Goal: Task Accomplishment & Management: Complete application form

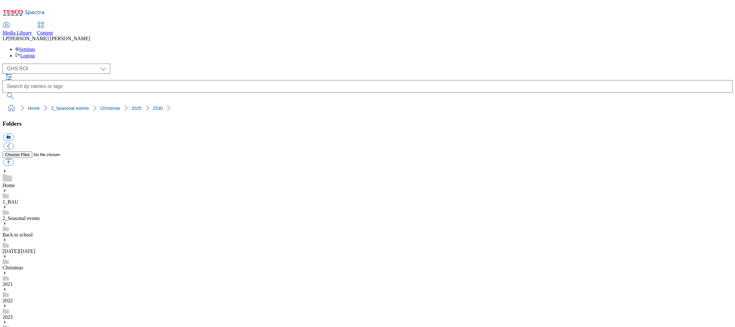
select select "flare-ghs-roi"
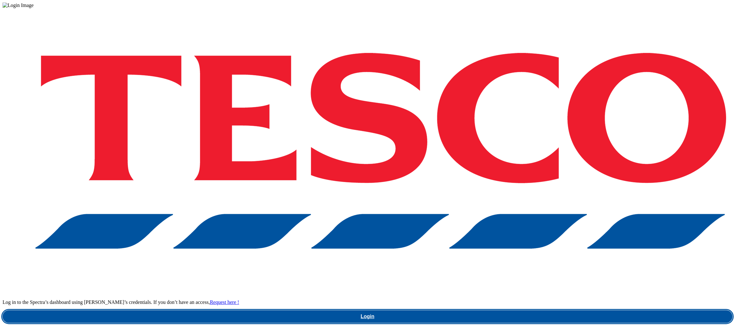
click at [552, 310] on link "Login" at bounding box center [368, 316] width 730 height 13
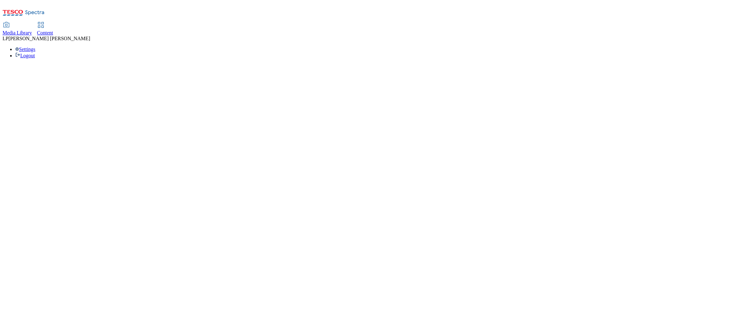
select select "flare-ghs-roi"
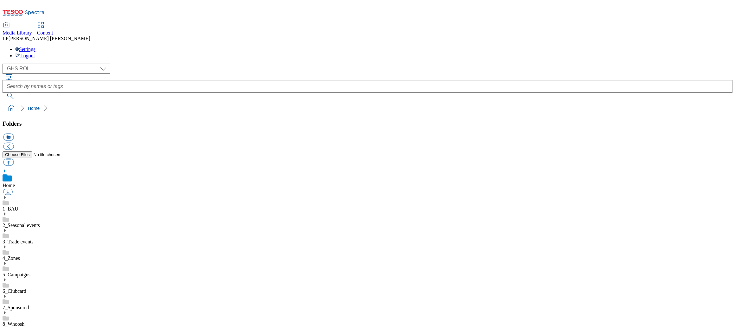
click at [6, 213] on use at bounding box center [5, 214] width 2 height 3
click at [7, 261] on icon at bounding box center [5, 263] width 4 height 4
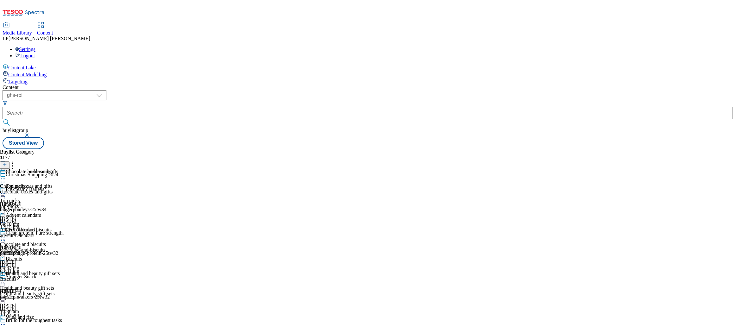
select select "ghs-roi"
click at [62, 204] on div "top-picks" at bounding box center [31, 207] width 62 height 6
click at [4, 193] on circle at bounding box center [3, 193] width 1 height 1
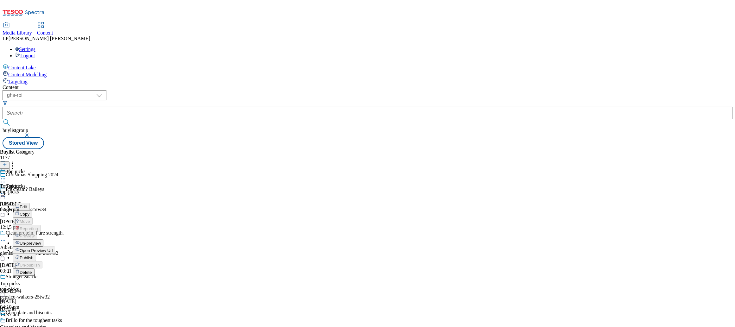
click at [53, 248] on span "Open Preview Url" at bounding box center [36, 250] width 33 height 5
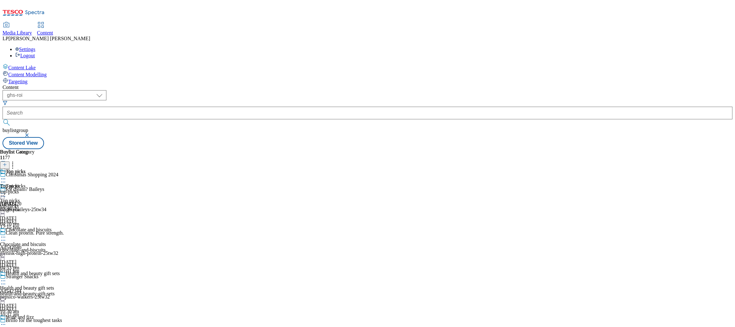
click at [4, 193] on circle at bounding box center [3, 193] width 1 height 1
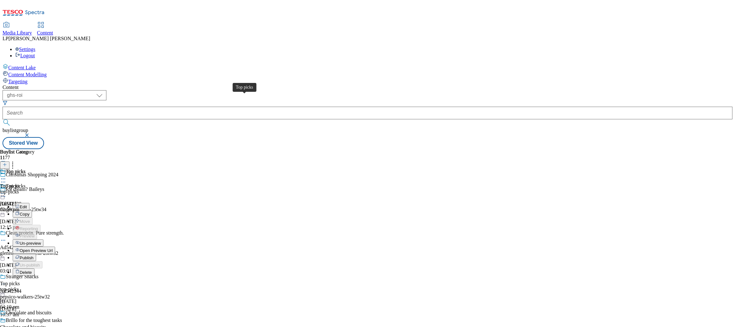
click at [25, 183] on div "Top picks" at bounding box center [16, 186] width 20 height 6
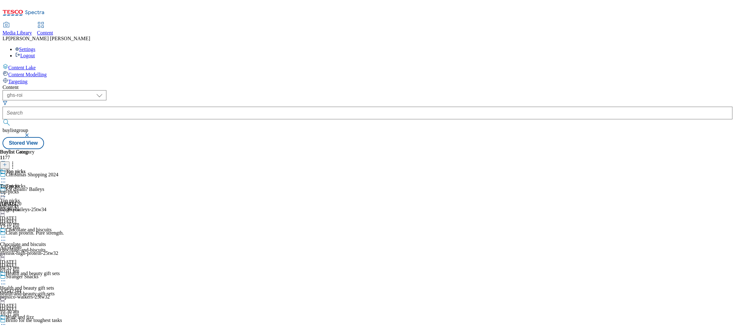
click at [4, 237] on circle at bounding box center [3, 237] width 1 height 1
click at [53, 292] on span "Open Preview Url" at bounding box center [36, 294] width 33 height 5
click at [62, 227] on div "Chocolate and biscuits Chocolate and biscuits chocolate-and-biscuits 1 Oct 2025…" at bounding box center [31, 249] width 62 height 44
click at [62, 271] on div "Health and beauty gift sets Health and beauty gift sets health-and-beauty-gift-…" at bounding box center [31, 293] width 62 height 44
click at [62, 204] on div "top-picks" at bounding box center [31, 207] width 62 height 6
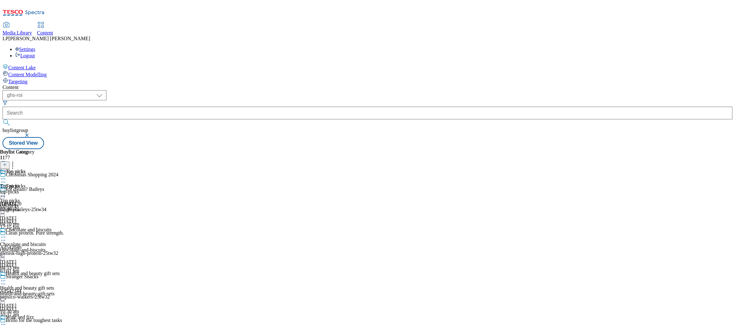
scroll to position [555, 0]
click at [6, 165] on line at bounding box center [4, 165] width 3 height 0
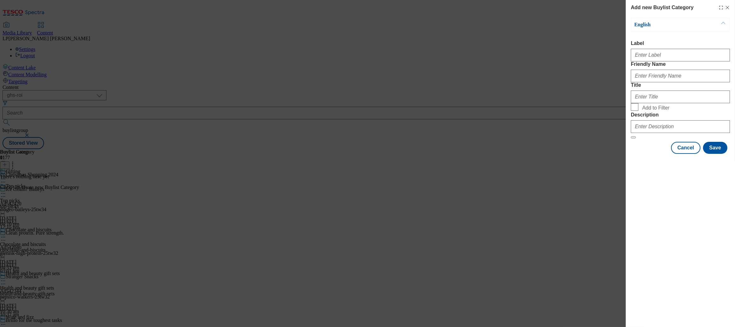
click at [399, 121] on div "Add new Buylist Category English Label Friendly Name Title Add to Filter Descri…" at bounding box center [367, 163] width 735 height 327
click at [654, 61] on input "Label" at bounding box center [680, 55] width 99 height 13
click at [664, 58] on input "Label" at bounding box center [680, 55] width 99 height 13
paste input "Electricals"
type input "Electricals"
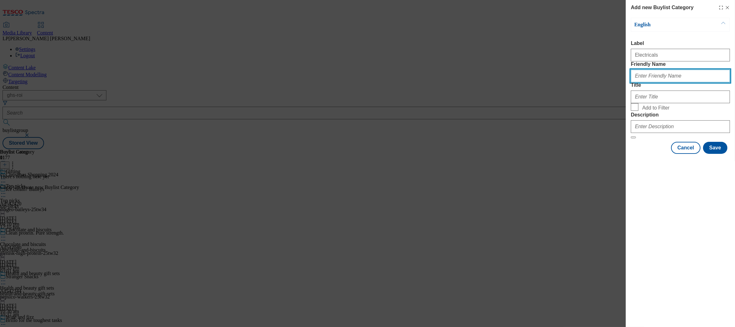
click at [657, 82] on input "Friendly Name" at bounding box center [680, 76] width 99 height 13
paste input "Electricals"
type input "Electricals"
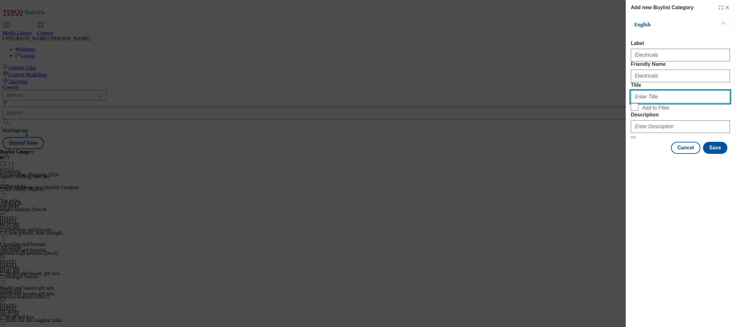
click at [647, 103] on input "Title" at bounding box center [680, 97] width 99 height 13
paste input "Electricals"
type input "Electricals"
click at [635, 111] on input "Add to Filter" at bounding box center [635, 107] width 8 height 8
checkbox input "true"
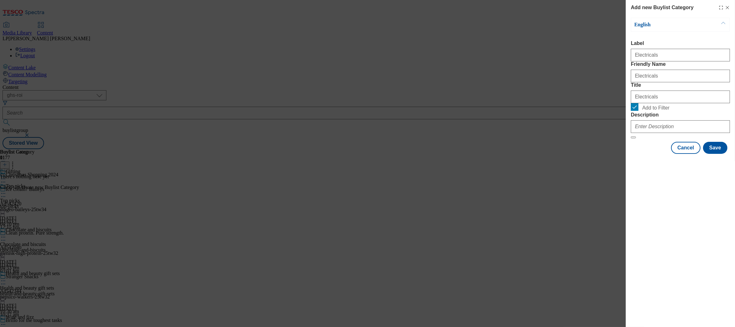
click at [651, 133] on div "Modal" at bounding box center [680, 125] width 99 height 15
click at [650, 133] on input "Description" at bounding box center [680, 126] width 99 height 13
paste input "Prep for Christmas with our selection of Christmas gifts, including health and …"
type input "Prep for Christmas with our selection of Christmas gifts, including health and …"
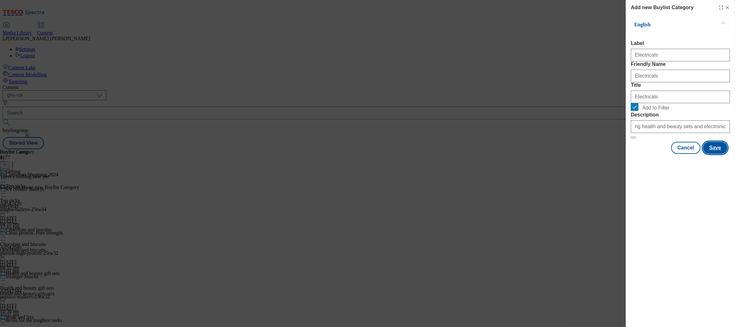
scroll to position [0, 0]
click at [721, 154] on button "Save" at bounding box center [715, 148] width 24 height 12
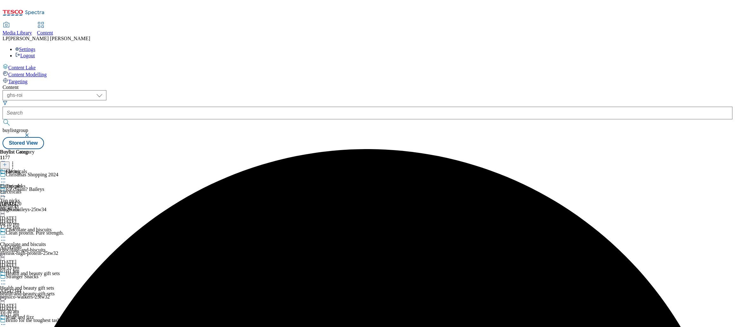
click at [35, 189] on div "Electricals" at bounding box center [17, 192] width 35 height 6
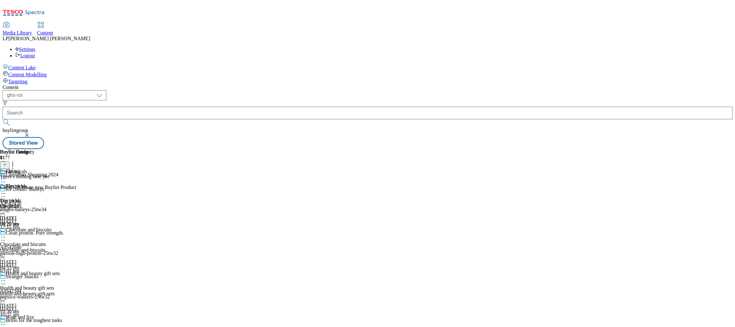
click at [7, 162] on icon at bounding box center [5, 164] width 4 height 4
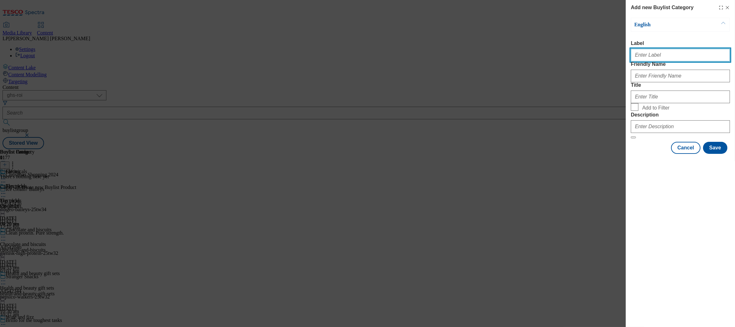
click at [642, 56] on input "Label" at bounding box center [680, 55] width 99 height 13
paste input "Health and beauty"
type input "Health and beauty"
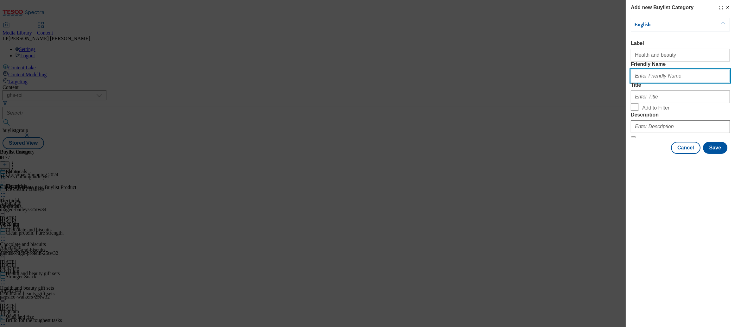
click at [646, 82] on input "Friendly Name" at bounding box center [680, 76] width 99 height 13
paste input "Health and beauty"
type input "Health and beauty"
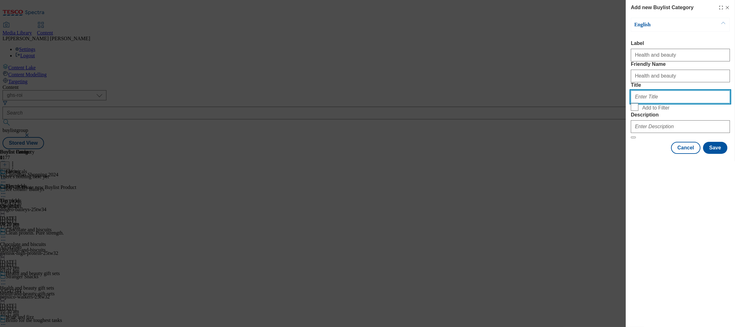
click at [649, 103] on input "Title" at bounding box center [680, 97] width 99 height 13
paste input "Health and beauty"
type input "Health and beauty"
click at [638, 112] on label "Add to Filter" at bounding box center [680, 107] width 99 height 9
click at [638, 111] on input "Add to Filter" at bounding box center [635, 107] width 8 height 8
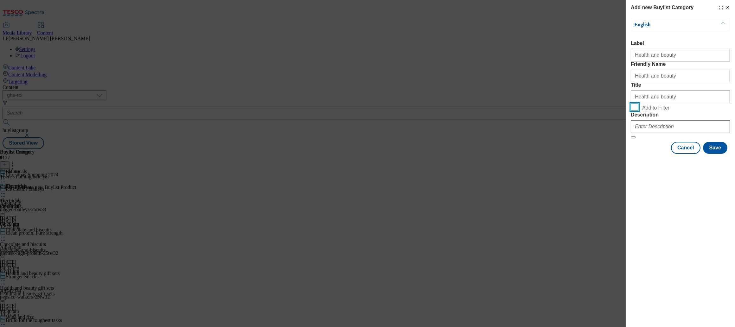
checkbox input "true"
click at [674, 133] on input "Description" at bounding box center [680, 126] width 99 height 13
paste input "Prep for Christmas with our selection of Christmas gifts, including health and …"
type input "Prep for Christmas with our selection of Christmas gifts, including health and …"
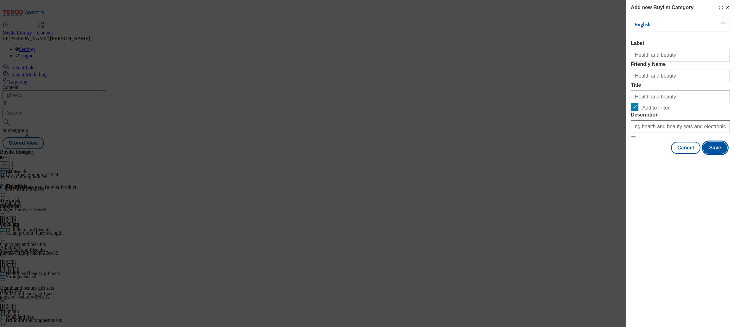
click at [719, 154] on button "Save" at bounding box center [715, 148] width 24 height 12
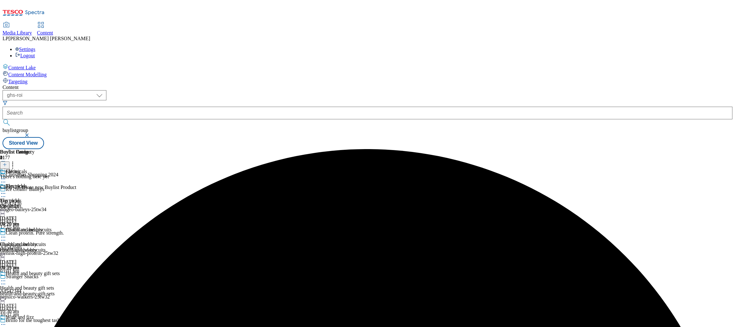
click at [42, 204] on div "Electricals" at bounding box center [21, 207] width 42 height 6
click at [6, 190] on icon at bounding box center [3, 193] width 6 height 6
click at [43, 203] on li "Edit" at bounding box center [28, 206] width 31 height 7
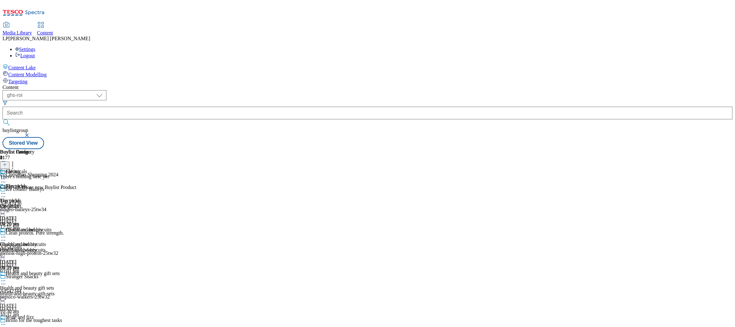
click at [6, 190] on icon at bounding box center [3, 193] width 6 height 6
click at [29, 203] on button "Edit" at bounding box center [21, 206] width 17 height 7
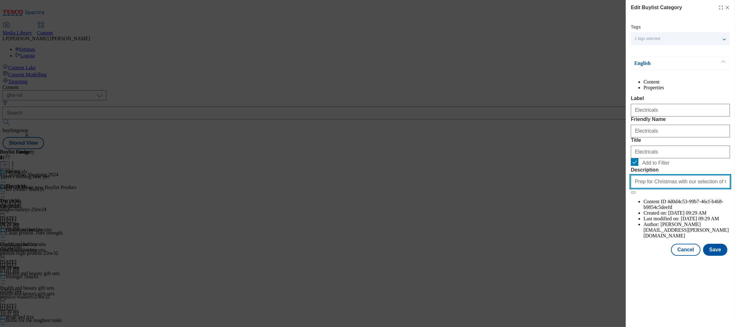
click at [676, 188] on input "Prep for Christmas with our selection of Christmas gifts, including health and …" at bounding box center [680, 181] width 99 height 13
drag, startPoint x: 677, startPoint y: 237, endPoint x: 768, endPoint y: 243, distance: 91.4
click at [735, 152] on html "Icons icon_account icon_add icon_backward_link icon_basket icon_benefits icon_c…" at bounding box center [367, 76] width 735 height 152
click at [719, 188] on input "Prep for Christmas with our selection of Christmas gifts, including health and …" at bounding box center [680, 181] width 99 height 13
click at [720, 256] on button "Save" at bounding box center [715, 250] width 24 height 12
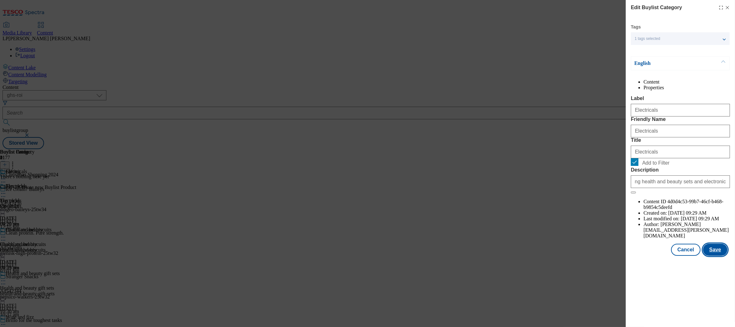
scroll to position [0, 0]
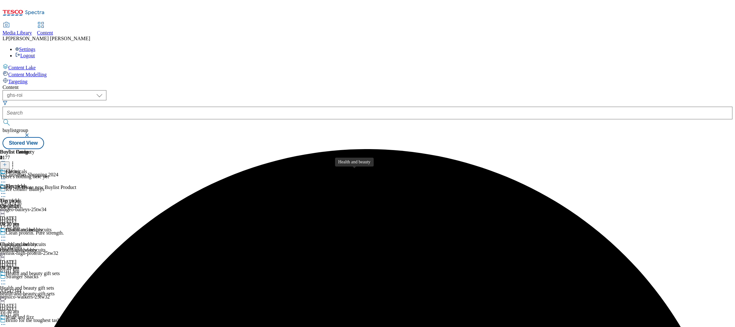
click at [37, 242] on span "Health and beauty" at bounding box center [18, 245] width 37 height 6
click at [42, 204] on div "Electricals" at bounding box center [21, 207] width 42 height 6
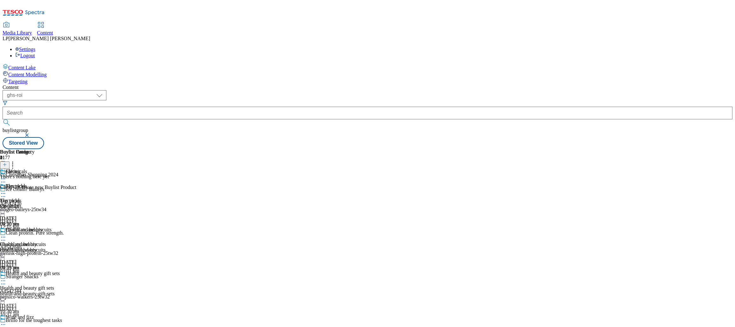
click at [6, 165] on line at bounding box center [4, 165] width 3 height 0
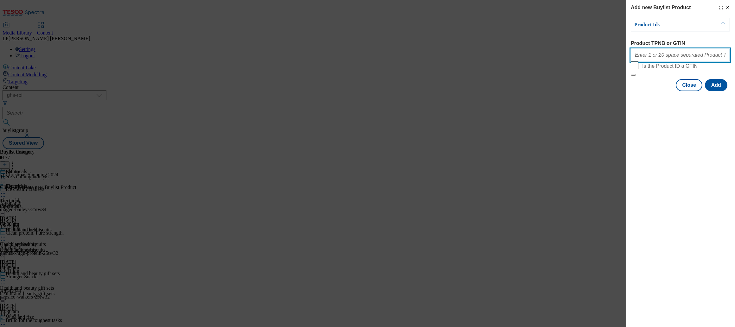
click at [655, 60] on input "Product TPNB or GTIN" at bounding box center [680, 55] width 99 height 13
paste input "96175994 92197127 96183327 92125260 96183333 96171629 92050890 90776730 9220645…"
type input "96175994 92197127 96183327 92125260 96183333 96171629 92050890 90776730 9220645…"
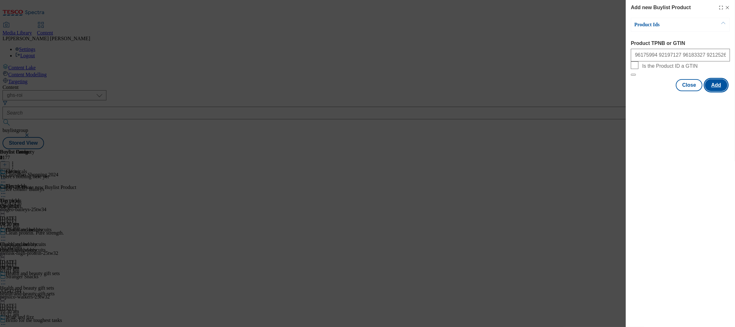
click at [720, 91] on button "Add" at bounding box center [716, 85] width 22 height 12
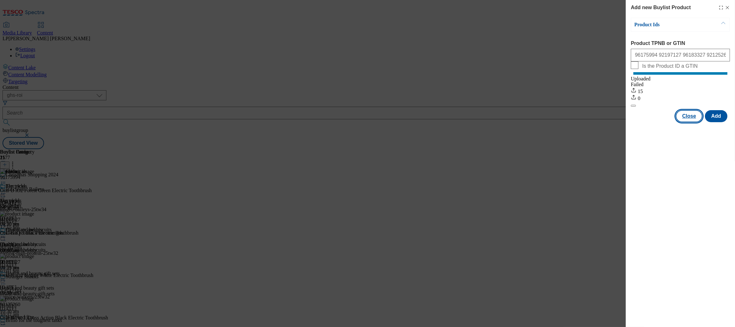
click at [691, 122] on button "Close" at bounding box center [689, 116] width 27 height 12
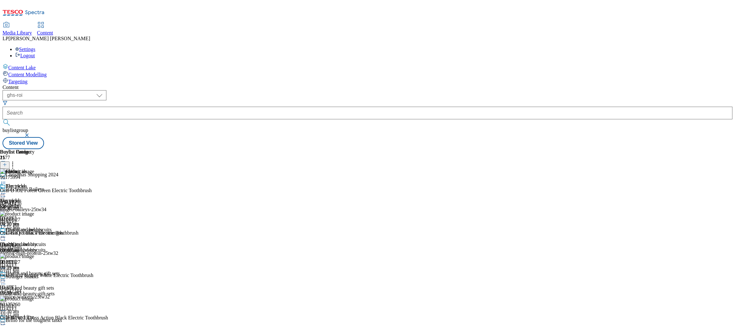
click at [42, 247] on div "Health and beauty" at bounding box center [21, 250] width 42 height 6
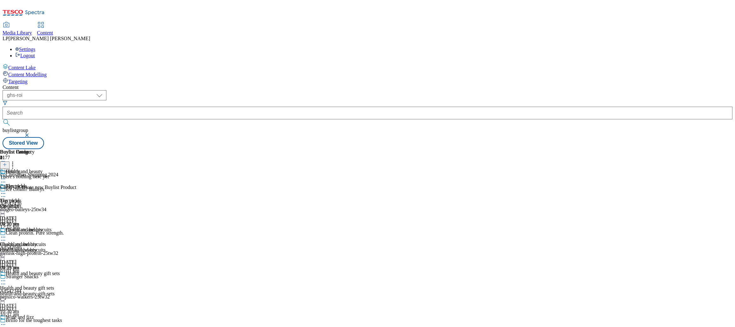
click at [42, 227] on div "Health and beauty Health and beauty Health and beauty 2 Oct 2025 09:29 am" at bounding box center [21, 249] width 42 height 44
click at [7, 162] on icon at bounding box center [5, 164] width 4 height 4
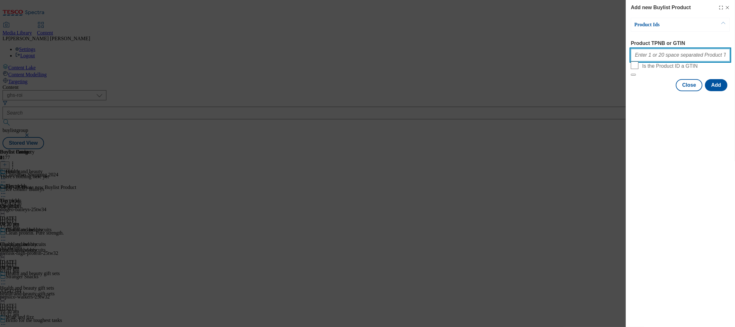
click at [663, 57] on input "Product TPNB or GTIN" at bounding box center [680, 55] width 99 height 13
paste input "97022638 97071556 96772720 96809378 96876775"
type input "97022638 97071556 96772720 96809378 96876775"
click at [717, 91] on button "Add" at bounding box center [716, 85] width 22 height 12
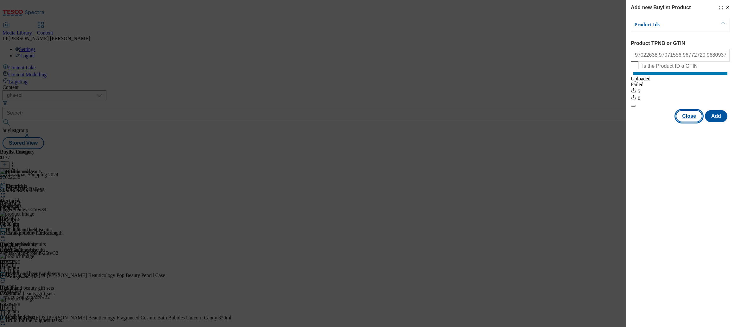
click at [691, 122] on button "Close" at bounding box center [689, 116] width 27 height 12
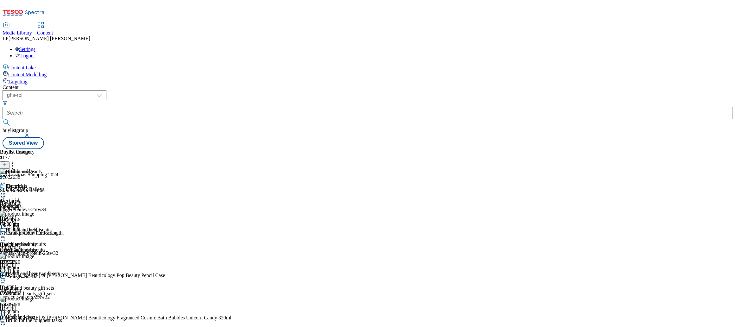
click at [62, 271] on div "Health and beauty gift sets Health and beauty gift sets health-and-beauty-gift-…" at bounding box center [31, 293] width 62 height 44
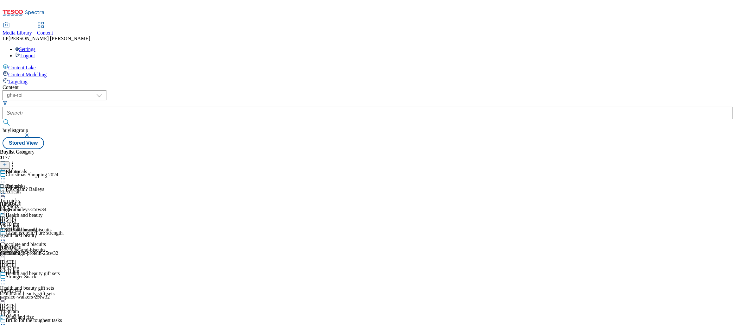
select select "evergreen"
select select "Banner"
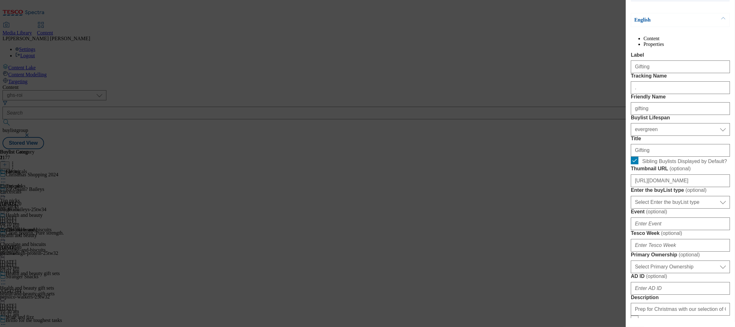
scroll to position [45, 0]
click at [663, 185] on input "https://digitalcontent.api.tesco.com/v2/media/ghs-roi/89472a9a-d502-4be0-8a32-3…" at bounding box center [680, 179] width 99 height 13
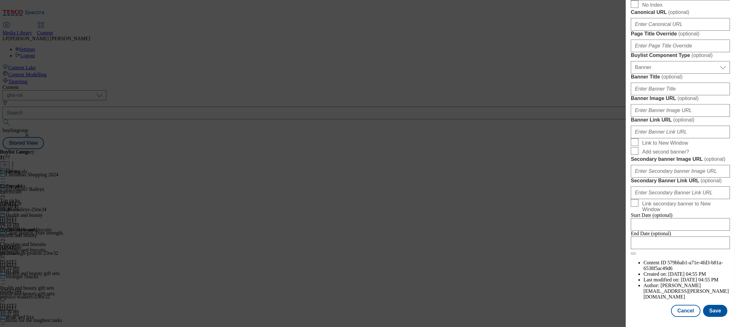
scroll to position [458, 0]
click at [664, 95] on input "Banner Title ( optional )" at bounding box center [680, 89] width 99 height 13
click at [638, 102] on label "Banner Image URL ( optional )" at bounding box center [680, 98] width 99 height 6
click at [638, 117] on input "Banner Image URL ( optional )" at bounding box center [680, 110] width 99 height 13
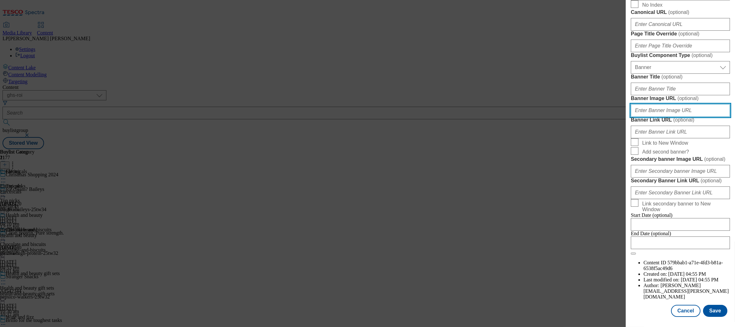
scroll to position [469, 0]
click at [678, 117] on input "Banner Image URL ( optional )" at bounding box center [680, 110] width 99 height 13
paste input "https://digitalcontent.api.tesco.com/v2/media/ghs-roi/36639f38-2e74-494a-9604-1…"
type input "https://digitalcontent.api.tesco.com/v2/media/ghs-roi/36639f38-2e74-494a-9604-1…"
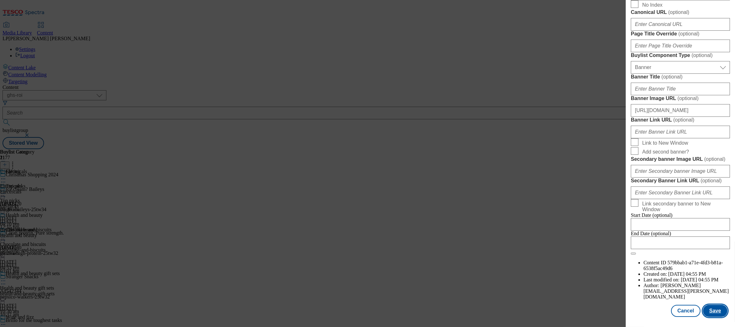
click at [711, 309] on button "Save" at bounding box center [715, 311] width 24 height 12
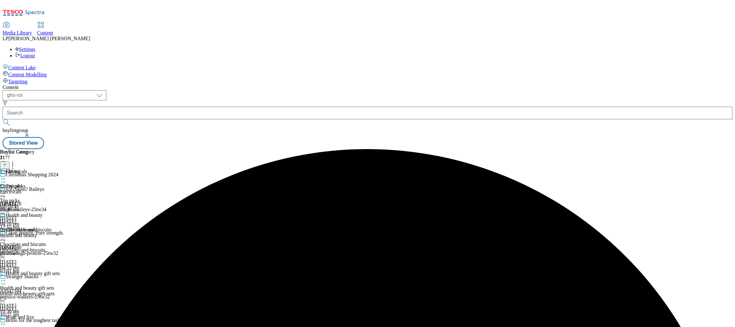
click at [6, 176] on icon at bounding box center [3, 179] width 6 height 6
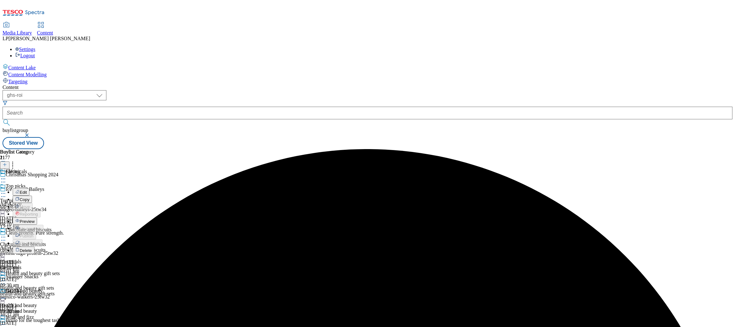
click at [29, 188] on button "Edit" at bounding box center [21, 191] width 17 height 7
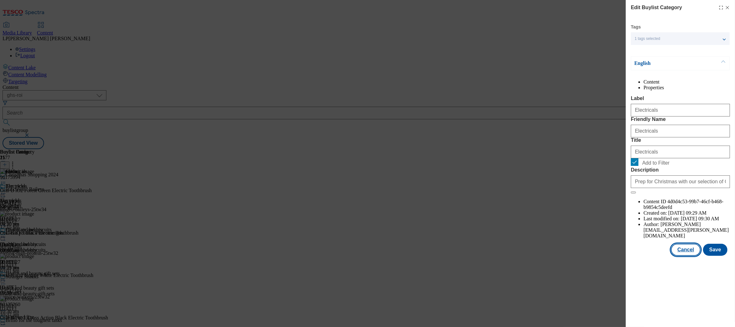
click at [688, 256] on button "Cancel" at bounding box center [685, 250] width 29 height 12
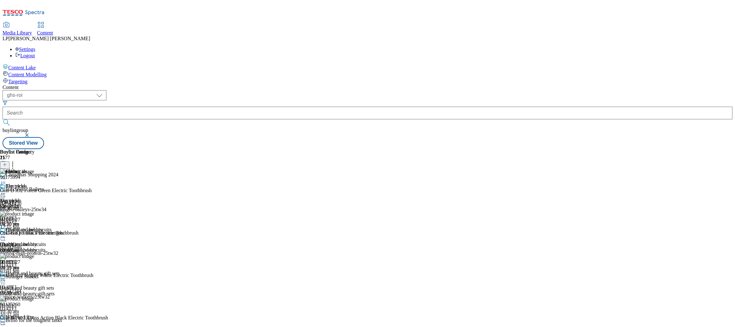
scroll to position [234, 0]
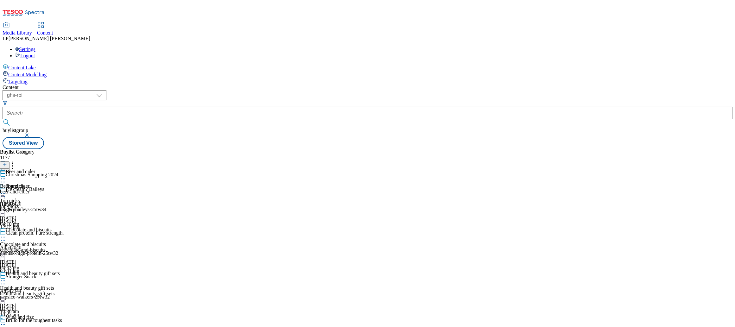
click at [6, 176] on icon at bounding box center [3, 179] width 6 height 6
click at [27, 190] on span "Edit" at bounding box center [23, 192] width 7 height 5
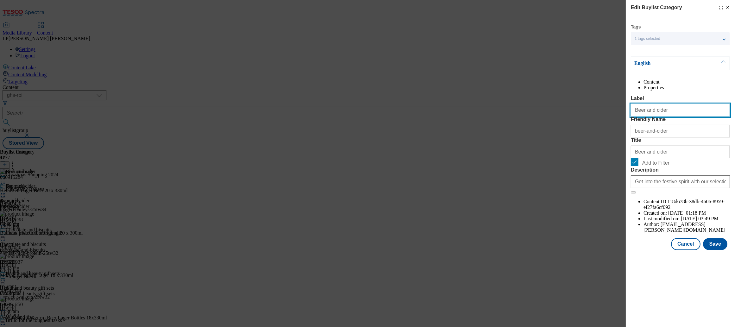
click at [678, 117] on input "Beer and cider" at bounding box center [680, 110] width 99 height 13
drag, startPoint x: 645, startPoint y: 125, endPoint x: 700, endPoint y: 125, distance: 55.1
click at [700, 117] on input "Beer and cider" at bounding box center [680, 110] width 99 height 13
click at [691, 117] on input "Beer and cider" at bounding box center [680, 110] width 99 height 13
type input "Beer, wine and spirits"
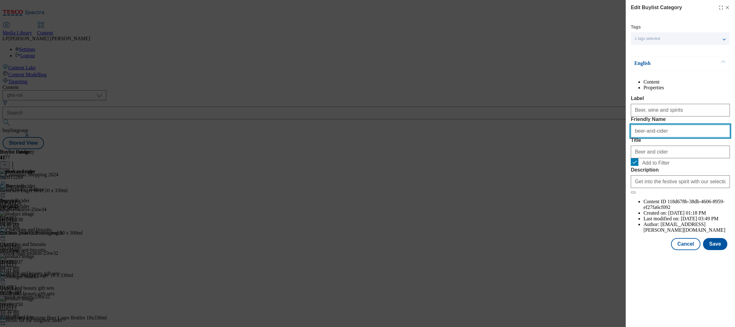
click at [680, 137] on input "beer-and-cider" at bounding box center [680, 131] width 99 height 13
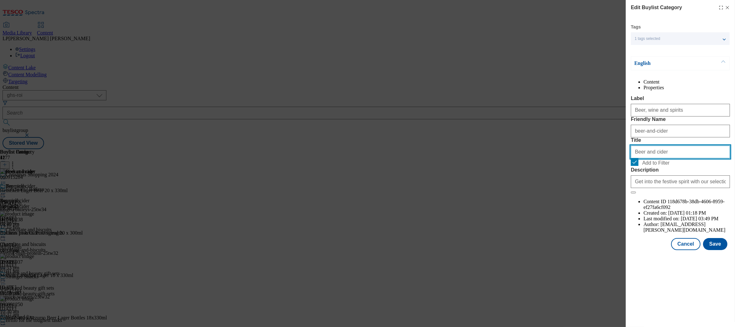
click at [672, 158] on input "Beer and cider" at bounding box center [680, 152] width 99 height 13
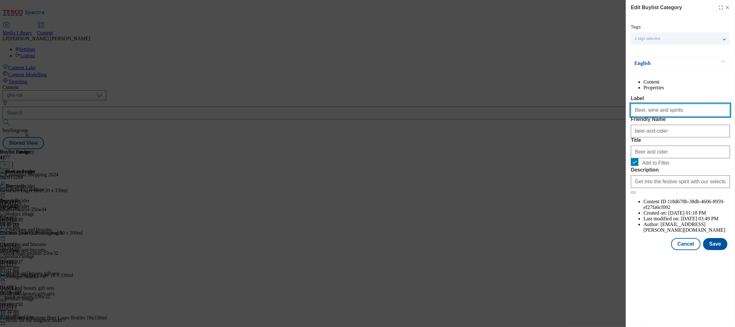
drag, startPoint x: 681, startPoint y: 124, endPoint x: 557, endPoint y: 118, distance: 124.2
click at [557, 118] on div "Edit Buylist Category Tags 1 tags selected buylist category English Content Pro…" at bounding box center [367, 163] width 735 height 327
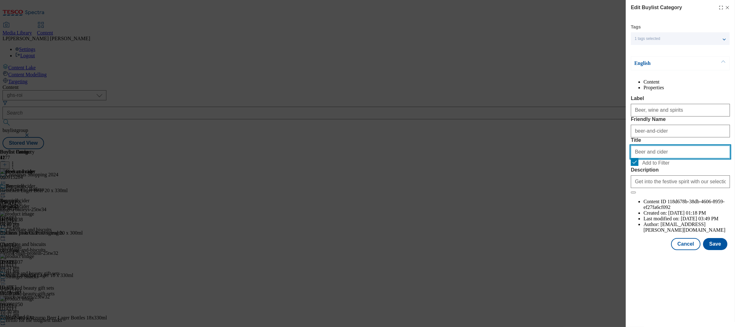
drag, startPoint x: 663, startPoint y: 190, endPoint x: 591, endPoint y: 185, distance: 72.7
click at [591, 185] on div "Edit Buylist Category Tags 1 tags selected buylist category English Content Pro…" at bounding box center [367, 163] width 735 height 327
paste input ", wine and spirits"
type input "Beer, wine and spirits"
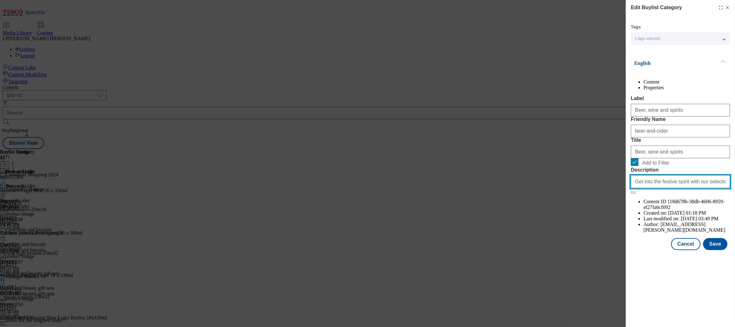
click at [654, 188] on input "Get into the festive spirit with our selection of beers and ciders. Find season…" at bounding box center [680, 181] width 99 height 13
paste input "Start prepping for Christmas early with our selection of Christmas drinks, incl…"
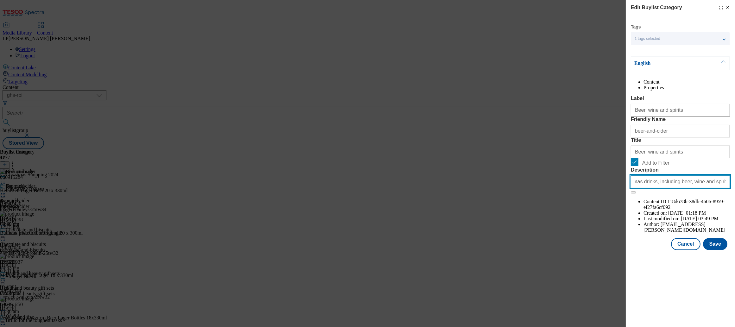
scroll to position [0, 140]
type input "Start prepping for Christmas early with our selection of Christmas drinks, incl…"
click at [719, 250] on button "Save" at bounding box center [715, 244] width 24 height 12
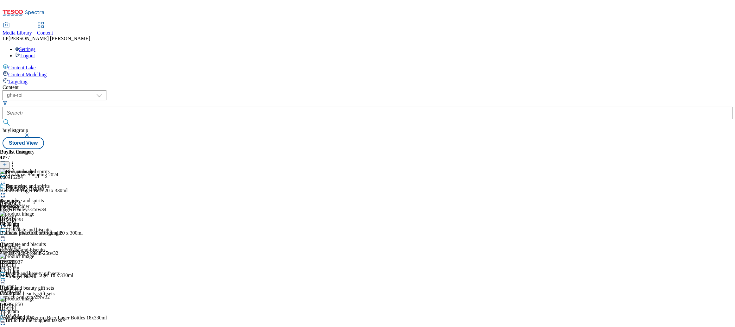
click at [5, 179] on circle at bounding box center [4, 179] width 1 height 1
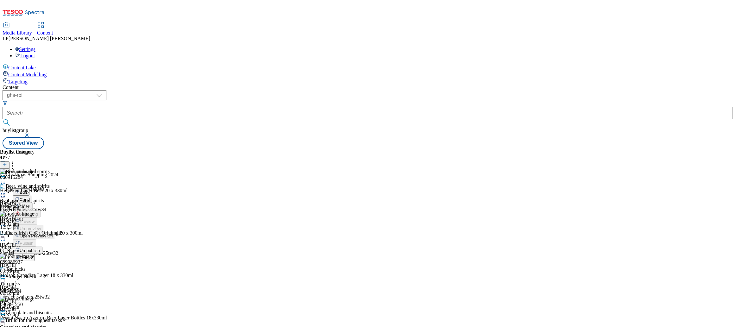
click at [29, 188] on button "Edit" at bounding box center [21, 191] width 17 height 7
select select "evergreen"
select select "Banner"
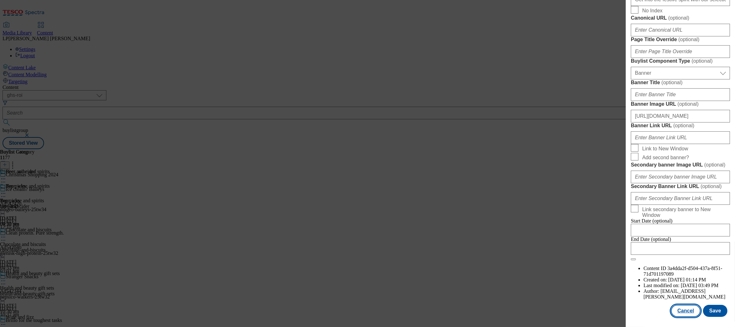
click at [692, 312] on button "Cancel" at bounding box center [685, 311] width 29 height 12
select select "evergreen"
select select "Banner"
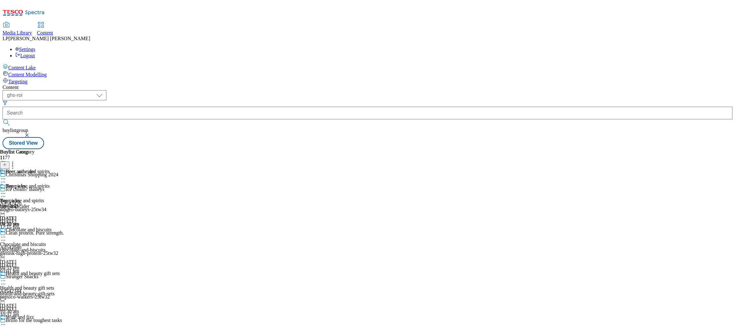
click at [4, 193] on circle at bounding box center [3, 193] width 1 height 1
click at [29, 203] on button "Edit" at bounding box center [21, 206] width 17 height 7
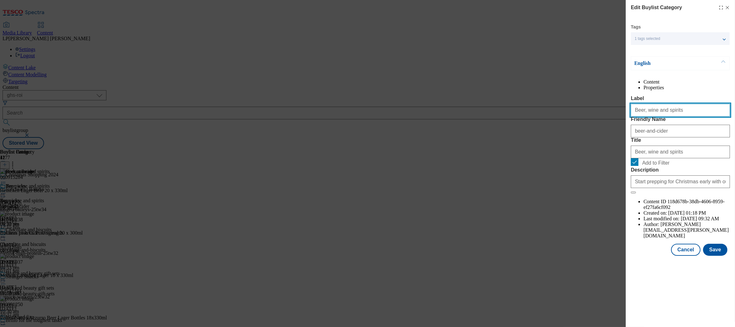
drag, startPoint x: 676, startPoint y: 123, endPoint x: 552, endPoint y: 118, distance: 123.6
click at [552, 118] on div "Edit Buylist Category Tags 1 tags selected buylist category English Content Pro…" at bounding box center [367, 163] width 735 height 327
click at [689, 256] on button "Cancel" at bounding box center [685, 250] width 29 height 12
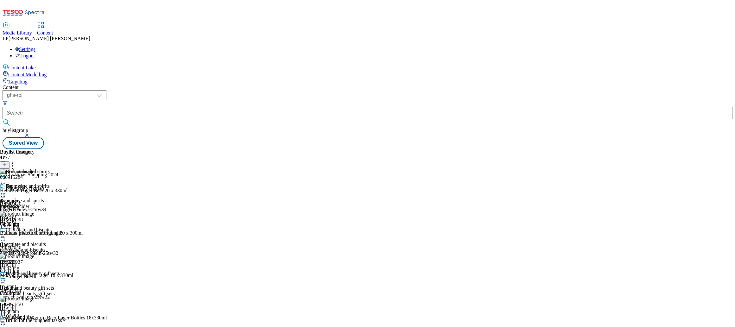
click at [62, 169] on div "Beer and cider" at bounding box center [31, 176] width 62 height 15
click at [6, 176] on icon at bounding box center [3, 179] width 6 height 6
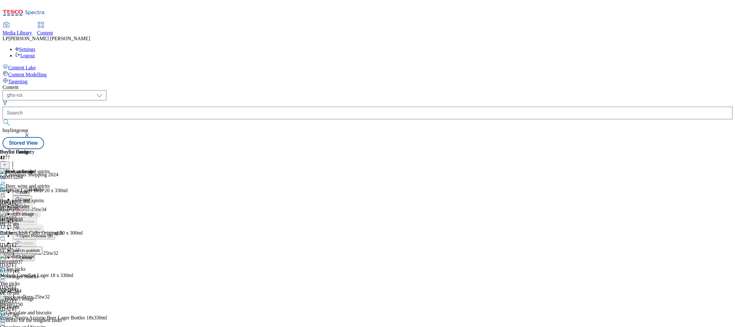
click at [29, 188] on button "Edit" at bounding box center [21, 191] width 17 height 7
select select "evergreen"
select select "Banner"
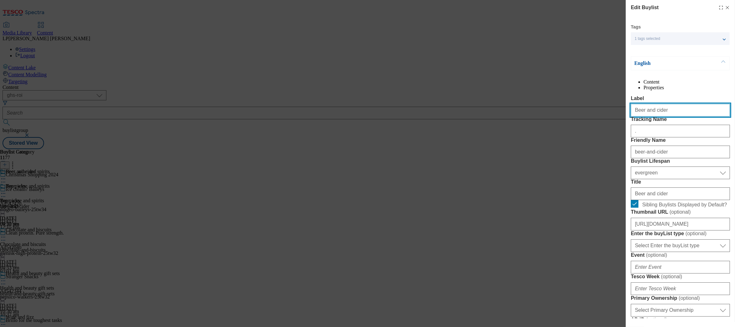
drag, startPoint x: 675, startPoint y: 122, endPoint x: 546, endPoint y: 117, distance: 128.7
click at [547, 117] on div "Edit Buylist Tags 1 tags selected buylist English Content Properties Label Beer…" at bounding box center [367, 163] width 735 height 327
paste input ", wine and spirits"
type input "Beer, wine and spirits"
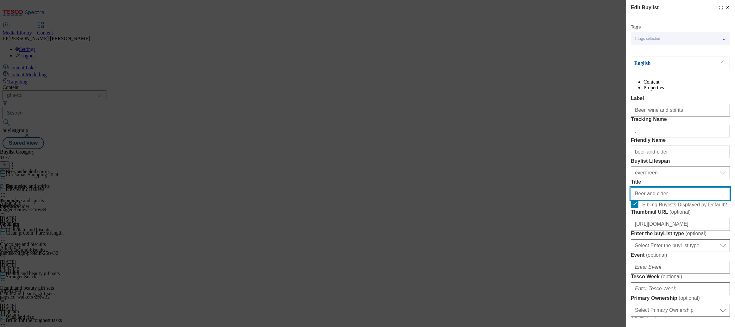
drag, startPoint x: 671, startPoint y: 249, endPoint x: 596, endPoint y: 246, distance: 74.8
click at [596, 246] on div "Edit Buylist Tags 1 tags selected buylist English Content Properties Label Beer…" at bounding box center [367, 163] width 735 height 327
paste input ", wine and spirits"
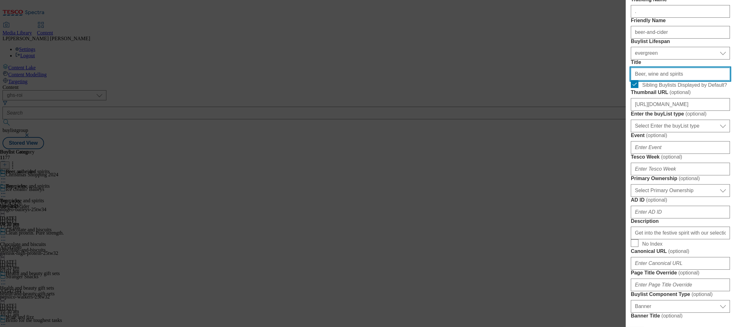
type input "Beer, wine and spirits"
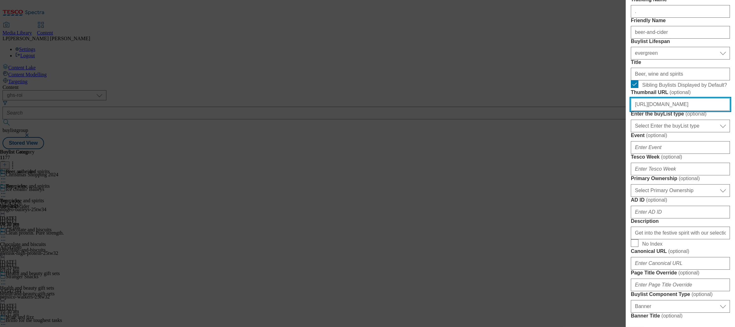
click at [674, 111] on input "https://digitalcontent.api.tesco.com/v2/media/ghs-roi/0d26ef06-efbf-42c9-ae46-7…" at bounding box center [680, 104] width 99 height 13
paste input "81aff453-d137-412e-88fe-1e064d54d00c/2530-WF-503771-ROI-Christmas+Shop+2025-BLt…"
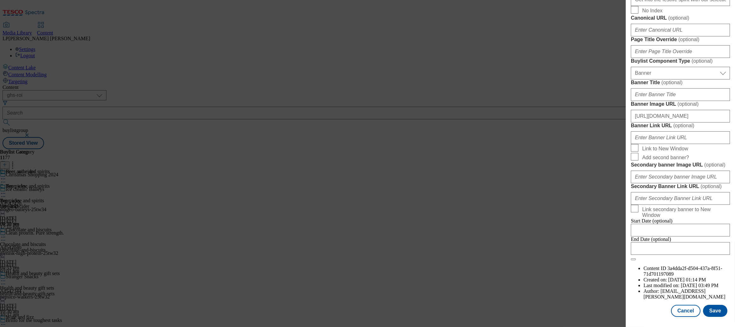
scroll to position [540, 0]
type input "https://digitalcontent.api.tesco.com/v2/media/ghs-roi/81aff453-d137-412e-88fe-1…"
click at [663, 123] on input "https://digitalcontent.api.tesco.com/v2/media/ghs-roi/ae28e3dc-1eb9-4687-8255-6…" at bounding box center [680, 116] width 99 height 13
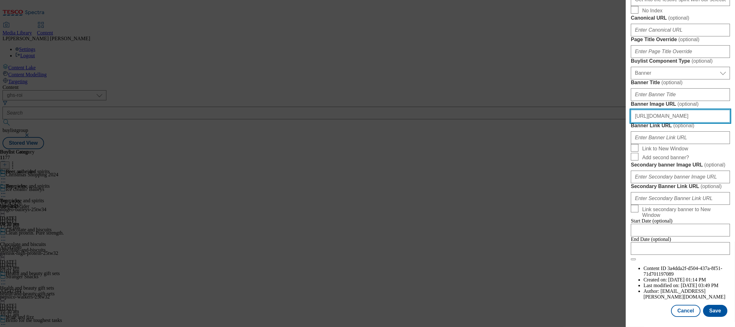
click at [663, 123] on input "https://digitalcontent.api.tesco.com/v2/media/ghs-roi/ae28e3dc-1eb9-4687-8255-6…" at bounding box center [680, 116] width 99 height 13
paste input "36639f38-2e74-494a-9604-1c52360e1678/2530-WF-503771-ROI-Christmas+Shop+2025-139…"
click at [695, 123] on input "https://digitalcontent.api.tesco.com/v2/media/ghs-roi/36639f38-2e74-494a-9604-1…" at bounding box center [680, 116] width 99 height 13
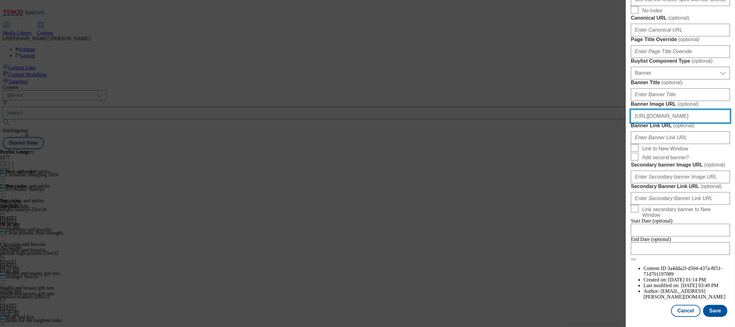
drag, startPoint x: 713, startPoint y: 130, endPoint x: 614, endPoint y: 127, distance: 98.5
click at [614, 127] on div "Edit Buylist Tags 1 tags selected buylist English Content Properties Label Beer…" at bounding box center [367, 163] width 735 height 327
type input "https://digitalcontent.api.tesco.com/v2/media/ghs-roi/36639f38-2e74-494a-9604-1…"
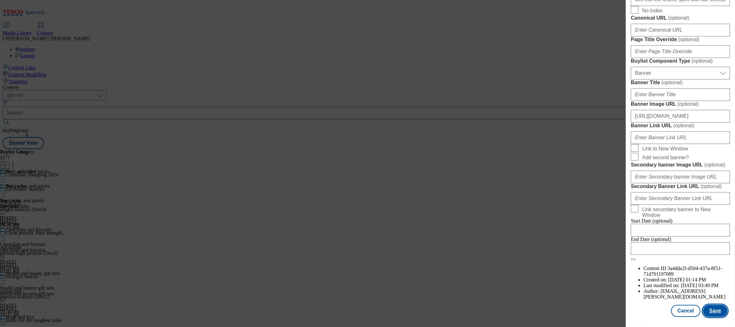
click at [712, 309] on button "Save" at bounding box center [715, 311] width 24 height 12
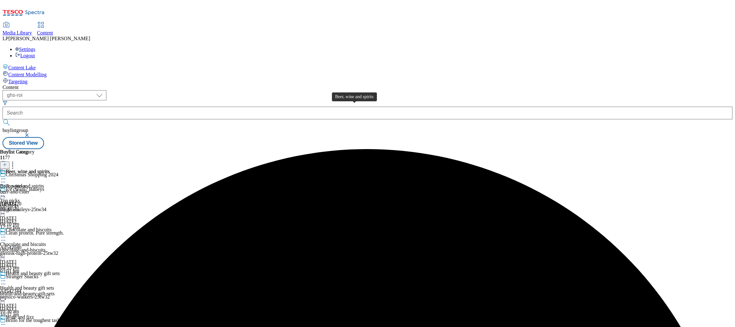
click at [44, 183] on span "Beer, wine and spirits" at bounding box center [22, 186] width 44 height 6
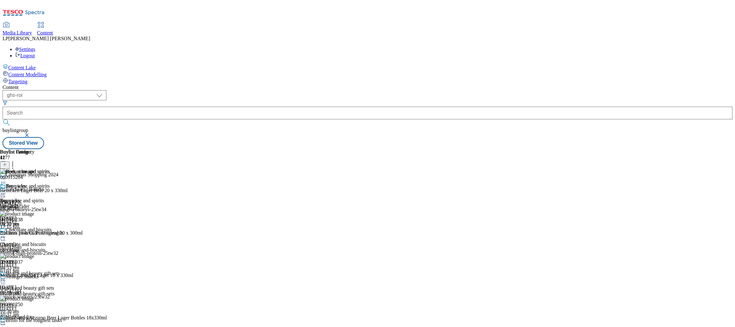
click at [6, 190] on icon at bounding box center [3, 193] width 6 height 6
click at [29, 203] on button "Edit" at bounding box center [21, 206] width 17 height 7
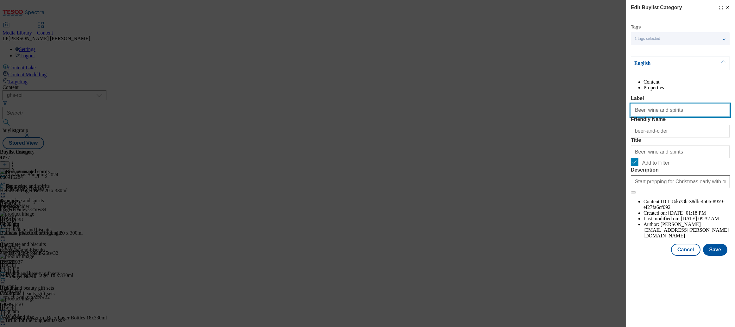
click at [677, 117] on input "Beer, wine and spirits" at bounding box center [680, 110] width 99 height 13
drag, startPoint x: 699, startPoint y: 127, endPoint x: 570, endPoint y: 116, distance: 129.4
click at [570, 116] on div "Edit Buylist Category Tags 1 tags selected buylist category English Content Pro…" at bounding box center [367, 163] width 735 height 327
paste input "and cider"
type input "Beer and cider"
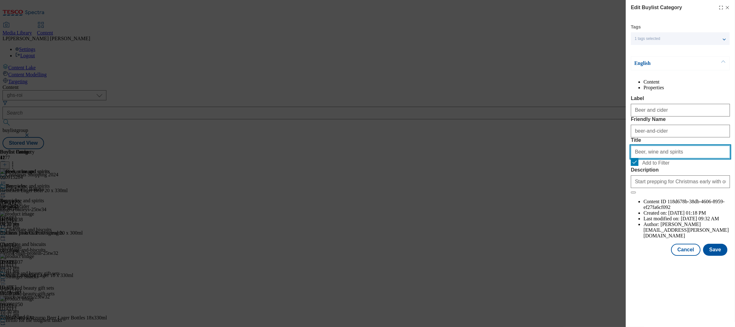
drag, startPoint x: 682, startPoint y: 188, endPoint x: 589, endPoint y: 185, distance: 93.5
click at [589, 185] on div "Edit Buylist Category Tags 1 tags selected buylist category English Content Pro…" at bounding box center [367, 163] width 735 height 327
paste input "and cider"
type input "Beer and cider"
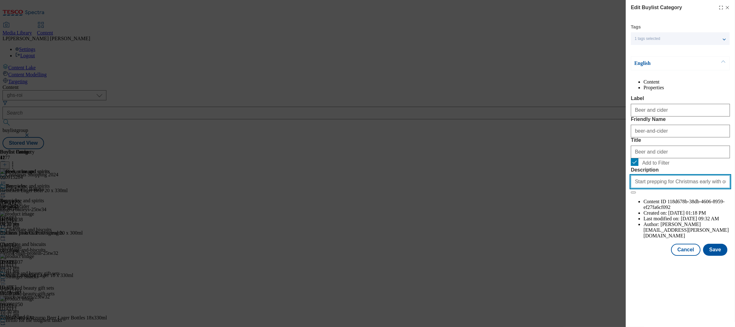
click at [666, 188] on input "Start prepping for Christmas early with our selection of Christmas drinks, incl…" at bounding box center [680, 181] width 99 height 13
paste input "Modal"
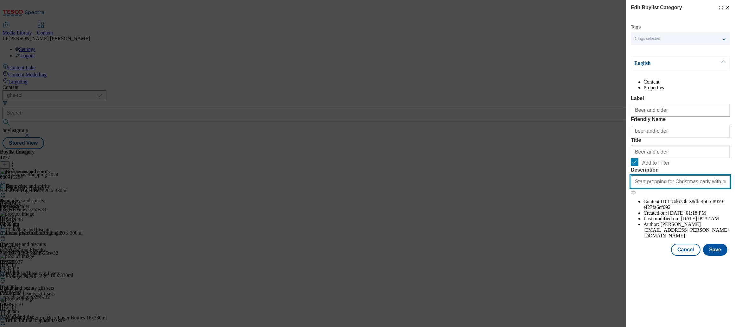
scroll to position [0, 183]
type input "Start prepping for Christmas early with our selection of Christmas drinks, incl…"
click at [717, 256] on button "Save" at bounding box center [715, 250] width 24 height 12
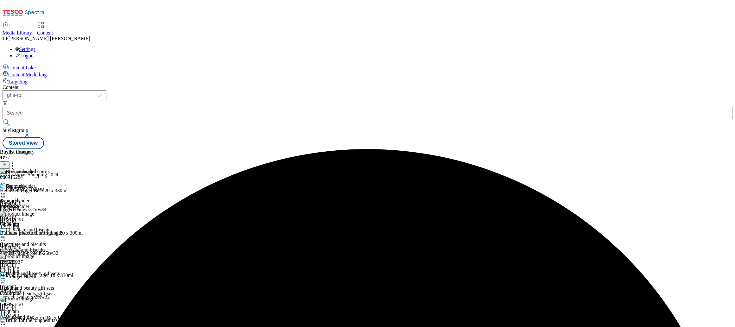
click at [7, 162] on icon at bounding box center [5, 164] width 4 height 4
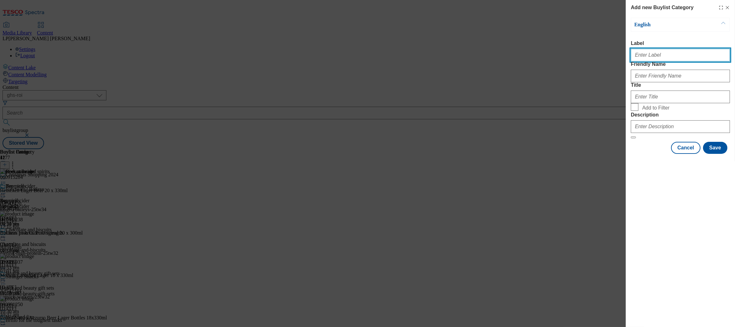
click at [652, 57] on input "Label" at bounding box center [680, 55] width 99 height 13
paste input "Spirits"
type input "Spirits"
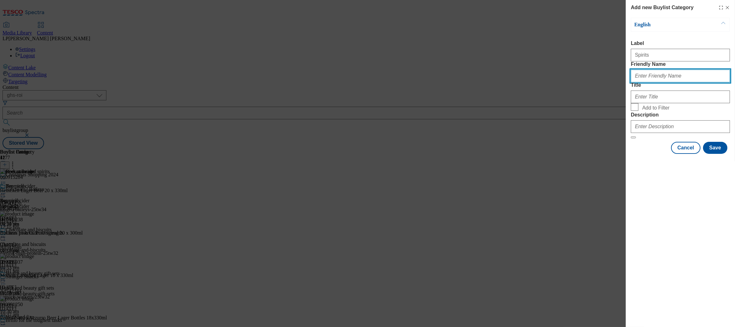
click at [647, 82] on input "Friendly Name" at bounding box center [680, 76] width 99 height 13
paste input "Spirits"
type input "Spirits"
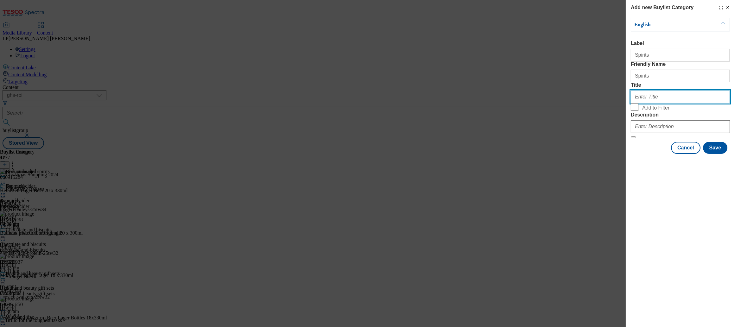
click at [644, 103] on input "Title" at bounding box center [680, 97] width 99 height 13
paste input "Spirits"
type input "Spirits"
click at [637, 111] on input "Add to Filter" at bounding box center [635, 107] width 8 height 8
checkbox input "true"
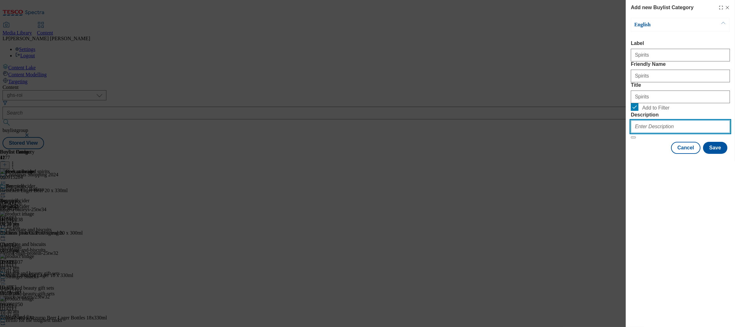
click at [681, 133] on input "Description" at bounding box center [680, 126] width 99 height 13
paste input "Start prepping for Christmas early with our selection of Christmas drinks, incl…"
type input "Start prepping for Christmas early with our selection of Christmas drinks, incl…"
click at [716, 154] on button "Save" at bounding box center [715, 148] width 24 height 12
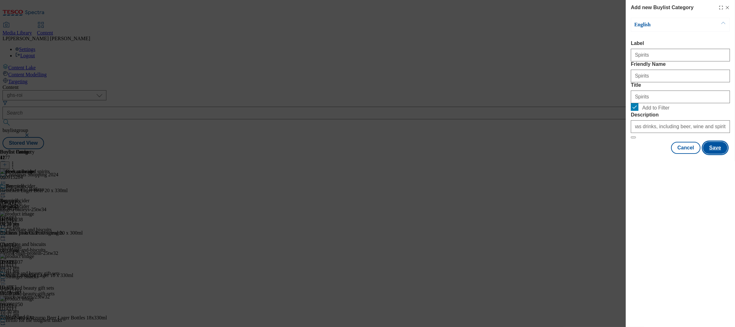
scroll to position [0, 0]
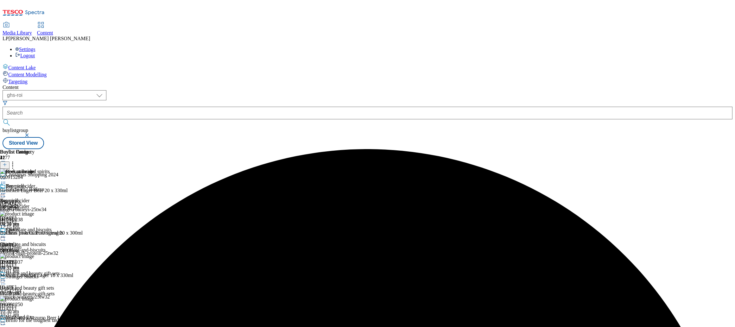
click at [10, 162] on button at bounding box center [5, 165] width 10 height 7
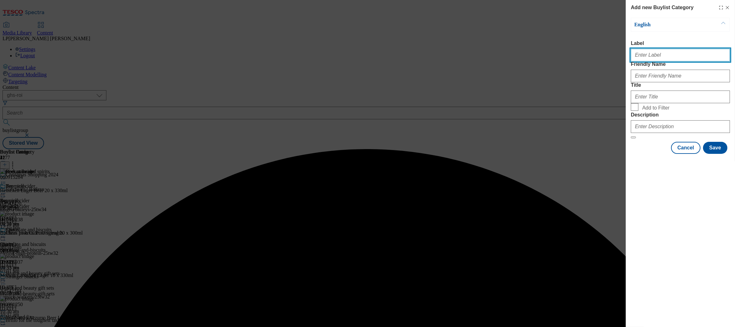
click at [657, 58] on input "Label" at bounding box center [680, 55] width 99 height 13
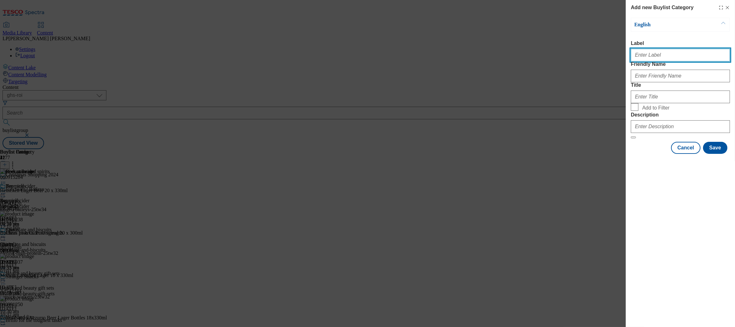
paste input "Wine and sparkling"
type input "Wine and sparkling"
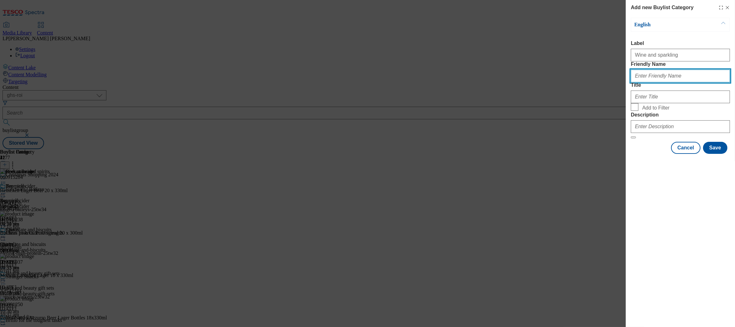
click at [666, 82] on input "Friendly Name" at bounding box center [680, 76] width 99 height 13
paste input "Wine and sparkling"
type input "Wine and sparkling"
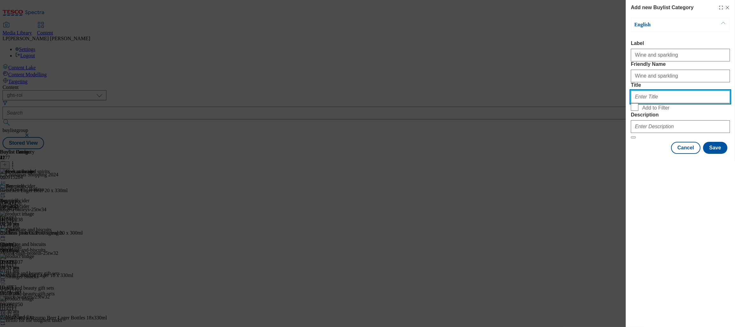
click at [656, 103] on input "Title" at bounding box center [680, 97] width 99 height 13
paste input "Wine and sparkling"
type input "Wine and sparkling"
click at [639, 112] on label "Add to Filter" at bounding box center [680, 107] width 99 height 9
click at [638, 111] on input "Add to Filter" at bounding box center [635, 107] width 8 height 8
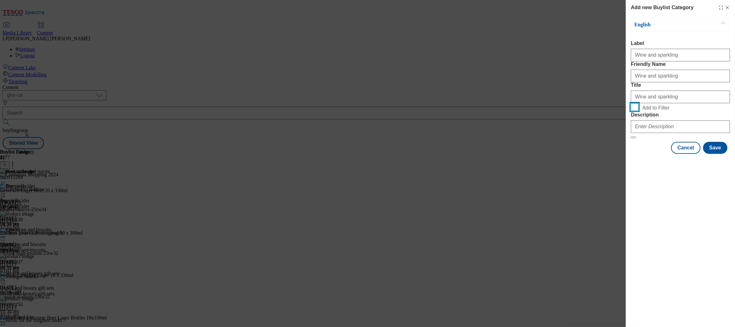
checkbox input "true"
click at [646, 133] on input "Description" at bounding box center [680, 126] width 99 height 13
click at [637, 133] on input "Description" at bounding box center [680, 126] width 99 height 13
paste input "Start prepping for Christmas early with our selection of Christmas drinks, incl…"
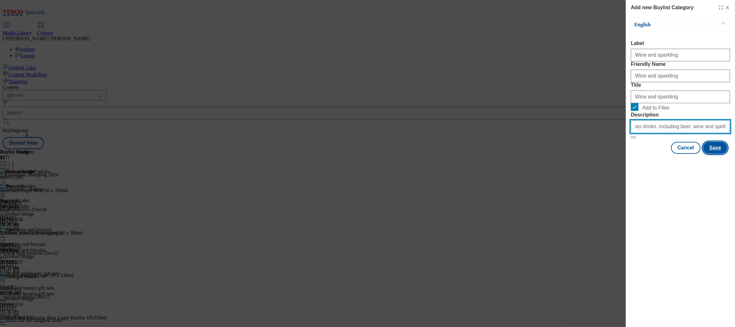
type input "Start prepping for Christmas early with our selection of Christmas drinks, incl…"
click at [717, 154] on button "Save" at bounding box center [715, 148] width 24 height 12
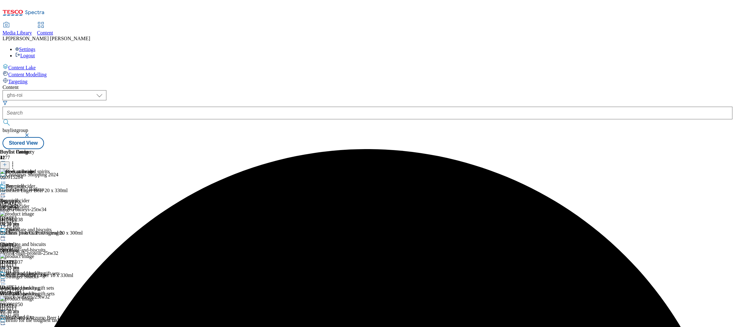
click at [6, 190] on icon at bounding box center [3, 193] width 6 height 6
click at [29, 203] on button "Edit" at bounding box center [21, 206] width 17 height 7
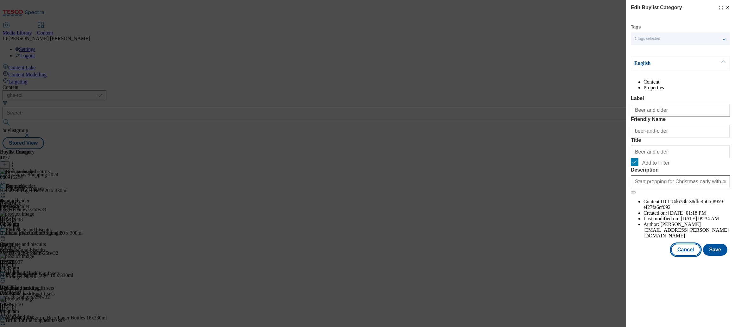
click at [690, 256] on button "Cancel" at bounding box center [685, 250] width 29 height 12
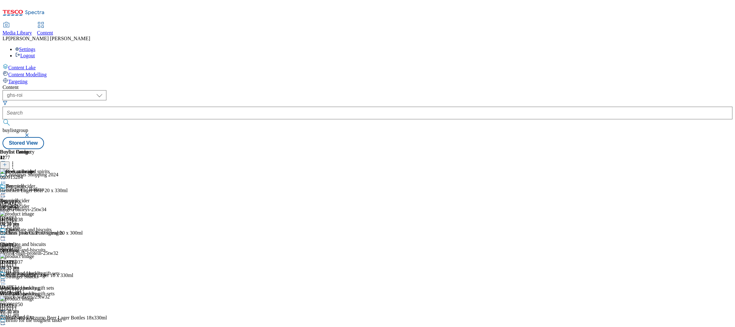
click at [16, 161] on icon at bounding box center [13, 164] width 6 height 6
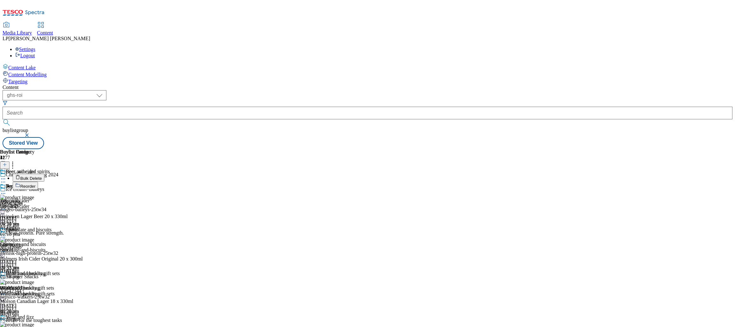
click at [42, 176] on span "Bulk Delete" at bounding box center [31, 178] width 22 height 5
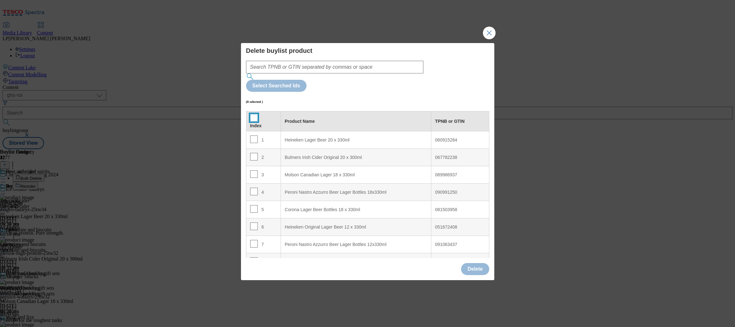
click at [255, 114] on input "Modal" at bounding box center [254, 118] width 8 height 8
checkbox input "true"
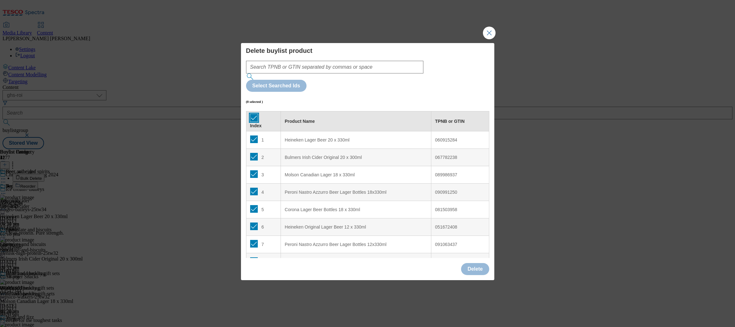
checkbox input "true"
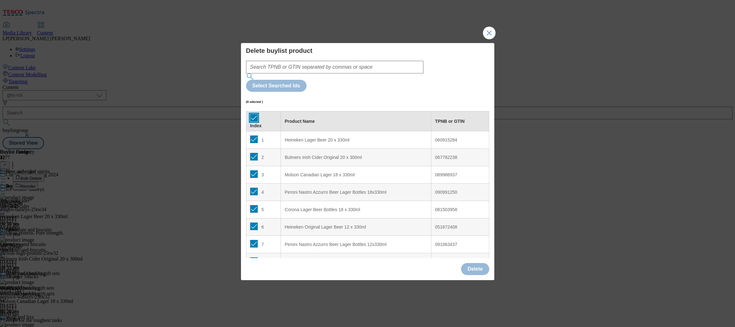
checkbox input "true"
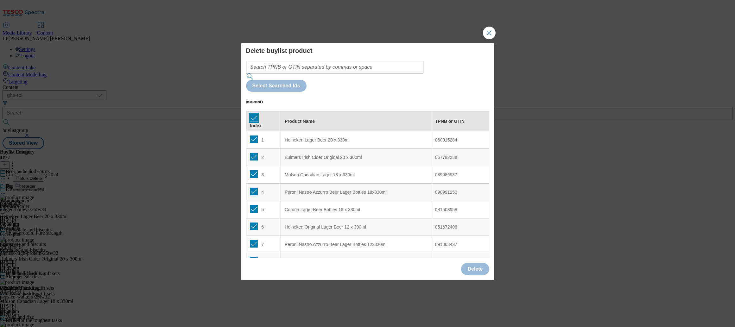
checkbox input "true"
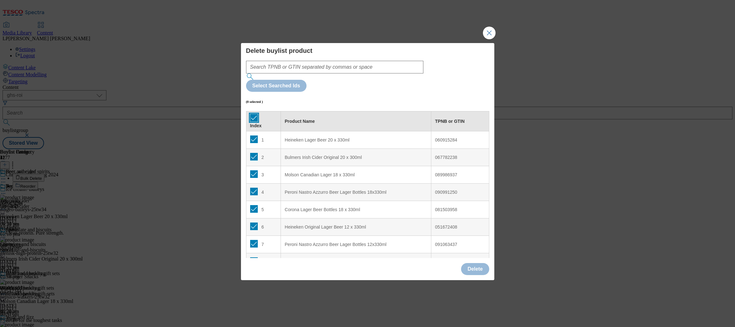
checkbox input "true"
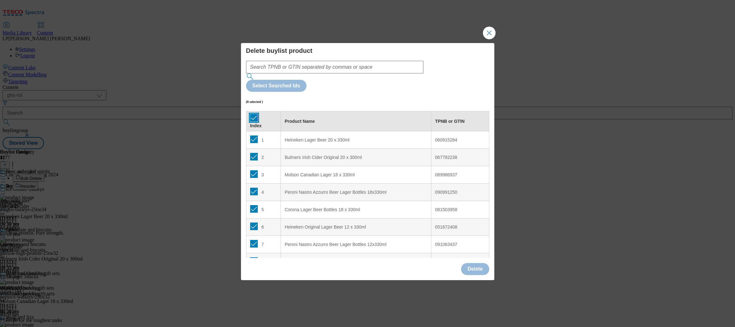
checkbox input "true"
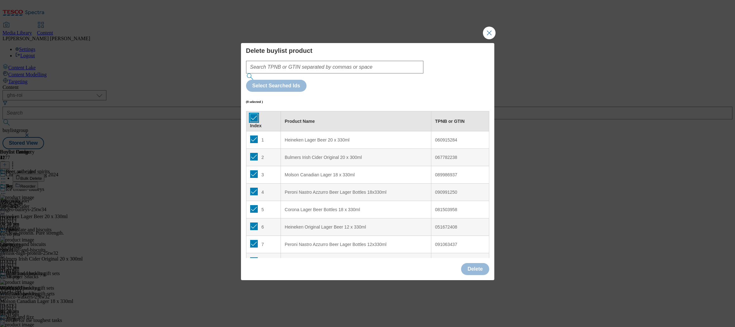
checkbox input "true"
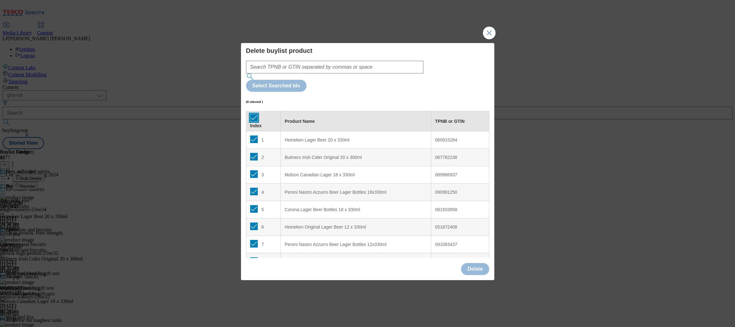
checkbox input "true"
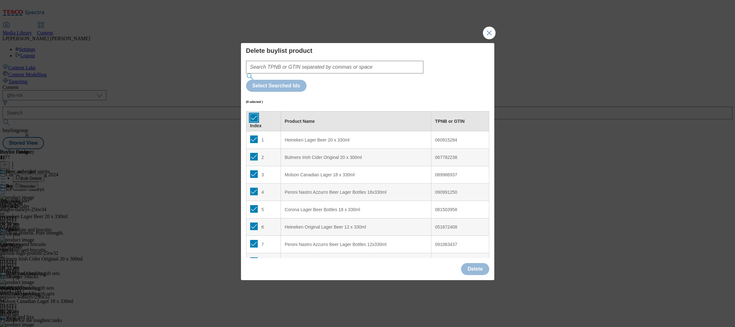
checkbox input "true"
click at [481, 263] on button "Delete" at bounding box center [475, 269] width 28 height 12
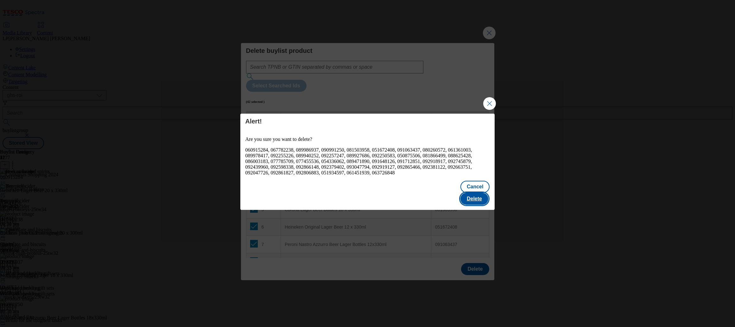
click at [472, 193] on button "Delete" at bounding box center [474, 199] width 28 height 12
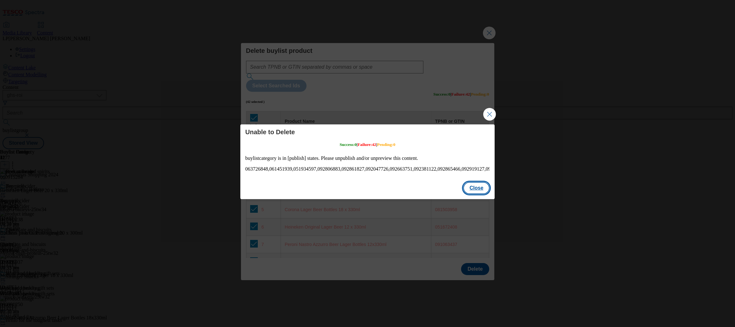
click at [473, 193] on button "Close" at bounding box center [476, 188] width 27 height 12
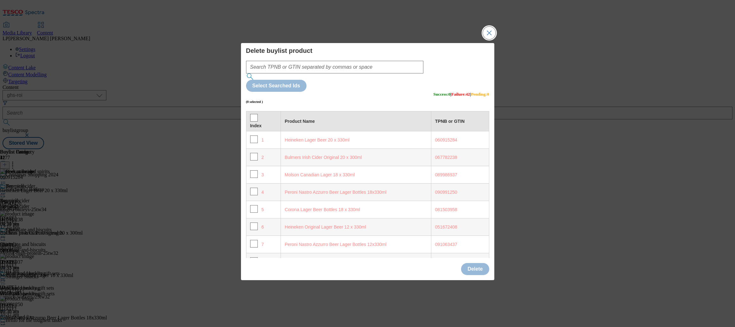
click at [491, 39] on button "Close Modal" at bounding box center [489, 33] width 13 height 13
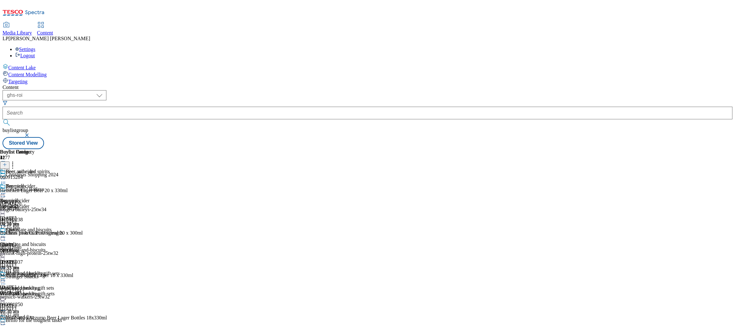
click at [6, 190] on icon at bounding box center [3, 193] width 6 height 6
click at [6, 176] on icon at bounding box center [3, 179] width 6 height 6
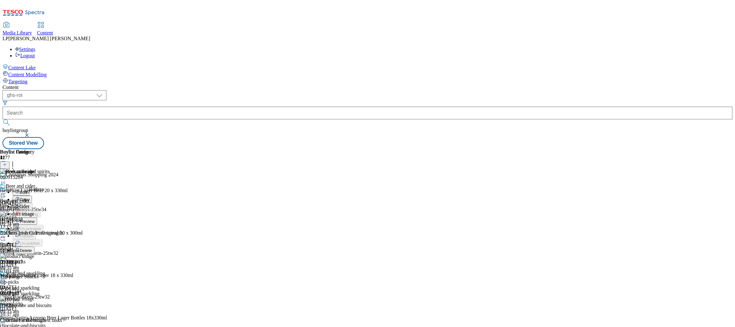
click at [6, 190] on icon at bounding box center [3, 193] width 6 height 6
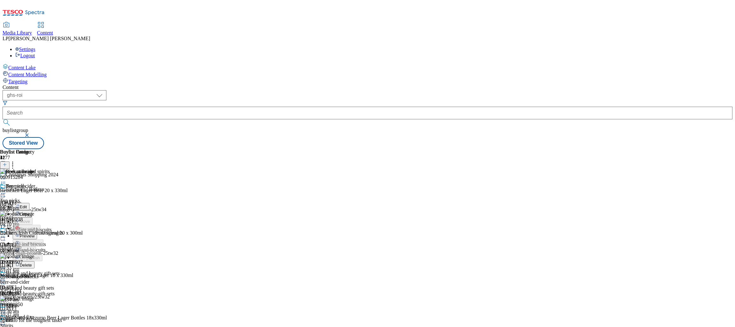
click at [45, 232] on li "Preview" at bounding box center [29, 235] width 33 height 7
click at [6, 190] on icon at bounding box center [3, 193] width 6 height 6
click at [35, 234] on span "Preview" at bounding box center [27, 236] width 15 height 5
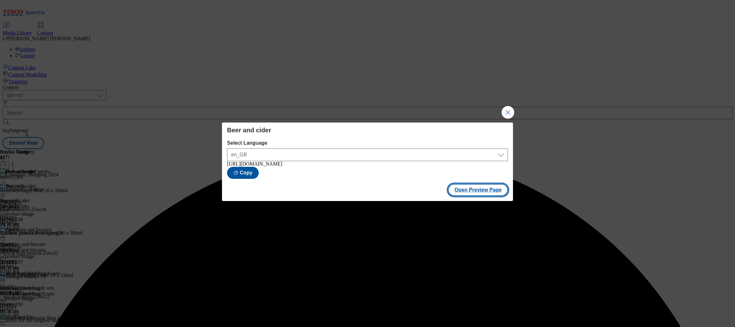
click at [474, 192] on button "Open Preview Page" at bounding box center [478, 190] width 60 height 12
click at [507, 111] on button "Close Modal" at bounding box center [508, 112] width 13 height 13
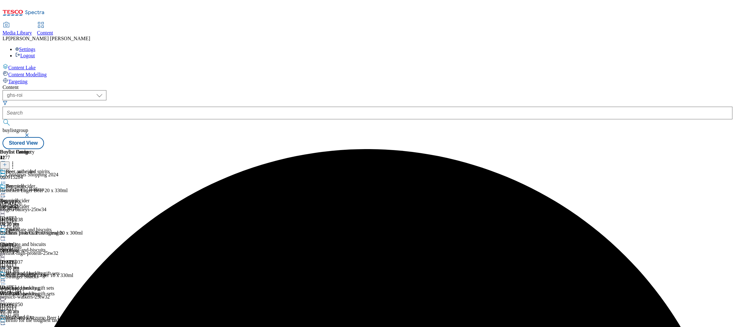
click at [6, 190] on icon at bounding box center [3, 193] width 6 height 6
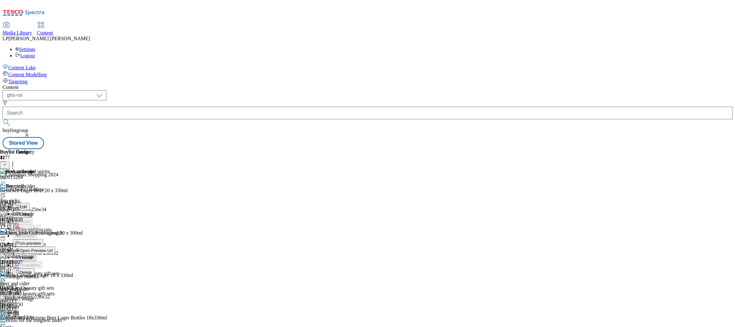
click at [41, 241] on span "Un-preview" at bounding box center [30, 243] width 21 height 5
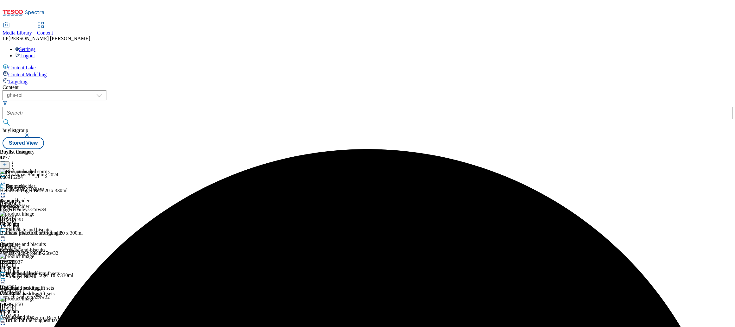
click at [6, 190] on icon at bounding box center [3, 193] width 6 height 6
click at [45, 183] on div "Beer and cider Edit Copy Move Reporting Preview Un-preview Publish Un-publish D…" at bounding box center [22, 225] width 45 height 85
click at [16, 161] on icon at bounding box center [13, 164] width 6 height 6
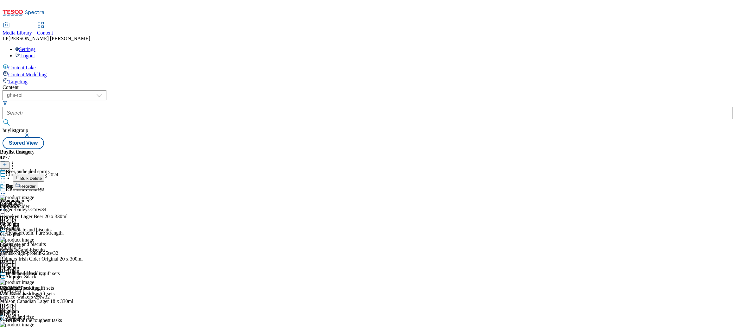
click at [42, 176] on span "Bulk Delete" at bounding box center [31, 178] width 22 height 5
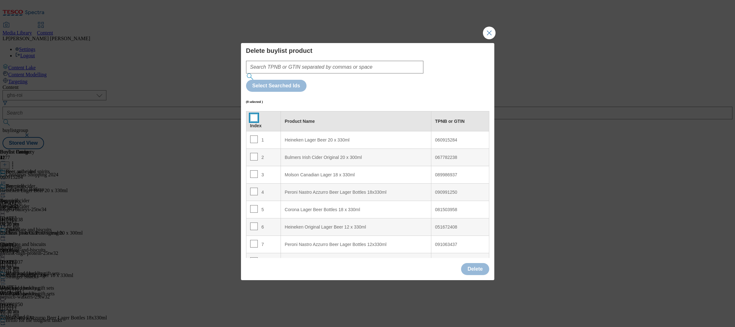
click at [255, 114] on input "Modal" at bounding box center [254, 118] width 8 height 8
checkbox input "true"
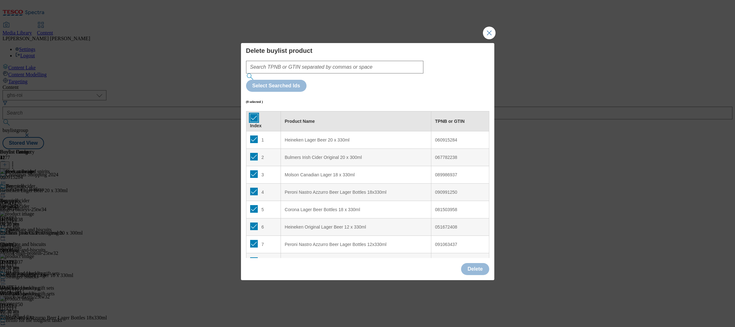
checkbox input "true"
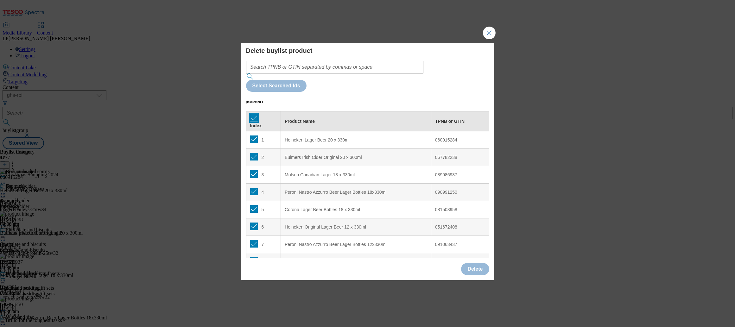
checkbox input "true"
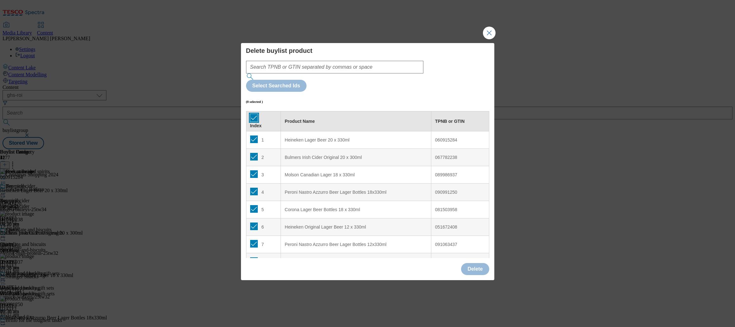
checkbox input "true"
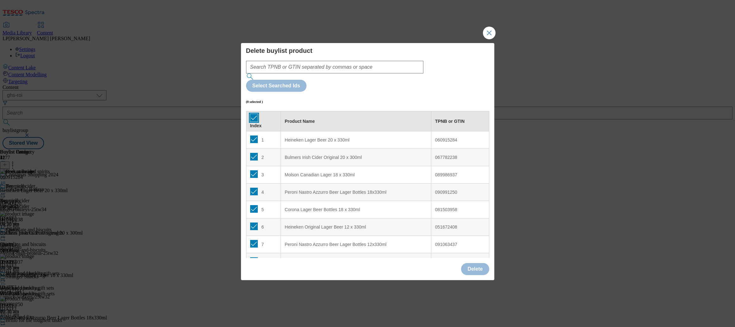
checkbox input "true"
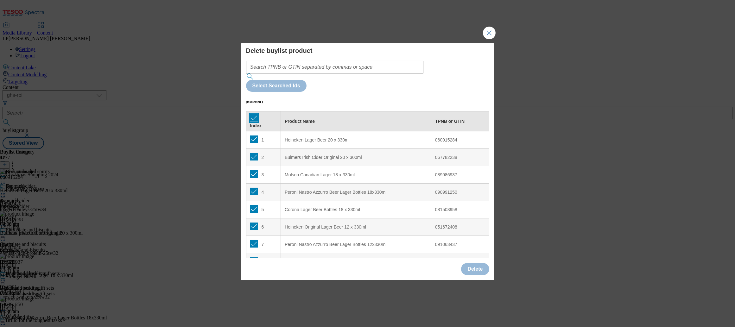
checkbox input "true"
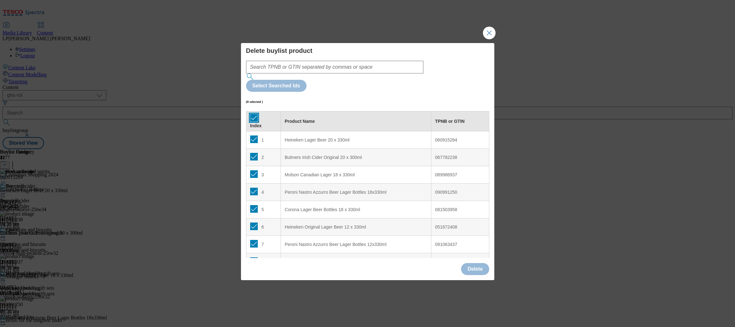
checkbox input "true"
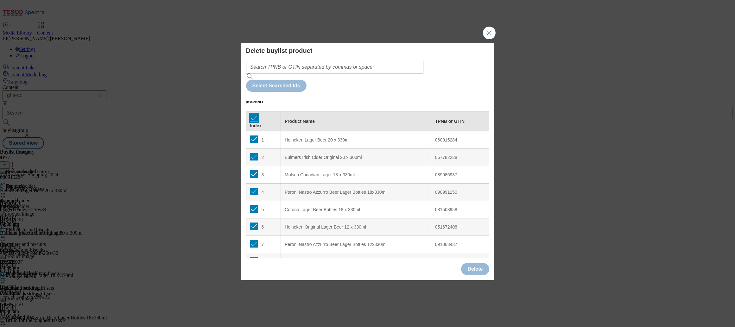
checkbox input "true"
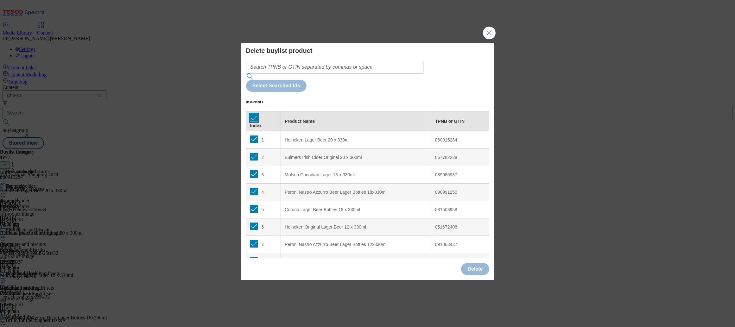
checkbox input "true"
click at [473, 263] on button "Delete" at bounding box center [475, 269] width 28 height 12
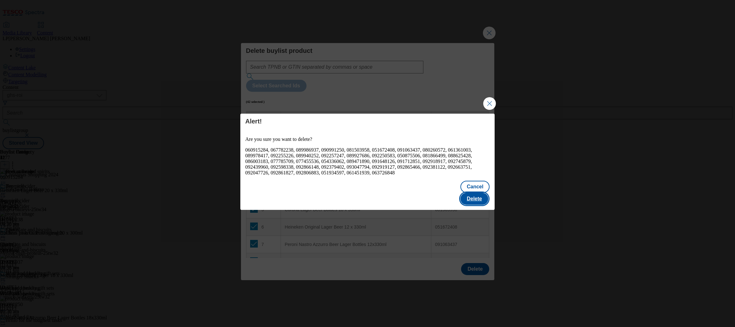
click at [487, 193] on button "Delete" at bounding box center [474, 199] width 28 height 12
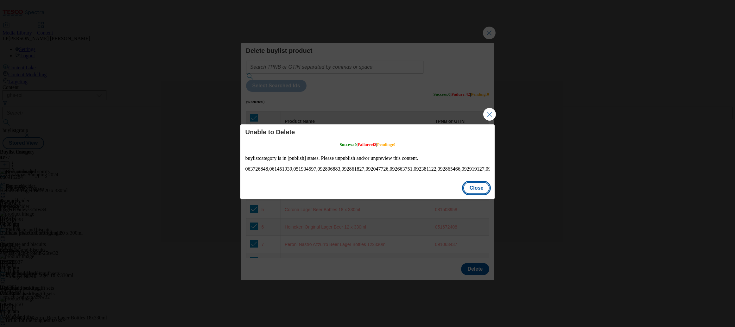
click at [476, 193] on button "Close" at bounding box center [476, 188] width 27 height 12
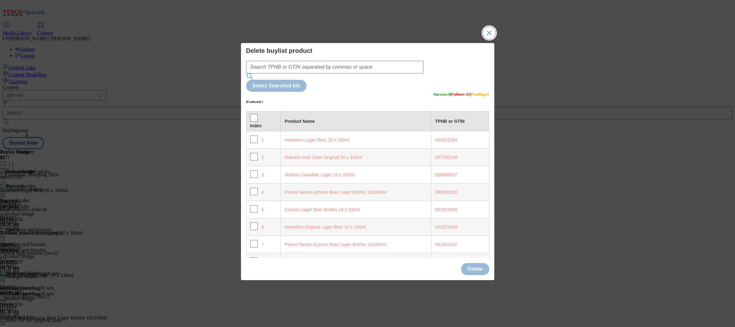
click at [487, 39] on button "Close Modal" at bounding box center [489, 33] width 13 height 13
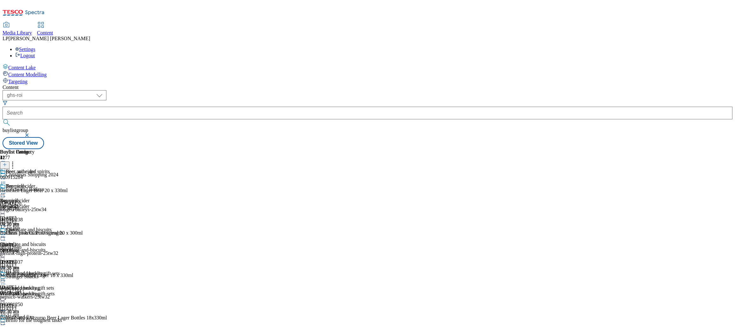
click at [6, 234] on icon at bounding box center [3, 237] width 6 height 6
click at [35, 277] on span "Preview" at bounding box center [27, 279] width 15 height 5
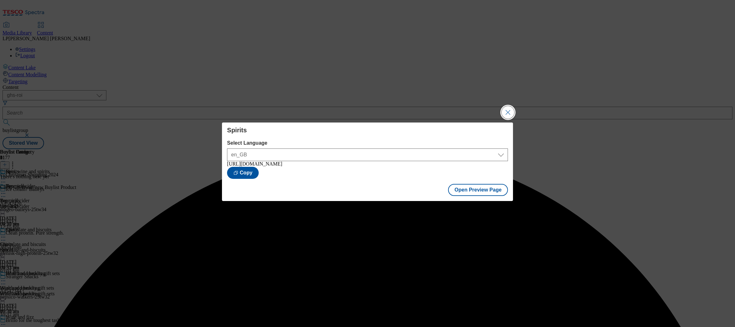
click at [508, 111] on button "Close Modal" at bounding box center [508, 112] width 13 height 13
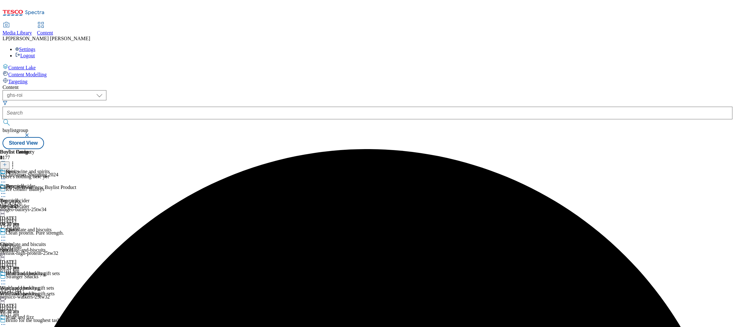
click at [6, 278] on icon at bounding box center [3, 281] width 6 height 6
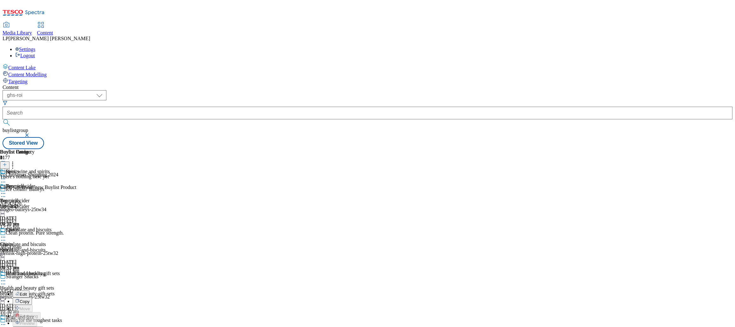
click at [41, 327] on span "Un-preview" at bounding box center [30, 330] width 21 height 5
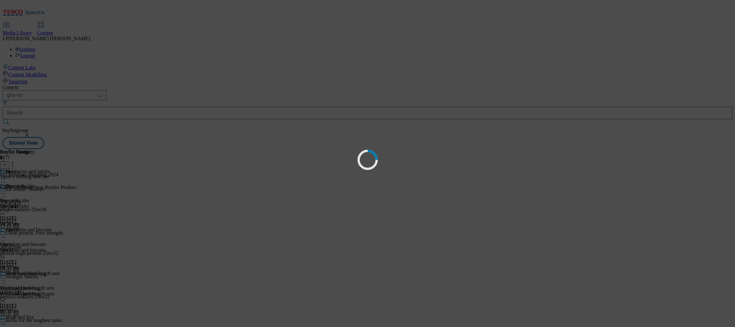
scroll to position [0, 0]
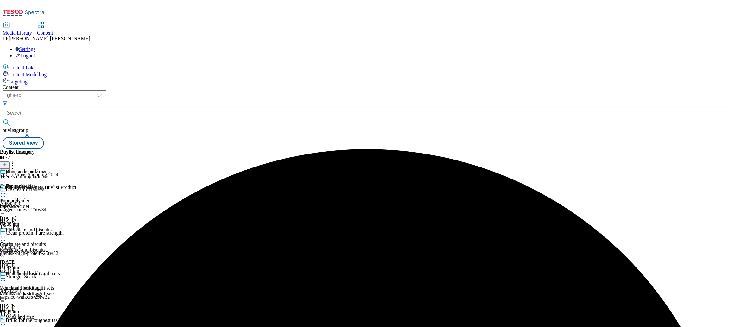
click at [6, 190] on icon at bounding box center [3, 193] width 6 height 6
click at [45, 303] on div "Spirits Spirits Spirits 2 Oct 2025 09:37 am" at bounding box center [22, 325] width 45 height 44
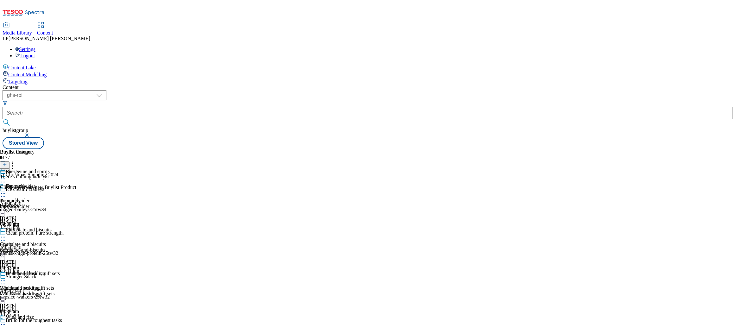
click at [6, 234] on icon at bounding box center [3, 237] width 6 height 6
click at [6, 190] on icon at bounding box center [3, 193] width 6 height 6
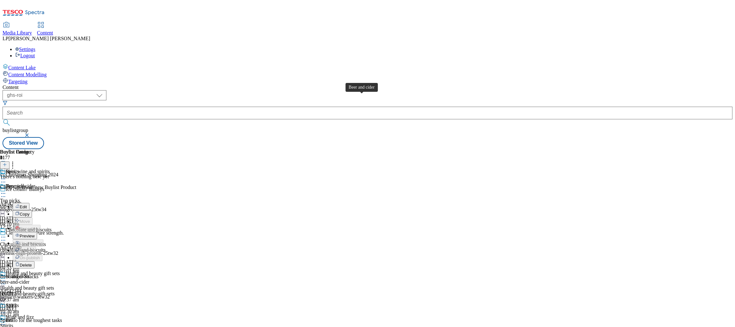
click at [35, 183] on div "Beer and cider" at bounding box center [20, 186] width 29 height 6
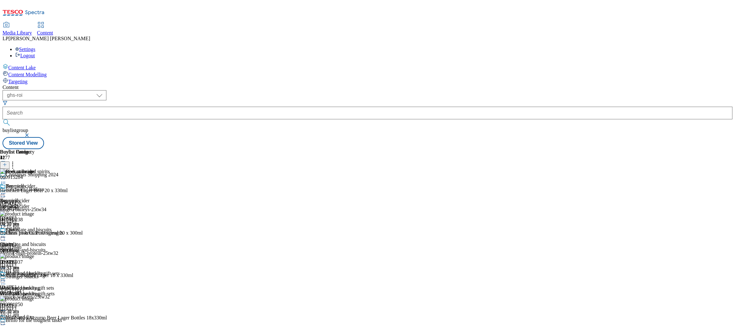
click at [16, 161] on icon at bounding box center [13, 164] width 6 height 6
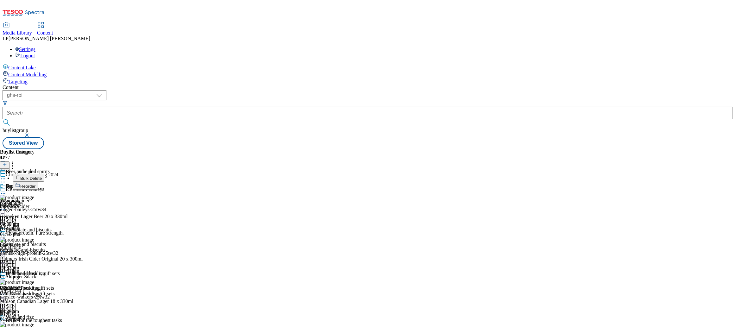
click at [42, 176] on span "Bulk Delete" at bounding box center [31, 178] width 22 height 5
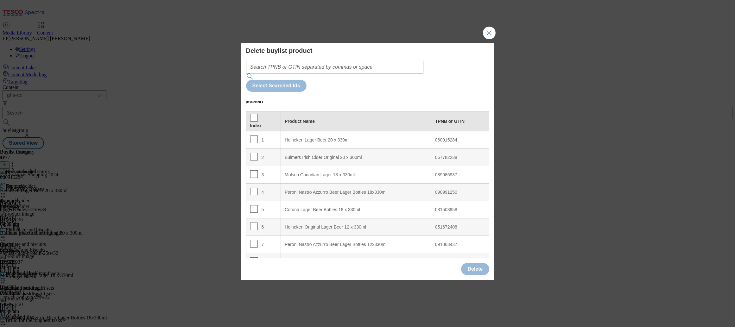
click at [269, 123] on div "Index" at bounding box center [263, 126] width 27 height 6
click at [257, 114] on div "Index" at bounding box center [263, 121] width 27 height 15
click at [255, 114] on input "Modal" at bounding box center [254, 118] width 8 height 8
checkbox input "true"
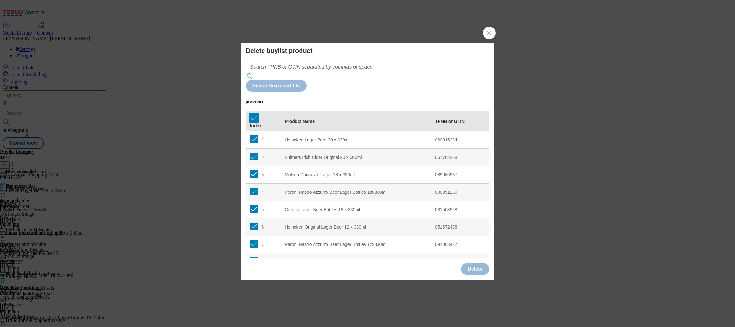
checkbox input "true"
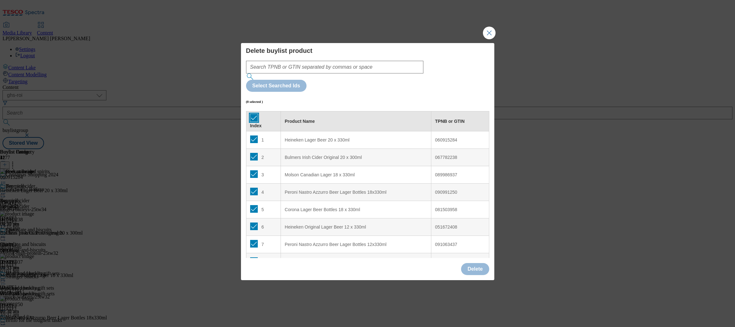
checkbox input "true"
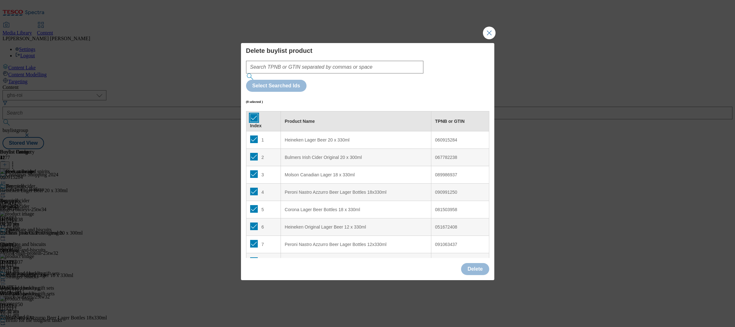
checkbox input "true"
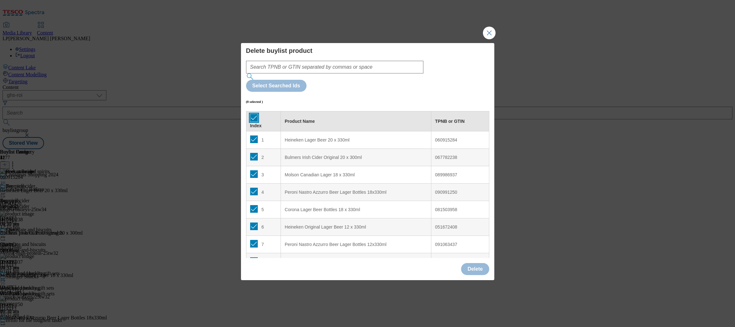
checkbox input "true"
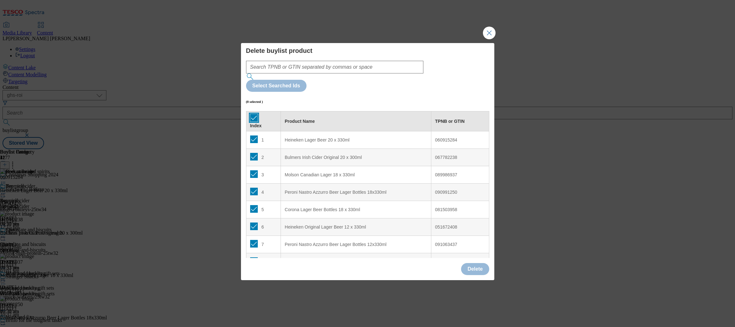
checkbox input "true"
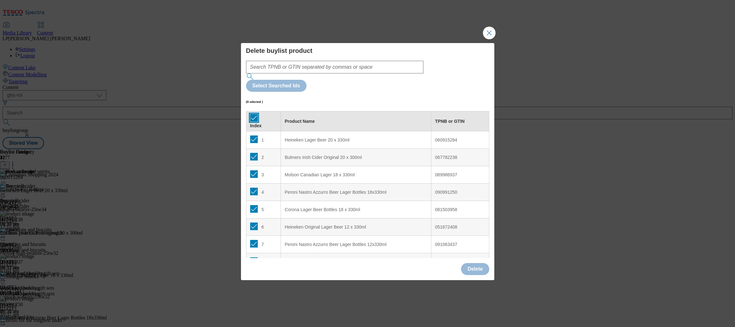
checkbox input "true"
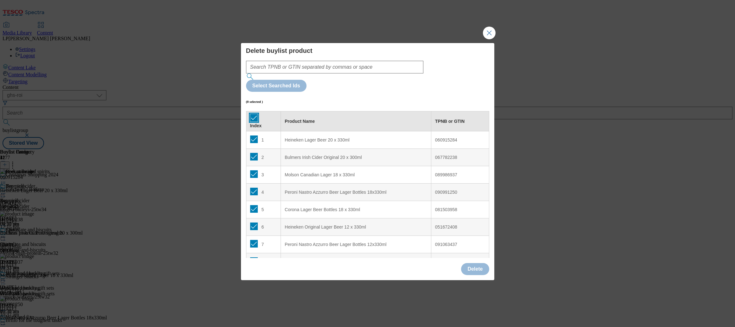
checkbox input "true"
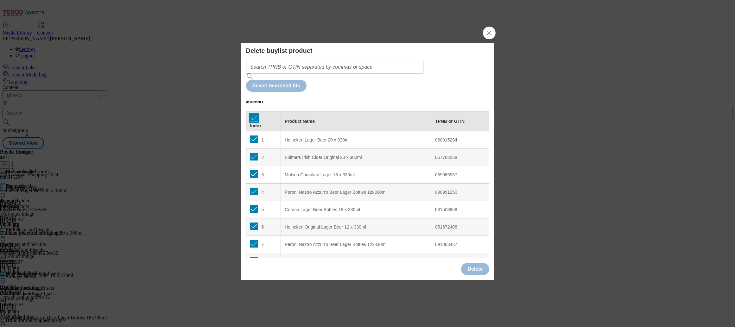
checkbox input "true"
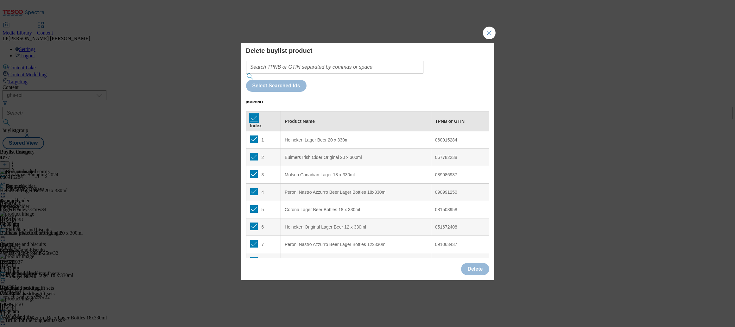
checkbox input "true"
click at [474, 263] on button "Delete" at bounding box center [475, 269] width 28 height 12
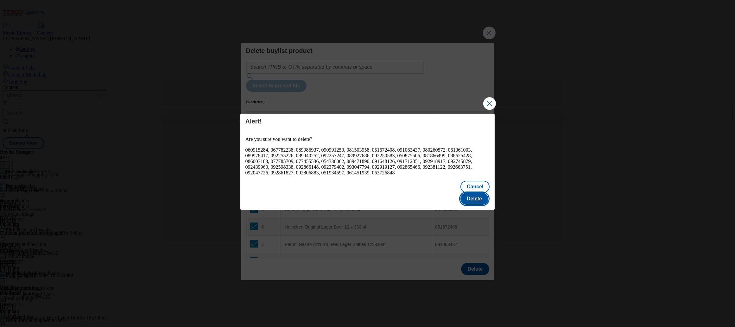
click at [483, 194] on button "Delete" at bounding box center [474, 199] width 28 height 12
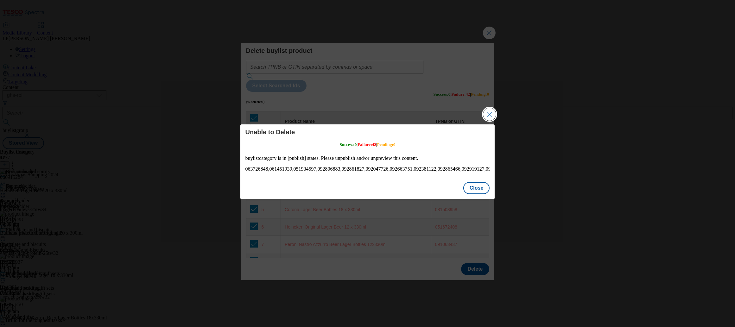
click at [490, 113] on button "Close Modal" at bounding box center [489, 114] width 13 height 13
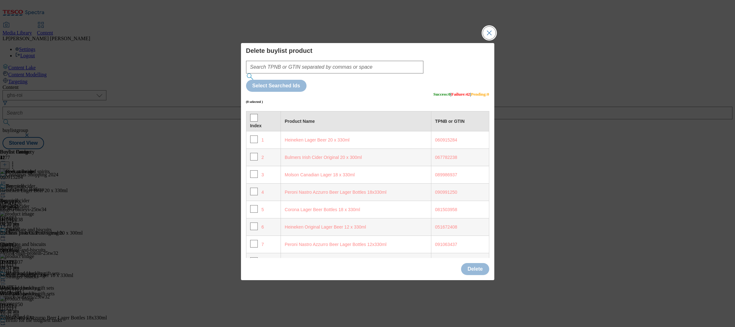
click at [491, 39] on button "Close Modal" at bounding box center [489, 33] width 13 height 13
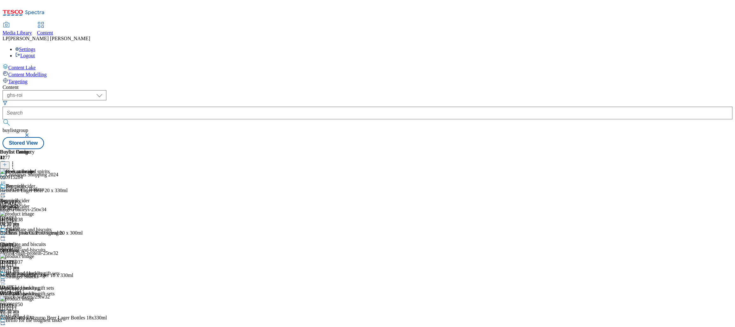
click at [45, 183] on div "Beer and cider Beer and cider beer-and-cider 2 Oct 2025 09:37 am" at bounding box center [22, 205] width 45 height 44
click at [62, 169] on div "Beer, wine and spirits" at bounding box center [31, 176] width 62 height 15
click at [6, 176] on icon at bounding box center [3, 179] width 6 height 6
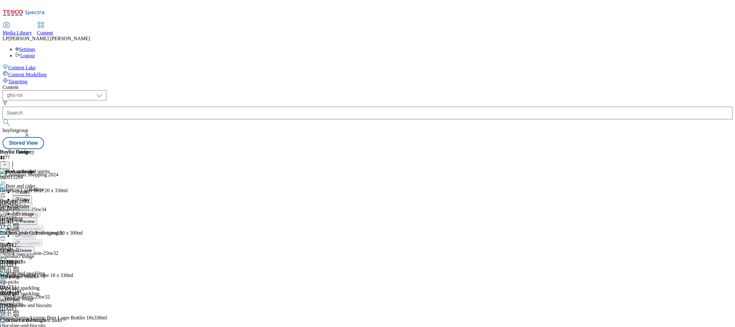
click at [35, 219] on span "Preview" at bounding box center [27, 221] width 15 height 5
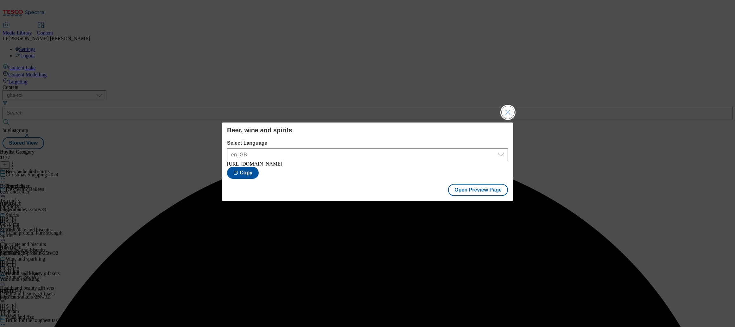
click at [504, 109] on button "Close Modal" at bounding box center [508, 112] width 13 height 13
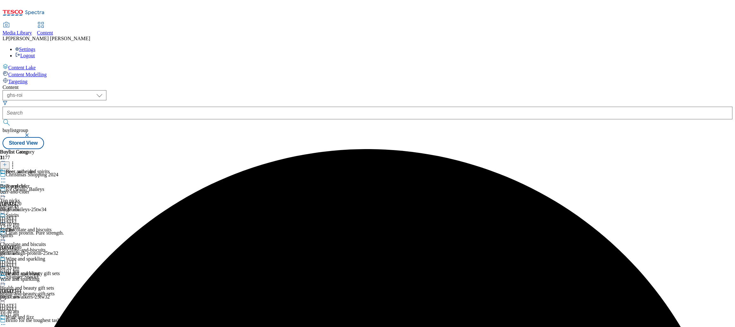
click at [6, 176] on icon at bounding box center [3, 179] width 6 height 6
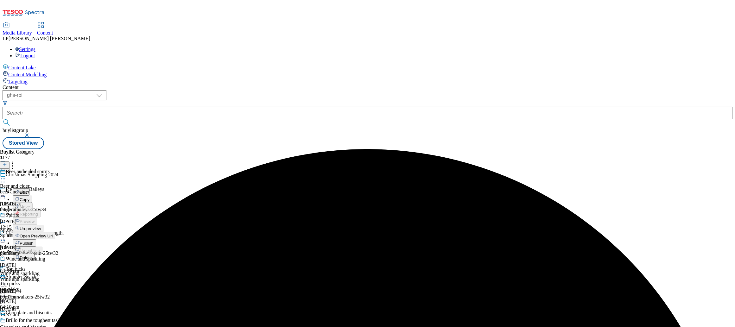
click at [41, 226] on span "Un-preview" at bounding box center [30, 228] width 21 height 5
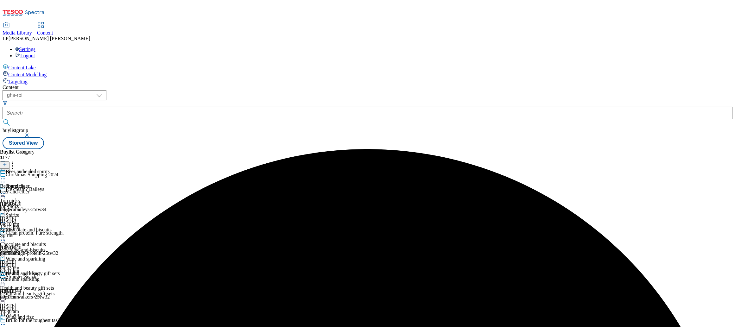
click at [6, 176] on icon at bounding box center [3, 179] width 6 height 6
click at [29, 183] on span "Beer and cider" at bounding box center [14, 186] width 29 height 6
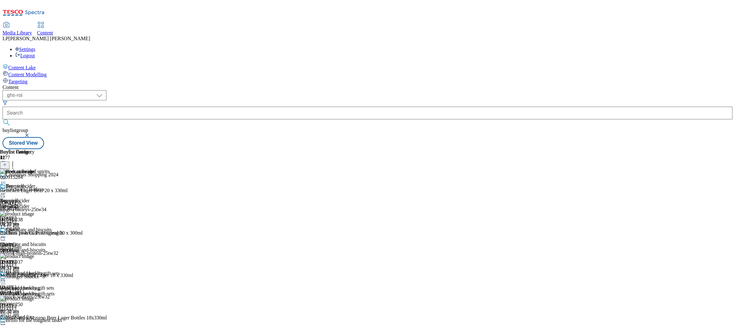
click at [16, 161] on icon at bounding box center [13, 164] width 6 height 6
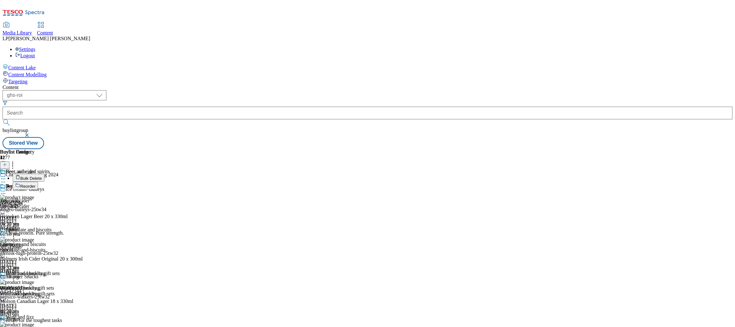
click at [42, 176] on span "Bulk Delete" at bounding box center [31, 178] width 22 height 5
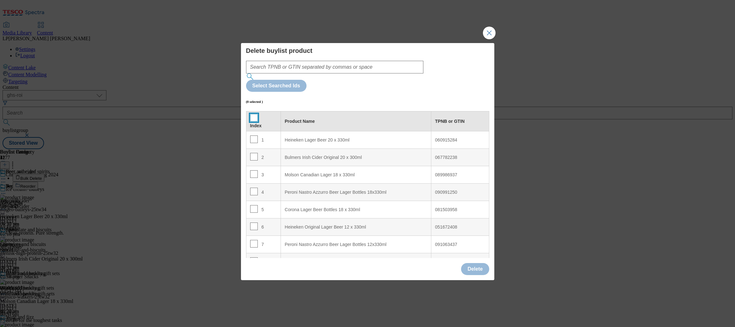
click at [251, 114] on input "Modal" at bounding box center [254, 118] width 8 height 8
checkbox input "true"
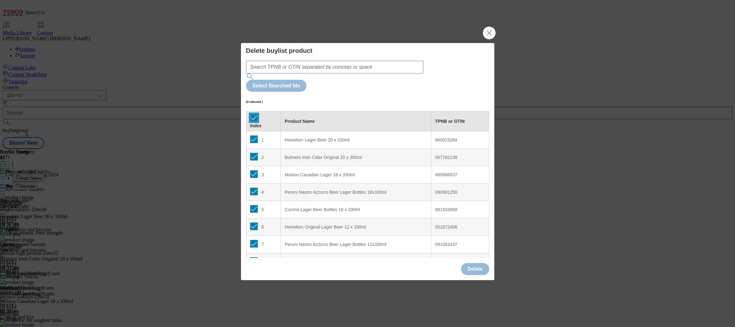
checkbox input "true"
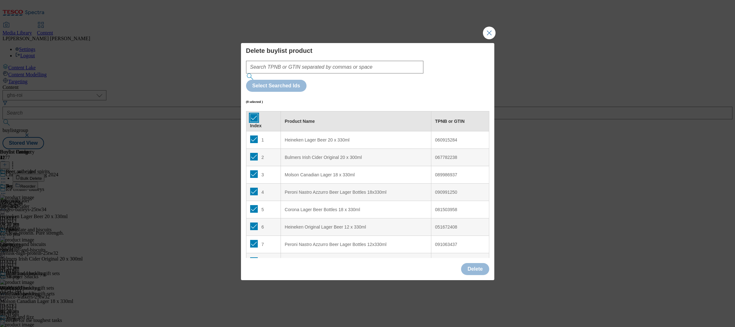
checkbox input "true"
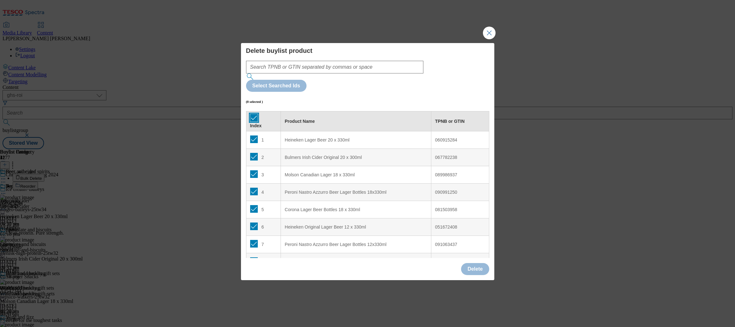
checkbox input "true"
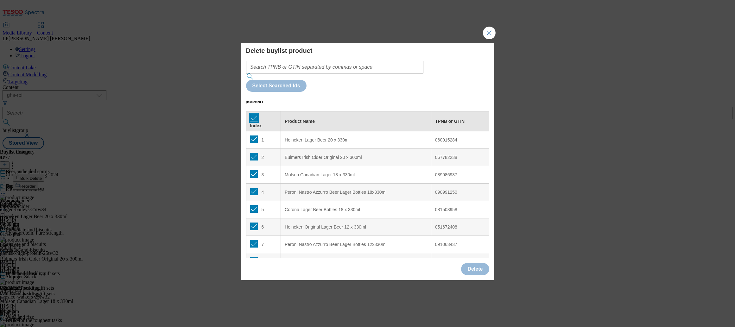
checkbox input "true"
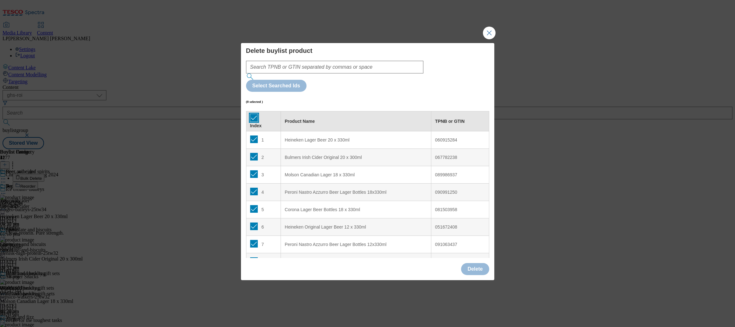
checkbox input "true"
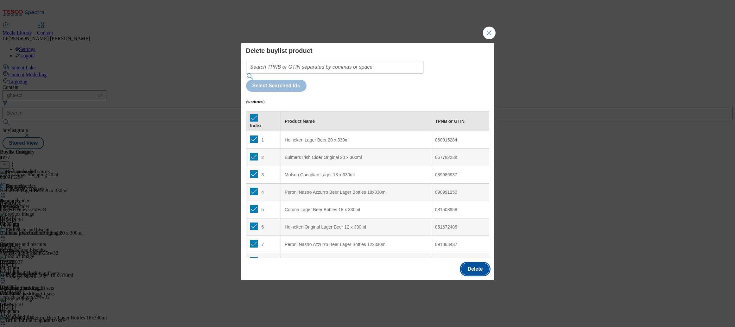
click at [471, 263] on button "Delete" at bounding box center [475, 269] width 28 height 12
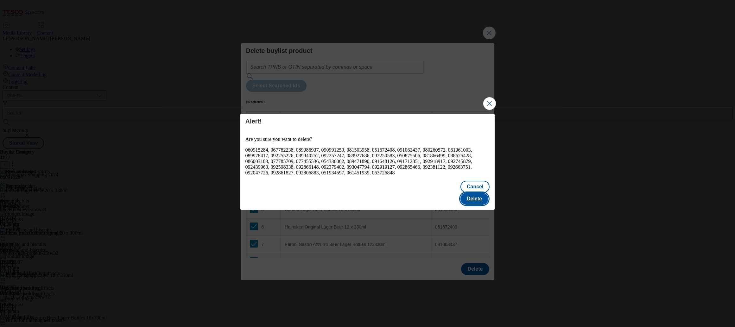
click at [477, 193] on button "Delete" at bounding box center [474, 199] width 28 height 12
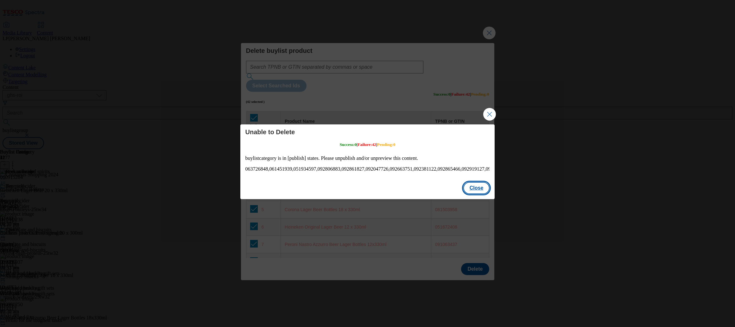
click at [477, 192] on button "Close" at bounding box center [476, 188] width 27 height 12
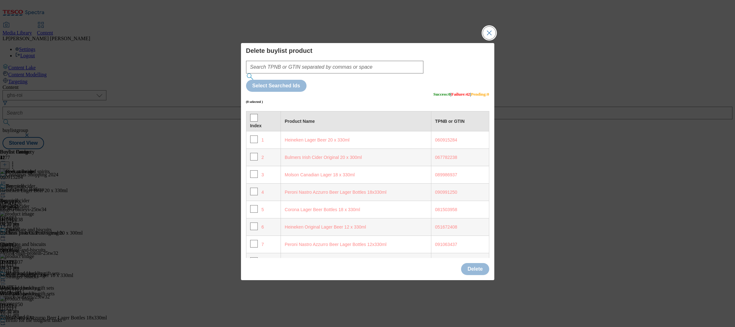
click at [495, 39] on button "Close Modal" at bounding box center [489, 33] width 13 height 13
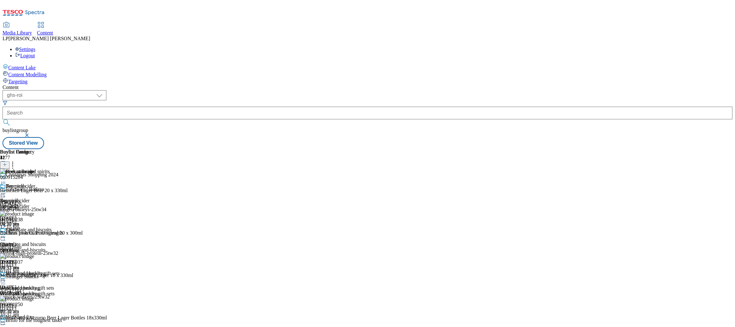
click at [45, 227] on div "Spirits Spirits Spirits 2 Oct 2025 09:37 am" at bounding box center [22, 249] width 45 height 44
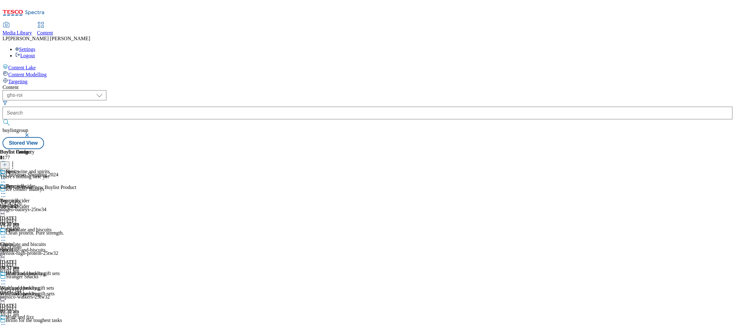
click at [45, 204] on div "beer-and-cider" at bounding box center [22, 207] width 45 height 6
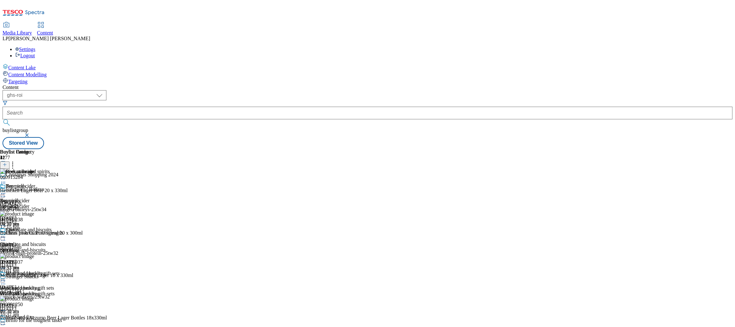
click at [6, 180] on icon at bounding box center [3, 183] width 6 height 6
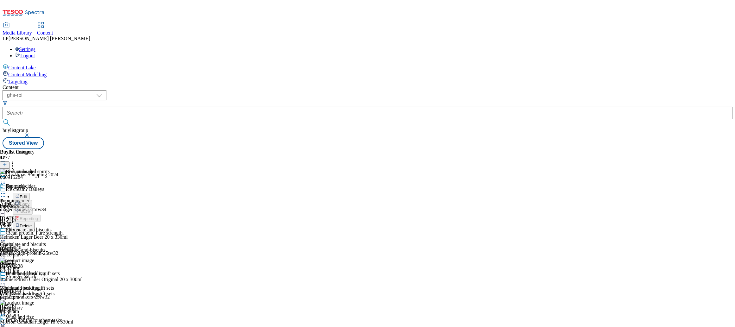
click at [35, 222] on button "Delete" at bounding box center [24, 225] width 22 height 7
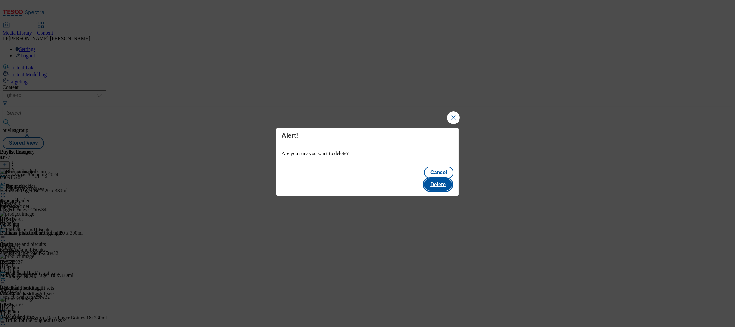
click at [442, 180] on button "Delete" at bounding box center [438, 185] width 28 height 12
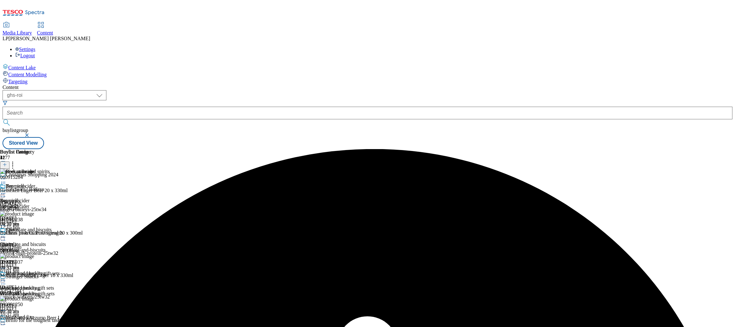
click at [6, 176] on icon at bounding box center [3, 179] width 6 height 6
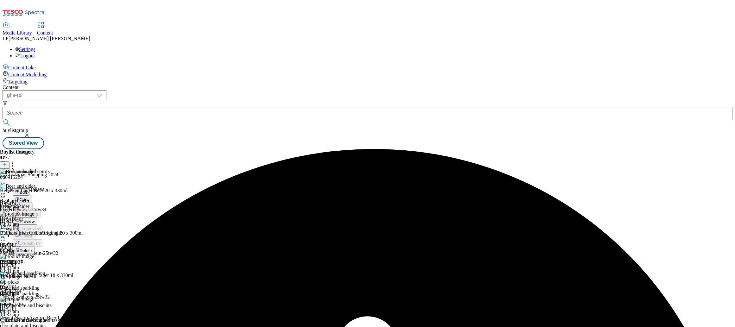
click at [35, 219] on span "Preview" at bounding box center [27, 221] width 15 height 5
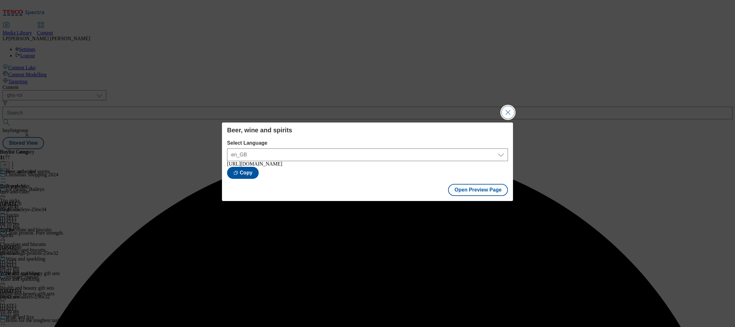
click at [514, 115] on button "Close Modal" at bounding box center [508, 112] width 13 height 13
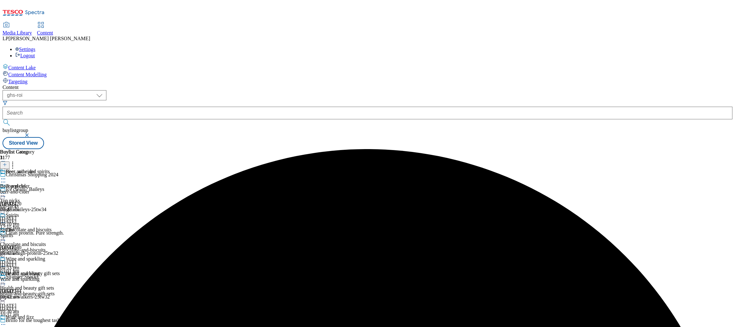
click at [6, 176] on icon at bounding box center [3, 179] width 6 height 6
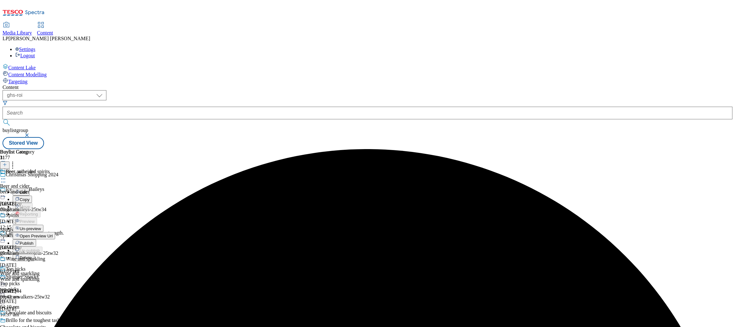
click at [41, 226] on span "Un-preview" at bounding box center [30, 228] width 21 height 5
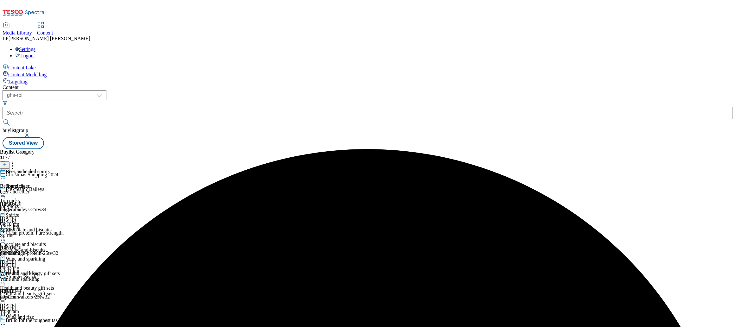
click at [6, 176] on icon at bounding box center [3, 179] width 6 height 6
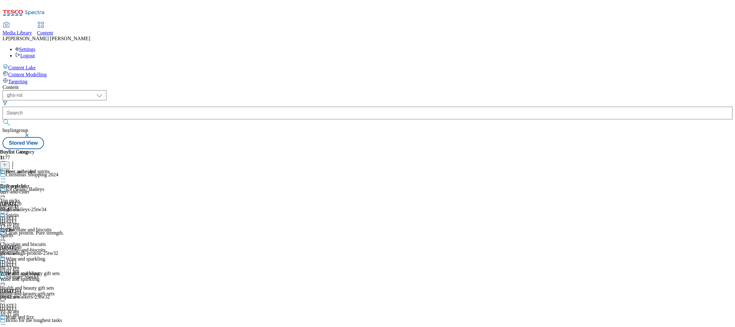
click at [6, 176] on icon at bounding box center [3, 179] width 6 height 6
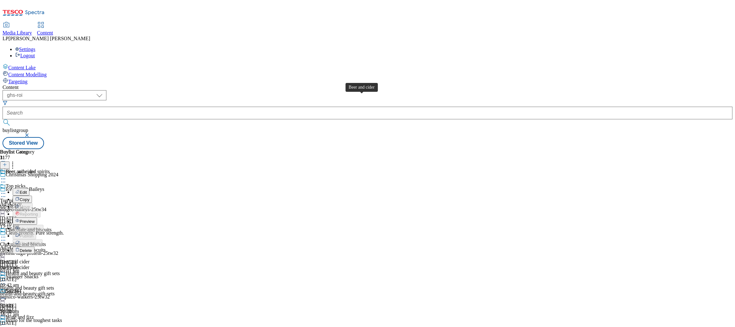
click at [35, 169] on div "Beer and cider" at bounding box center [20, 172] width 29 height 6
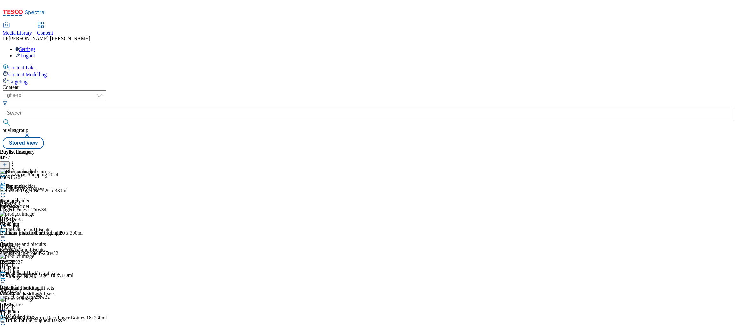
click at [16, 161] on icon at bounding box center [13, 164] width 6 height 6
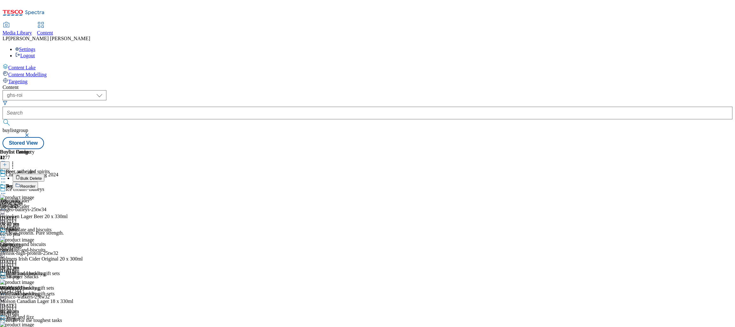
click at [42, 176] on span "Bulk Delete" at bounding box center [31, 178] width 22 height 5
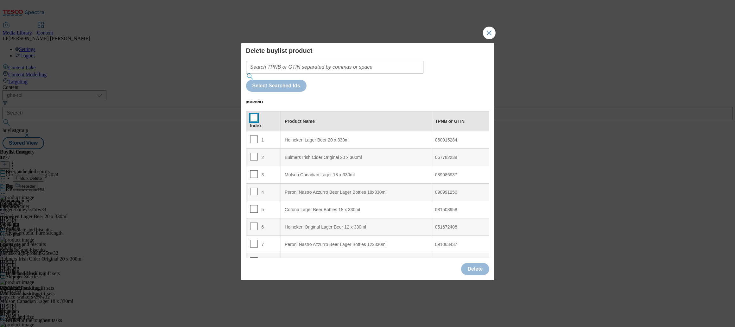
click at [251, 114] on input "Modal" at bounding box center [254, 118] width 8 height 8
click at [479, 263] on button "Delete" at bounding box center [475, 269] width 28 height 12
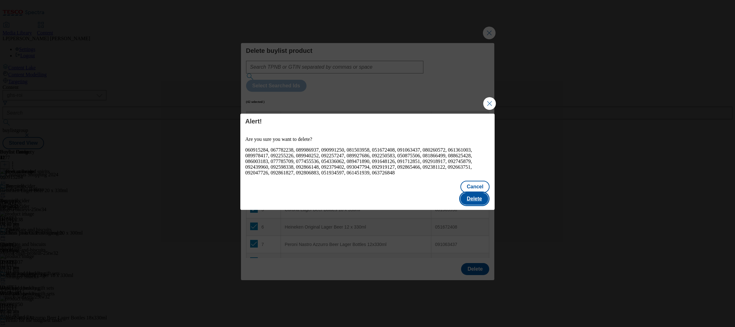
click at [479, 197] on button "Delete" at bounding box center [474, 199] width 28 height 12
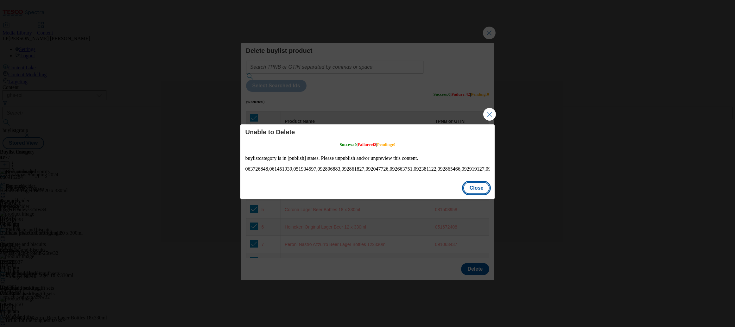
click at [479, 189] on button "Close" at bounding box center [476, 188] width 27 height 12
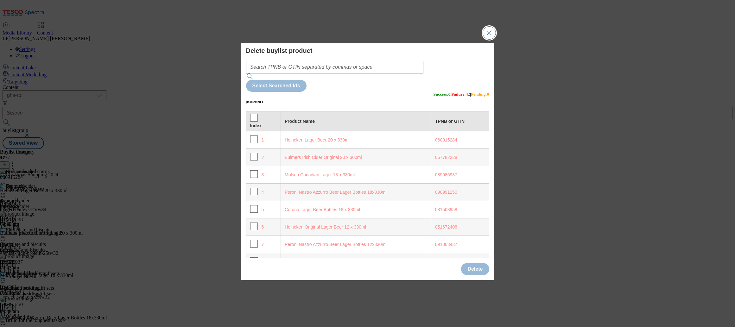
click at [492, 39] on button "Close Modal" at bounding box center [489, 33] width 13 height 13
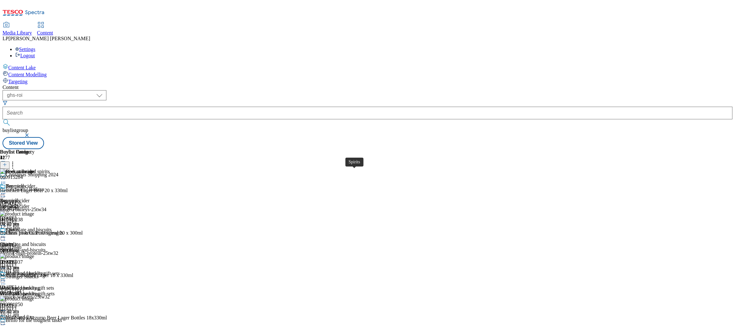
click at [13, 242] on span "Spirits" at bounding box center [6, 245] width 13 height 6
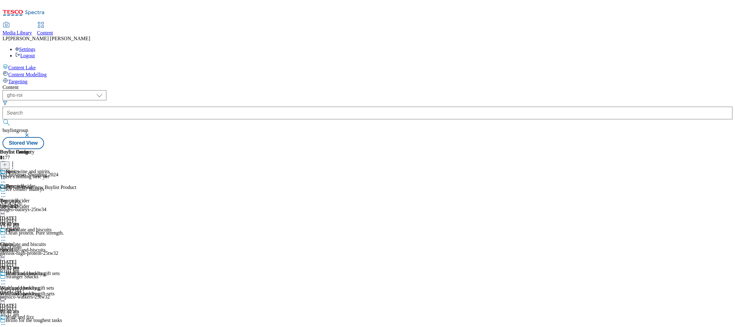
click at [45, 227] on div "Spirits" at bounding box center [22, 234] width 45 height 15
click at [4, 237] on circle at bounding box center [3, 237] width 1 height 1
click at [45, 271] on div "Wine and sparkling Wine and sparkling Wine and sparkling 2 Oct 2025 09:42 am" at bounding box center [22, 293] width 45 height 44
click at [6, 278] on icon at bounding box center [3, 281] width 6 height 6
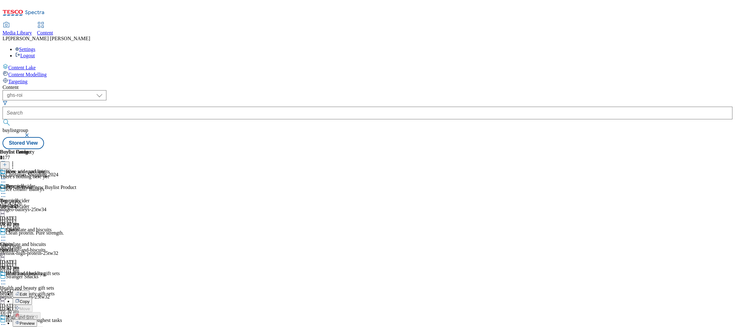
click at [35, 321] on span "Preview" at bounding box center [27, 323] width 15 height 5
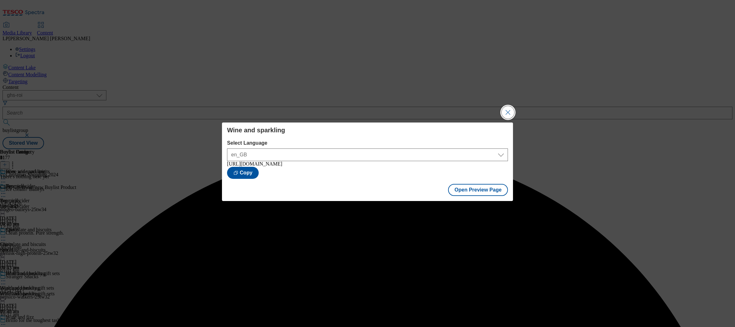
click at [504, 110] on button "Close Modal" at bounding box center [508, 112] width 13 height 13
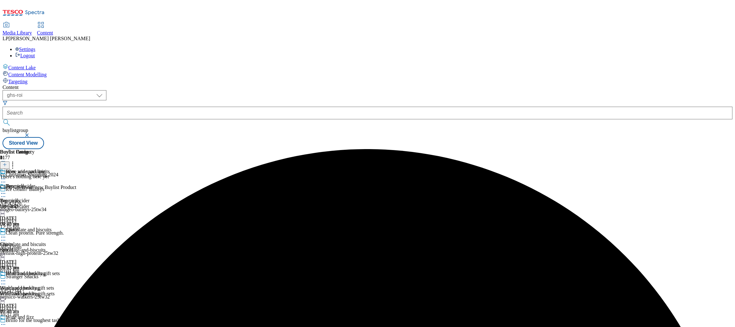
click at [6, 234] on icon at bounding box center [3, 237] width 6 height 6
click at [41, 285] on span "Un-preview" at bounding box center [30, 287] width 21 height 5
click at [6, 278] on icon at bounding box center [3, 281] width 6 height 6
click at [35, 321] on span "Preview" at bounding box center [27, 323] width 15 height 5
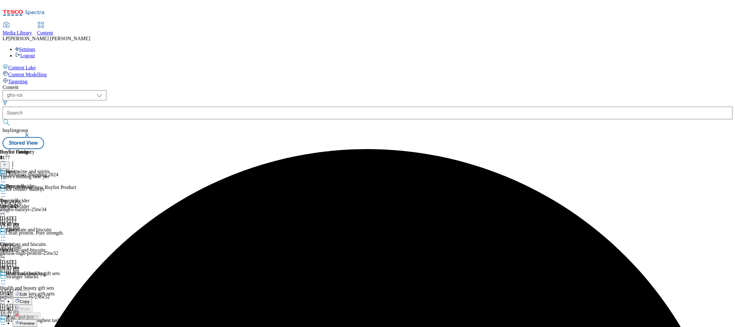
scroll to position [0, 0]
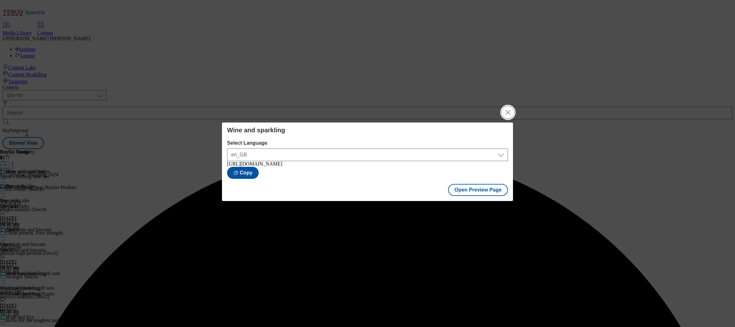
click at [508, 108] on button "Close Modal" at bounding box center [508, 112] width 13 height 13
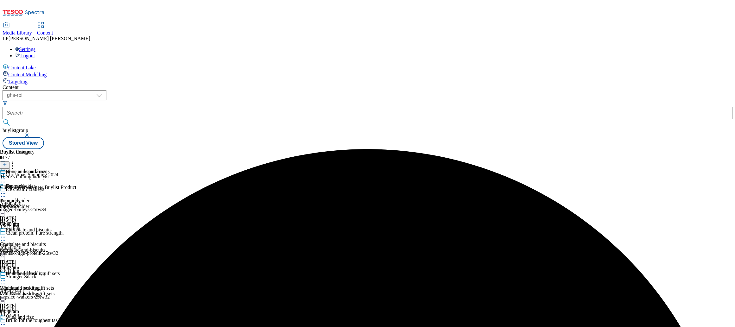
click at [6, 278] on icon at bounding box center [3, 281] width 6 height 6
click at [41, 327] on span "Un-preview" at bounding box center [30, 330] width 21 height 5
click at [6, 190] on icon at bounding box center [3, 193] width 6 height 6
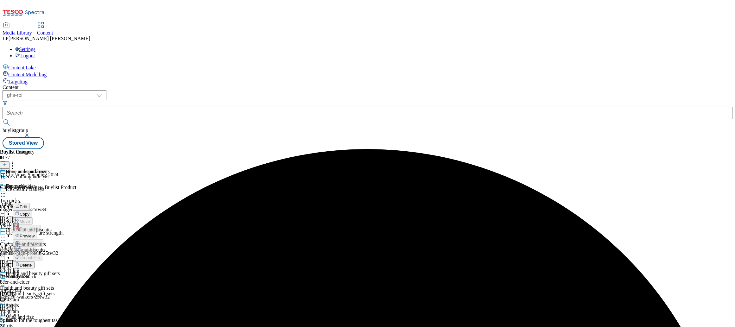
click at [45, 239] on li "Un-preview" at bounding box center [29, 242] width 33 height 7
click at [6, 190] on icon at bounding box center [3, 193] width 6 height 6
click at [35, 234] on span "Preview" at bounding box center [27, 236] width 15 height 5
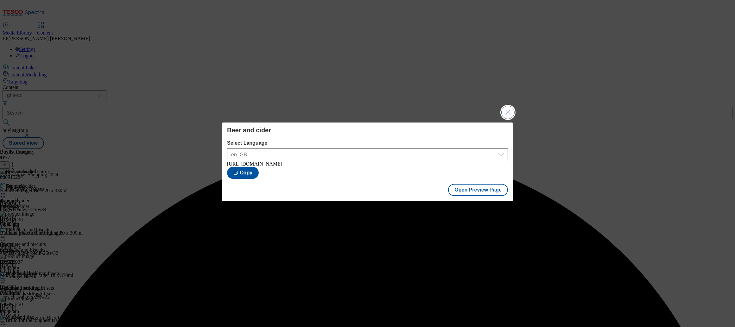
click at [511, 112] on button "Close Modal" at bounding box center [508, 112] width 13 height 13
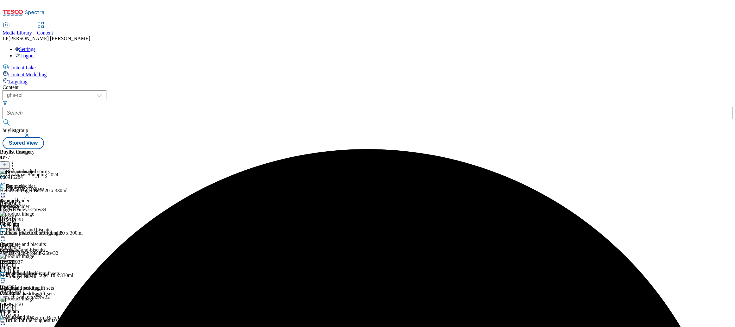
click at [6, 190] on icon at bounding box center [3, 193] width 6 height 6
click at [41, 241] on span "Un-preview" at bounding box center [30, 243] width 21 height 5
click at [6, 176] on icon at bounding box center [3, 179] width 6 height 6
click at [16, 161] on icon at bounding box center [13, 164] width 6 height 6
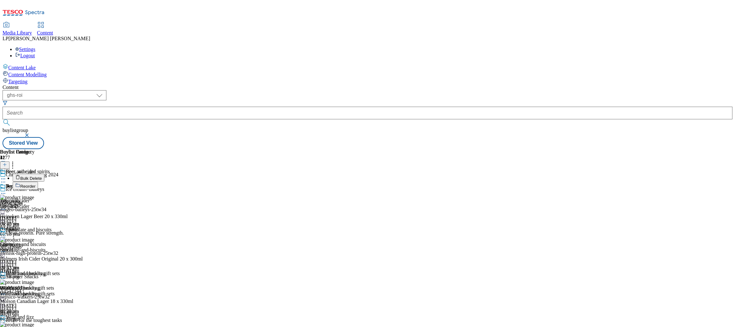
click at [42, 176] on span "Bulk Delete" at bounding box center [31, 178] width 22 height 5
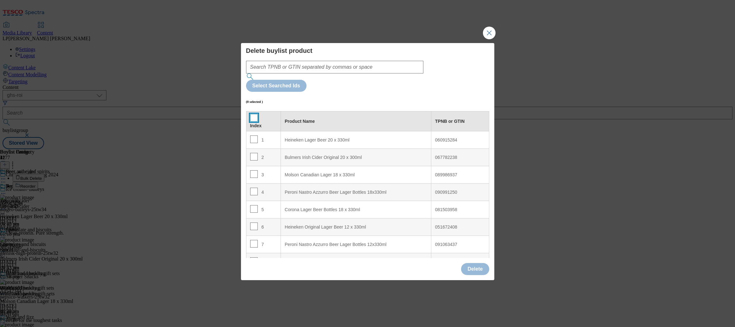
click at [256, 114] on input "Modal" at bounding box center [254, 118] width 8 height 8
click at [473, 263] on button "Delete" at bounding box center [475, 269] width 28 height 12
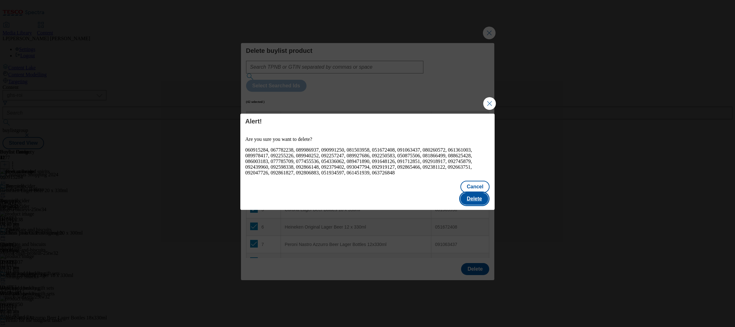
click at [480, 194] on button "Delete" at bounding box center [474, 199] width 28 height 12
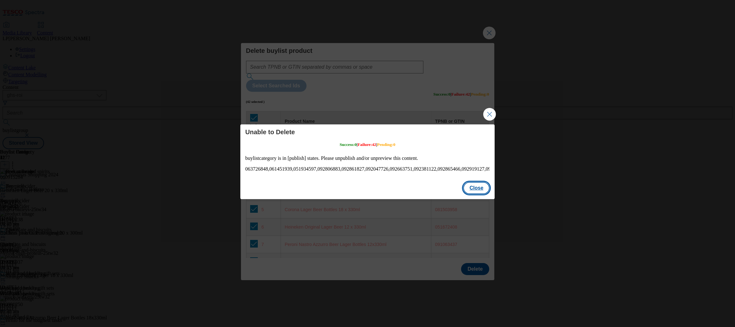
click at [471, 190] on button "Close" at bounding box center [476, 188] width 27 height 12
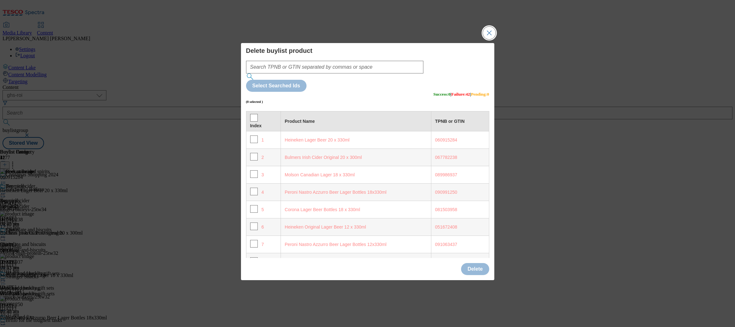
click at [491, 39] on button "Close Modal" at bounding box center [489, 33] width 13 height 13
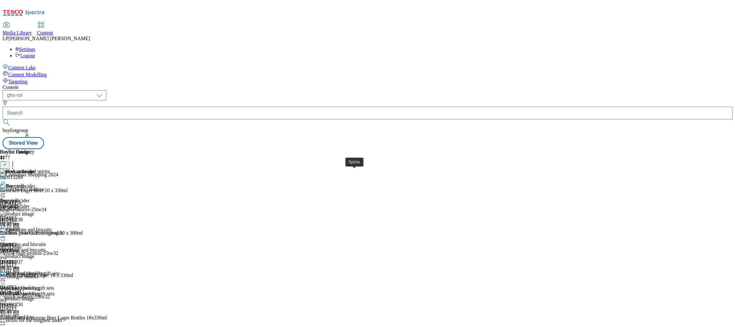
click at [13, 242] on span "Spirits" at bounding box center [6, 245] width 13 height 6
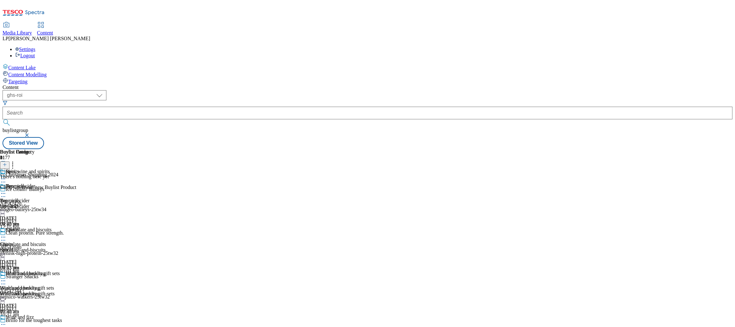
click at [45, 247] on div "Spirits" at bounding box center [22, 250] width 45 height 6
click at [5, 163] on line at bounding box center [5, 164] width 0 height 3
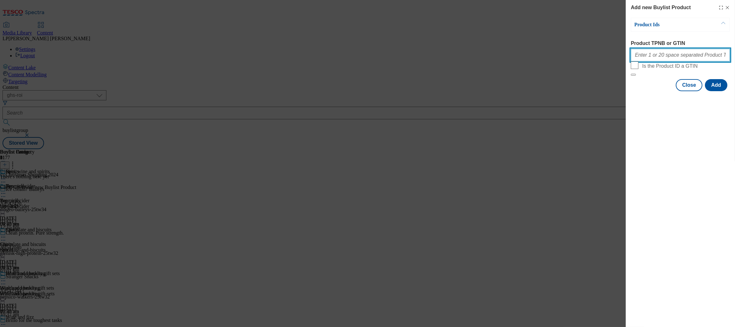
click at [662, 58] on input "Product TPNB or GTIN" at bounding box center [680, 55] width 99 height 13
paste input "50237986 50343779 50403093 54459095 63783324 56571228 50758628 89978377 5126702…"
click at [722, 91] on button "Add" at bounding box center [716, 85] width 22 height 12
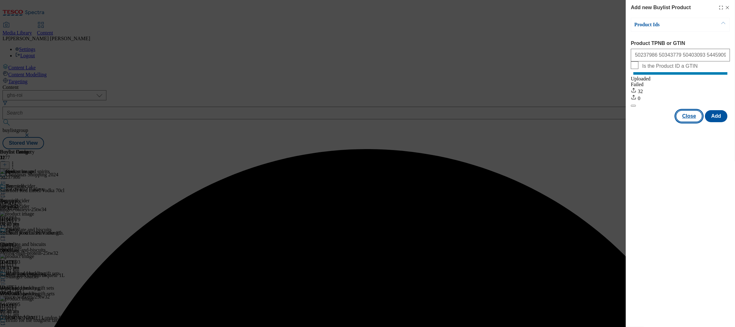
click at [690, 122] on button "Close" at bounding box center [689, 116] width 27 height 12
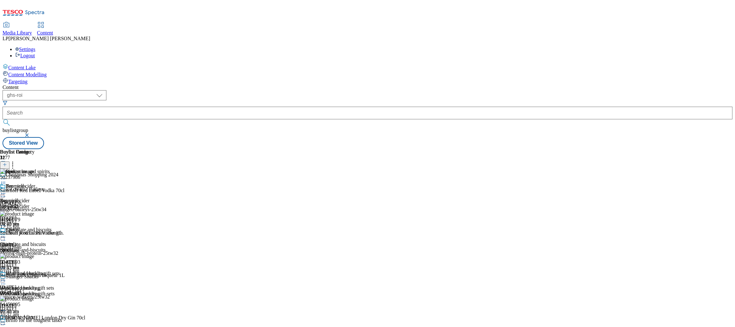
click at [45, 291] on div "Wine and sparkling" at bounding box center [22, 294] width 45 height 6
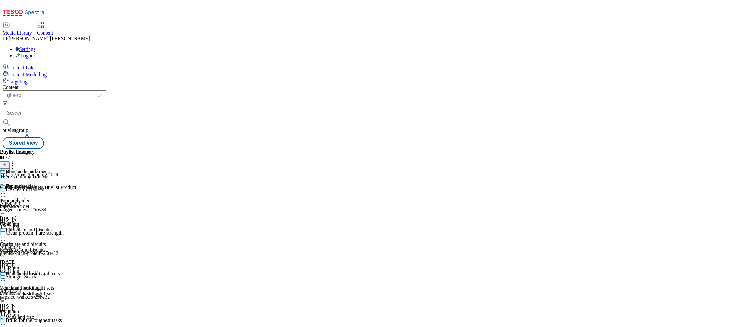
click at [7, 162] on icon at bounding box center [5, 164] width 4 height 4
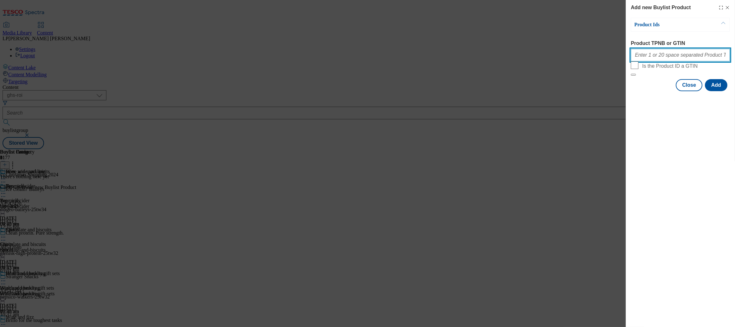
click at [651, 61] on input "Product TPNB or GTIN" at bounding box center [680, 55] width 99 height 13
paste input "58409258 57075060 55490728 67996849 55490740 61062294 57417019 65742641 8434652…"
click at [716, 91] on button "Add" at bounding box center [716, 85] width 22 height 12
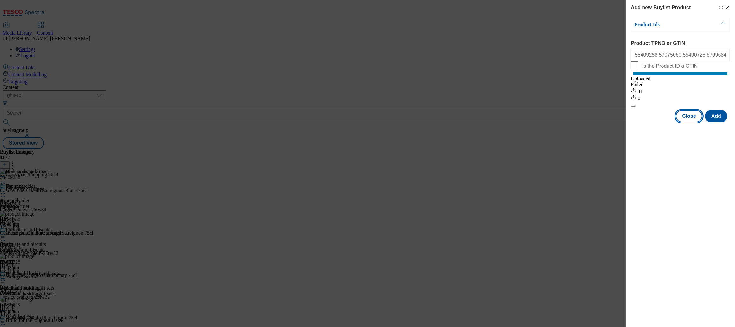
click at [690, 122] on button "Close" at bounding box center [689, 116] width 27 height 12
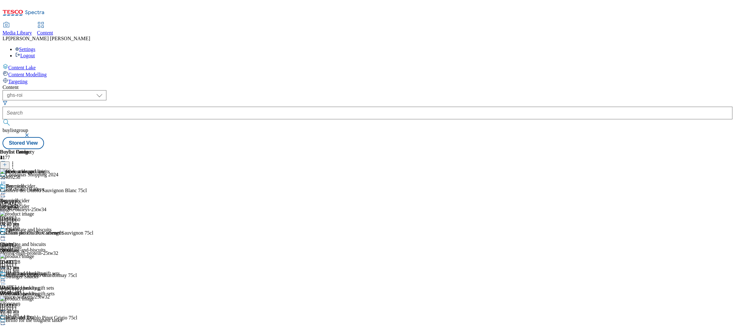
click at [6, 278] on icon at bounding box center [3, 281] width 6 height 6
click at [35, 321] on span "Preview" at bounding box center [27, 323] width 15 height 5
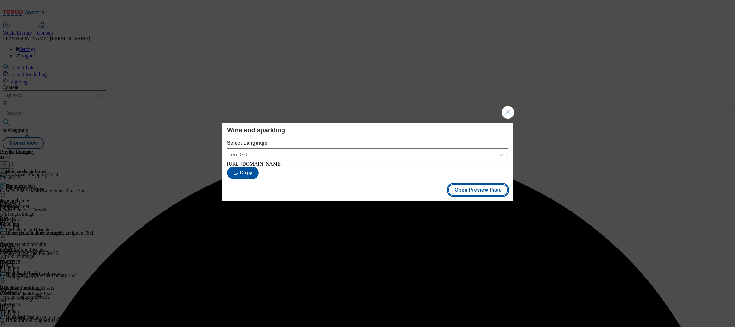
click at [474, 195] on button "Open Preview Page" at bounding box center [478, 190] width 60 height 12
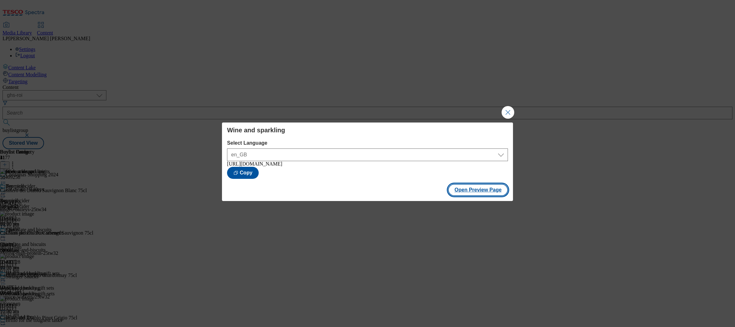
click at [487, 194] on button "Open Preview Page" at bounding box center [478, 190] width 60 height 12
click at [509, 111] on button "Close Modal" at bounding box center [508, 112] width 13 height 13
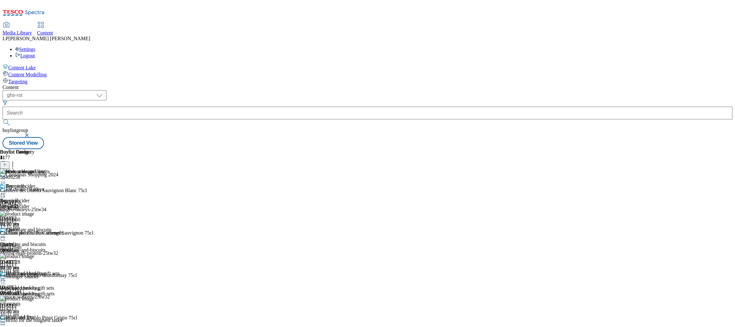
scroll to position [295, 0]
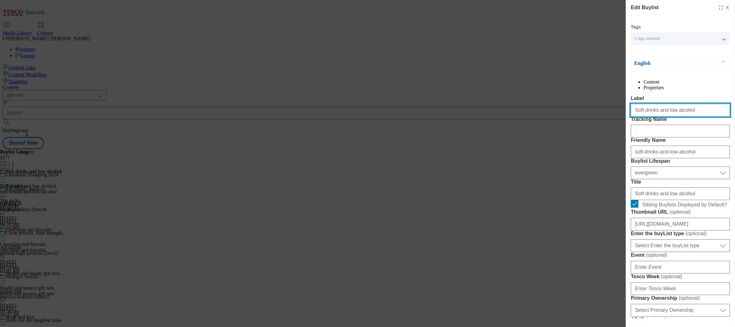
drag, startPoint x: 687, startPoint y: 127, endPoint x: 662, endPoint y: 125, distance: 25.4
click at [662, 117] on input "Soft drinks and low alcohol" at bounding box center [680, 110] width 99 height 13
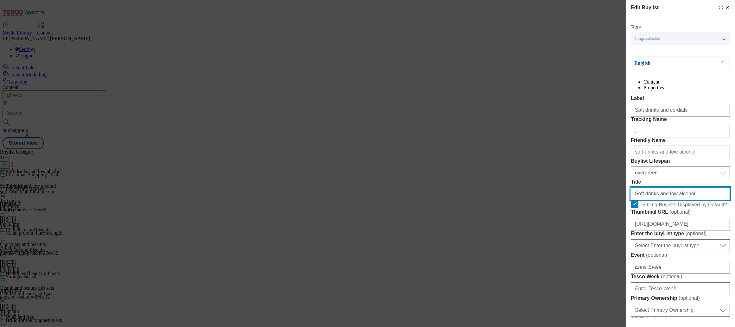
drag, startPoint x: 695, startPoint y: 249, endPoint x: 660, endPoint y: 248, distance: 35.8
click at [660, 200] on input "Soft drinks and low alcohol" at bounding box center [680, 193] width 99 height 13
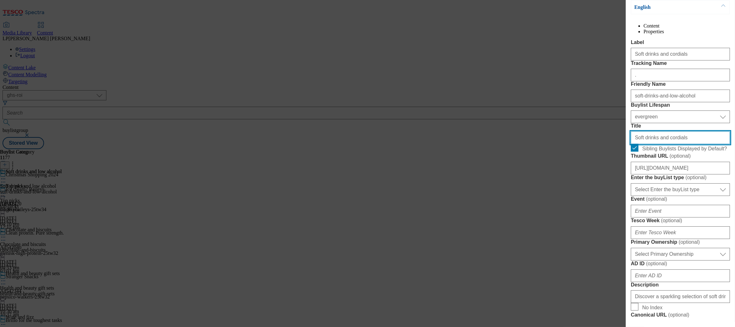
scroll to position [58, 0]
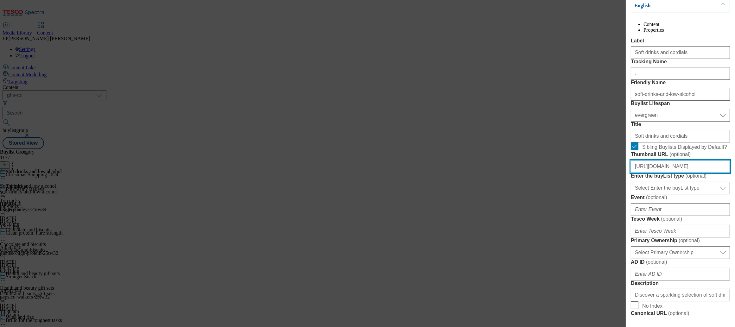
click at [665, 173] on input "https://digitalcontent.api.tesco.com/v2/media/ghs-roi/370337d3-ffad-4778-bf88-6…" at bounding box center [680, 166] width 99 height 13
paste input "aff3dc09-39cb-443c-b246-36eb64bdb082/2530-WF-503771-ROI-Christmas+Shop+2025-BLt…"
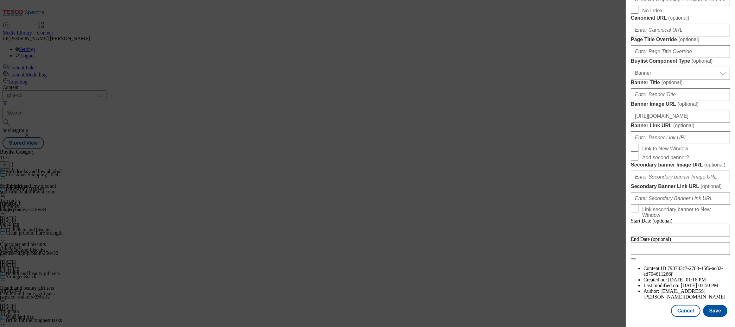
scroll to position [537, 0]
click at [677, 123] on input "https://digitalcontent.api.tesco.com/v2/media/ghs-roi/ae28e3dc-1eb9-4687-8255-6…" at bounding box center [680, 116] width 99 height 13
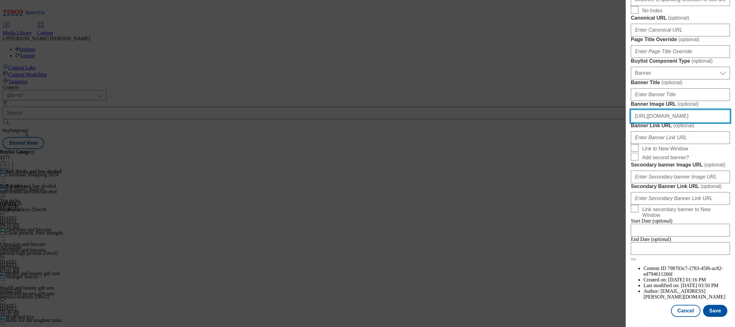
click at [677, 123] on input "https://digitalcontent.api.tesco.com/v2/media/ghs-roi/ae28e3dc-1eb9-4687-8255-6…" at bounding box center [680, 116] width 99 height 13
paste input "36639f38-2e74-494a-9604-1c52360e1678/2530-WF-503771-ROI-Christmas+Shop+2025-139…"
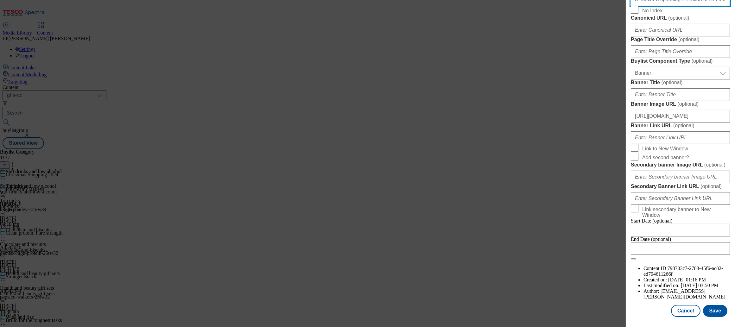
click at [684, 6] on input "Discover a sparkling selection of soft drinks and low alcohol beverages for you…" at bounding box center [680, -1] width 99 height 13
click at [662, 6] on input "Discover a sparkling selection of soft drinks and low alcohol beverages for you…" at bounding box center [680, -1] width 99 height 13
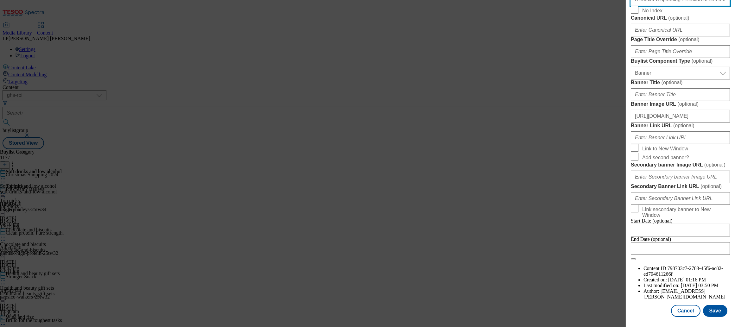
click at [662, 6] on input "Discover a sparkling selection of soft drinks and low alcohol beverages for you…" at bounding box center [680, -1] width 99 height 13
paste input "Start prepping for Christmas early with our festive selection of soft drinks an…"
click at [714, 6] on input "Start prepping for Christmas early with our festive selection of soft drinks an…" at bounding box center [680, -1] width 99 height 13
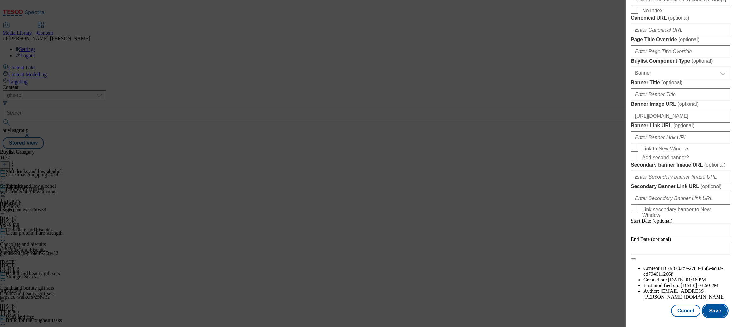
click at [717, 313] on button "Save" at bounding box center [715, 311] width 24 height 12
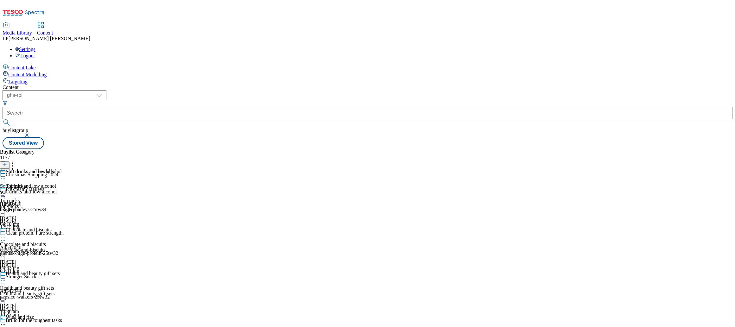
click at [62, 189] on div "soft-drinks-and-low-alcohol" at bounding box center [31, 192] width 62 height 6
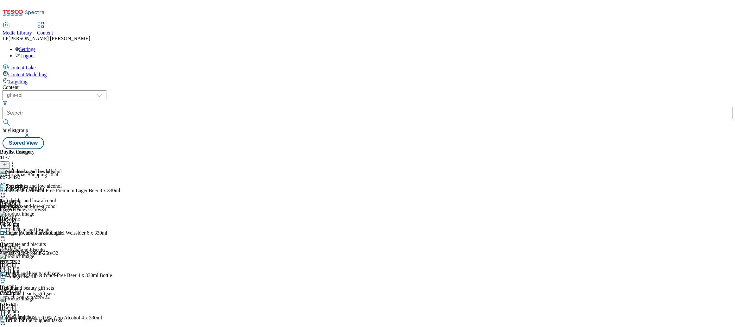
click at [4, 193] on circle at bounding box center [3, 193] width 1 height 1
click at [16, 161] on icon at bounding box center [13, 164] width 6 height 6
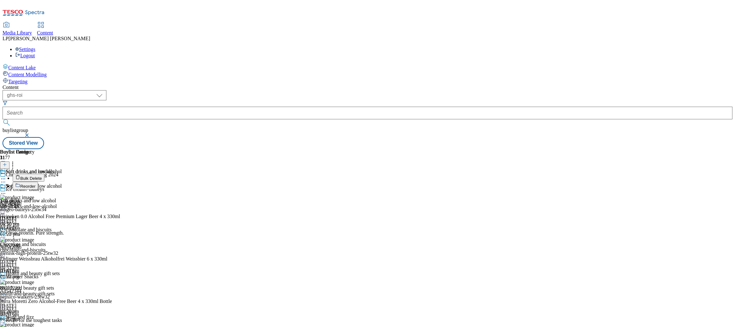
click at [42, 176] on span "Bulk Delete" at bounding box center [31, 178] width 22 height 5
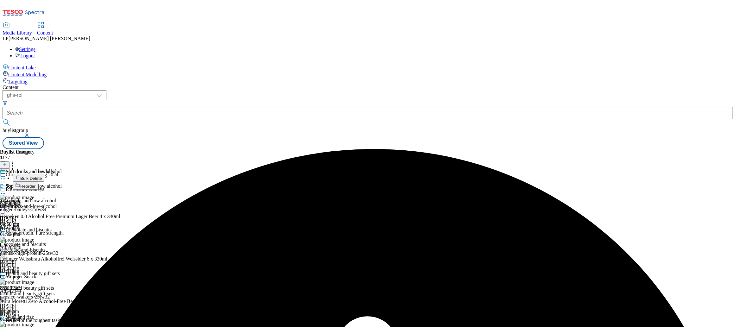
click at [6, 176] on icon at bounding box center [3, 179] width 6 height 6
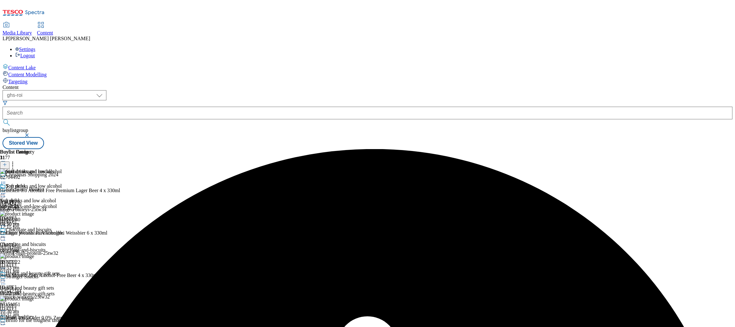
click at [5, 193] on circle at bounding box center [4, 193] width 1 height 1
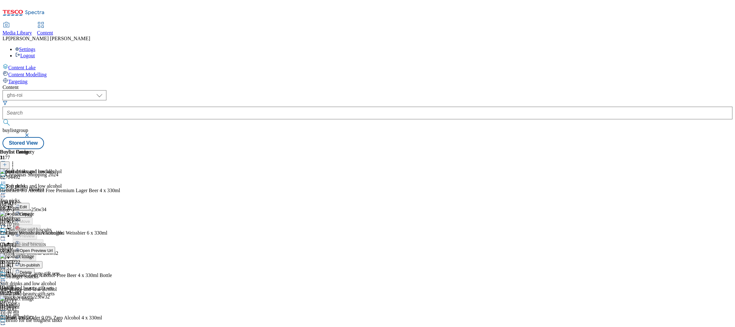
click at [40, 263] on span "Un-publish" at bounding box center [30, 265] width 20 height 5
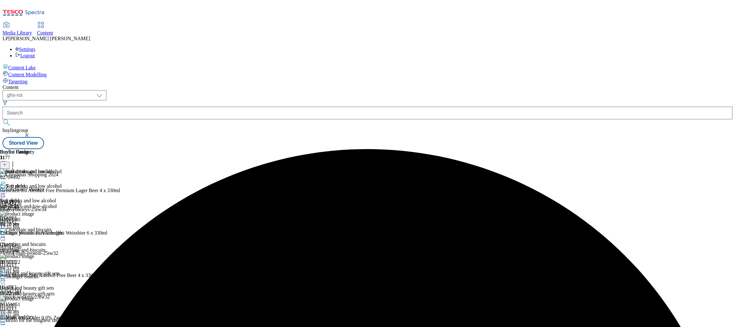
click at [16, 161] on icon at bounding box center [13, 164] width 6 height 6
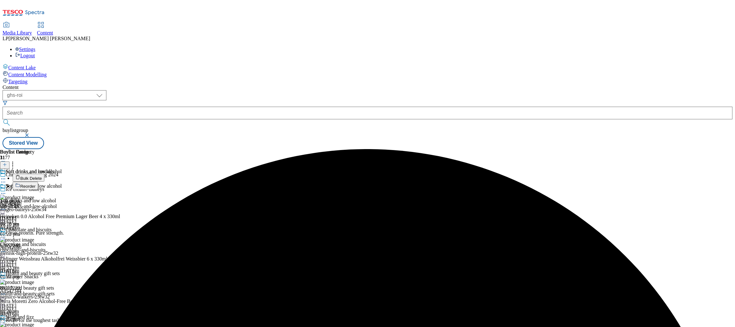
click at [42, 176] on span "Bulk Delete" at bounding box center [31, 178] width 22 height 5
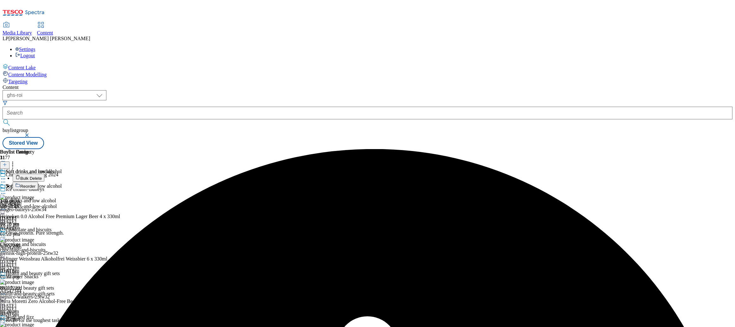
click at [6, 176] on icon at bounding box center [3, 179] width 6 height 6
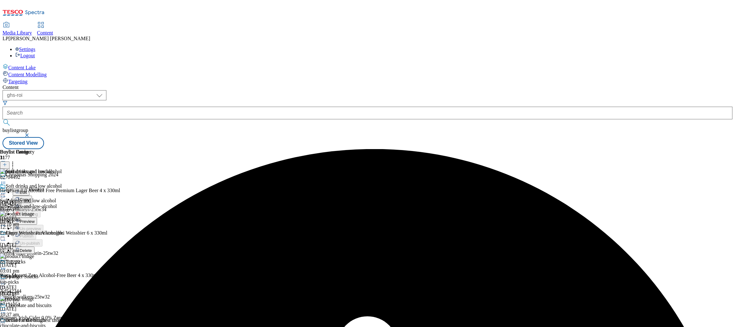
click at [6, 190] on icon at bounding box center [3, 193] width 6 height 6
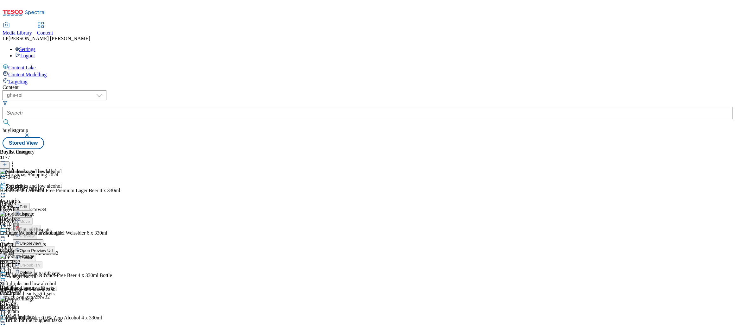
click at [41, 241] on span "Un-preview" at bounding box center [30, 243] width 21 height 5
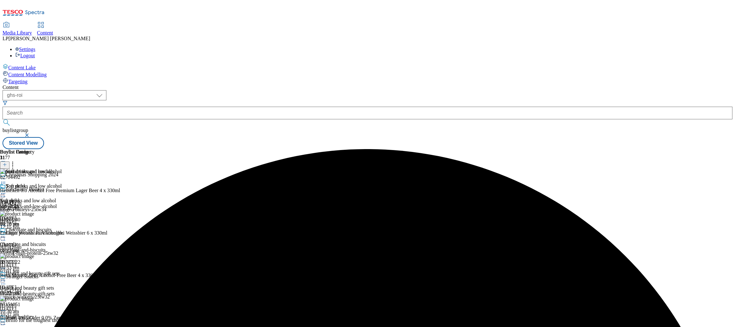
click at [16, 161] on icon at bounding box center [13, 164] width 6 height 6
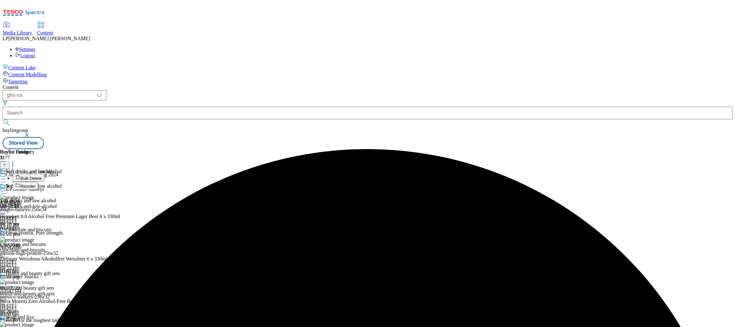
click at [44, 174] on button "Bulk Delete" at bounding box center [29, 178] width 32 height 8
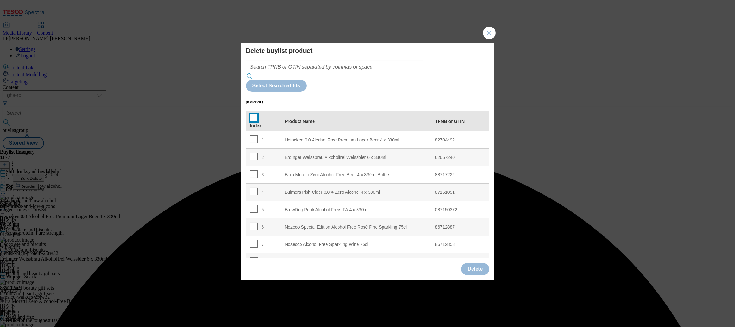
click at [254, 114] on input "Modal" at bounding box center [254, 118] width 8 height 8
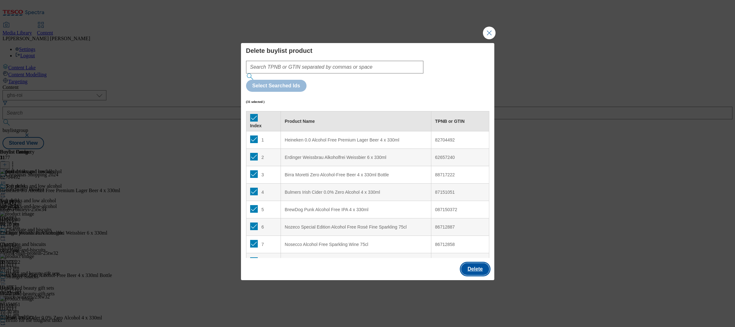
click at [472, 263] on button "Delete" at bounding box center [475, 269] width 28 height 12
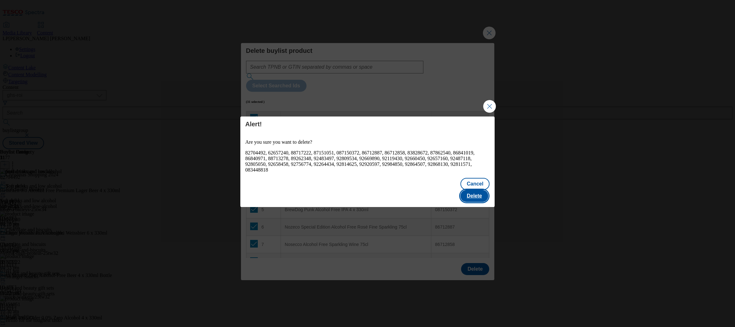
click at [484, 191] on button "Delete" at bounding box center [474, 196] width 28 height 12
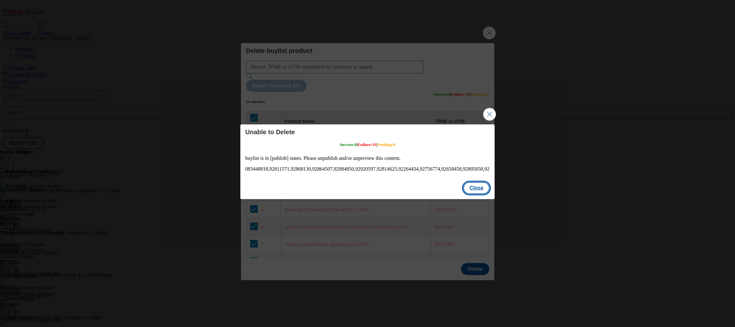
click at [479, 188] on button "Close" at bounding box center [476, 188] width 27 height 12
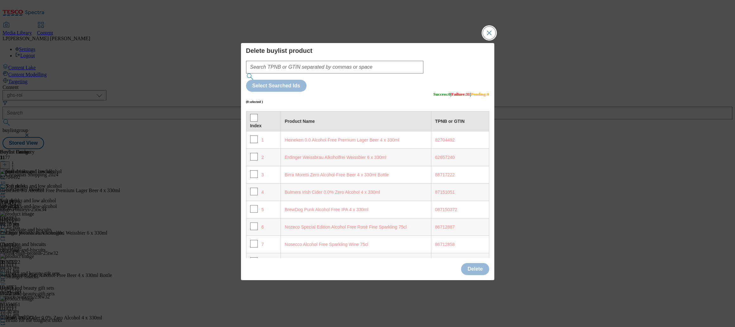
click at [491, 39] on button "Close Modal" at bounding box center [489, 33] width 13 height 13
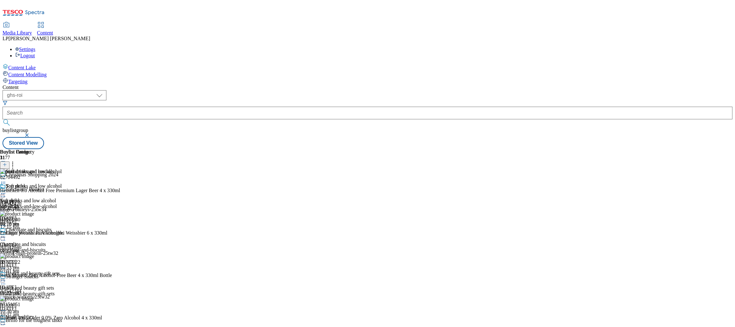
click at [16, 161] on icon at bounding box center [13, 164] width 6 height 6
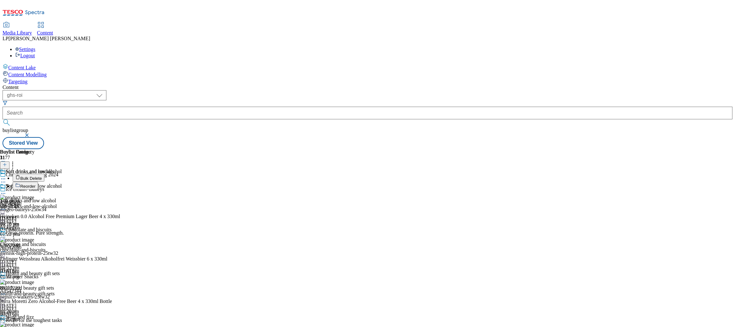
click at [42, 176] on span "Bulk Delete" at bounding box center [31, 178] width 22 height 5
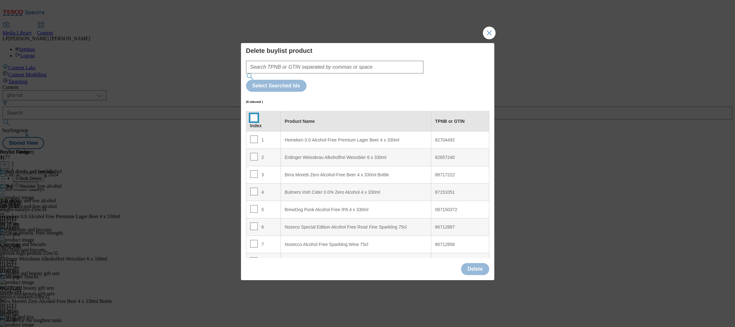
click at [255, 114] on input "Modal" at bounding box center [254, 118] width 8 height 8
click at [478, 263] on button "Delete" at bounding box center [475, 269] width 28 height 12
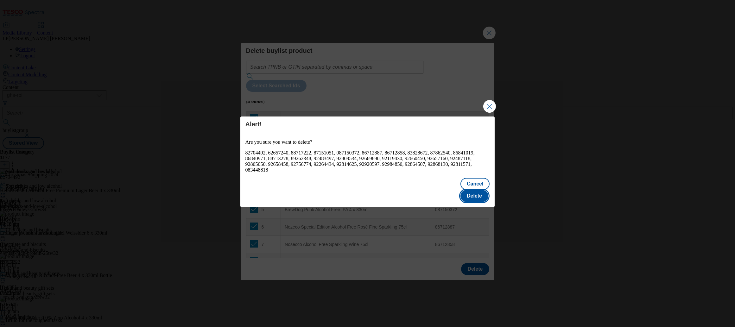
click at [478, 193] on button "Delete" at bounding box center [474, 196] width 28 height 12
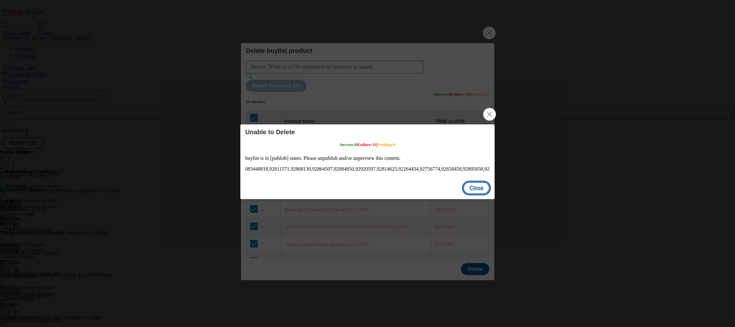
click at [473, 192] on button "Close" at bounding box center [476, 188] width 27 height 12
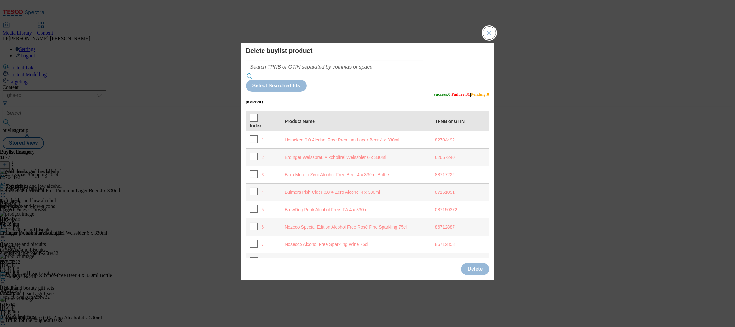
click at [487, 39] on button "Close Modal" at bounding box center [489, 33] width 13 height 13
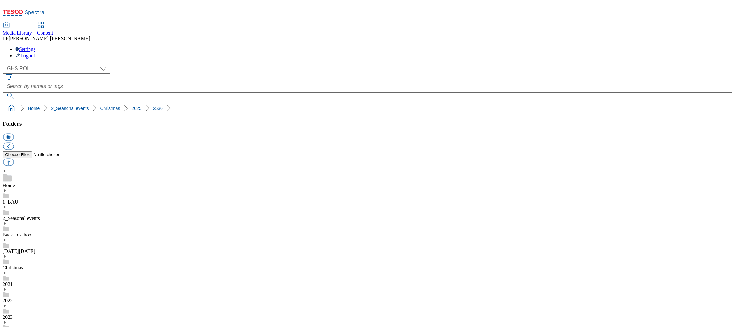
select select "flare-ghs-roi"
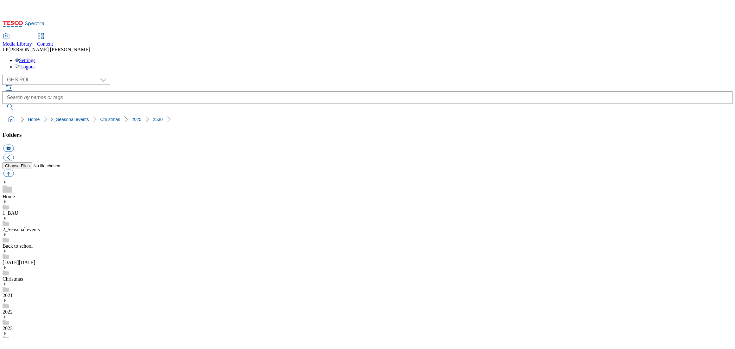
scroll to position [0, 0]
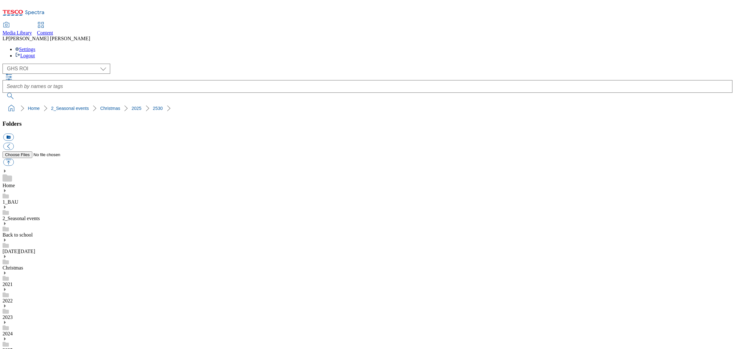
scroll to position [1, 0]
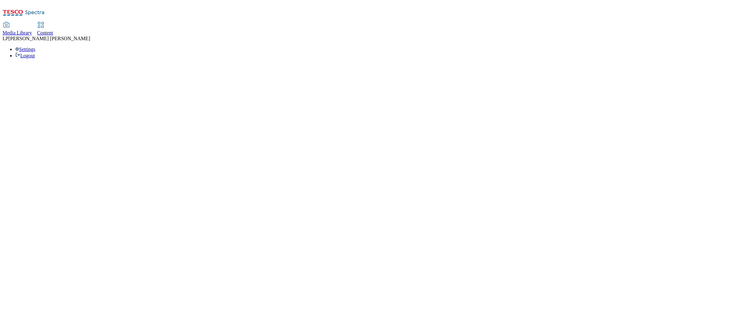
select select "ghs-roi"
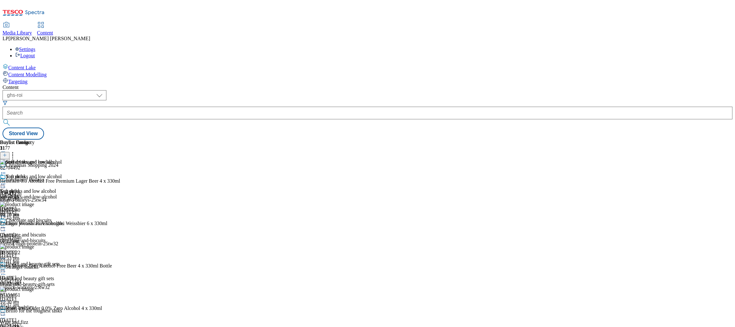
click at [16, 151] on icon at bounding box center [13, 154] width 6 height 6
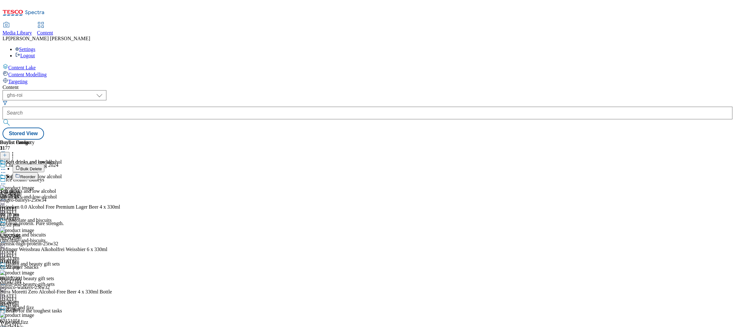
click at [44, 164] on button "Bulk Delete" at bounding box center [29, 168] width 32 height 8
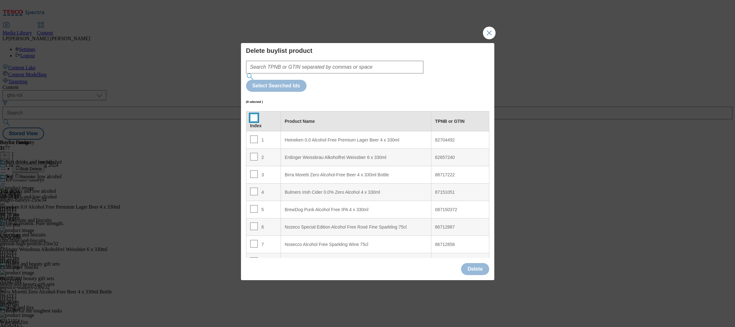
click at [253, 114] on input "Modal" at bounding box center [254, 118] width 8 height 8
checkbox input "true"
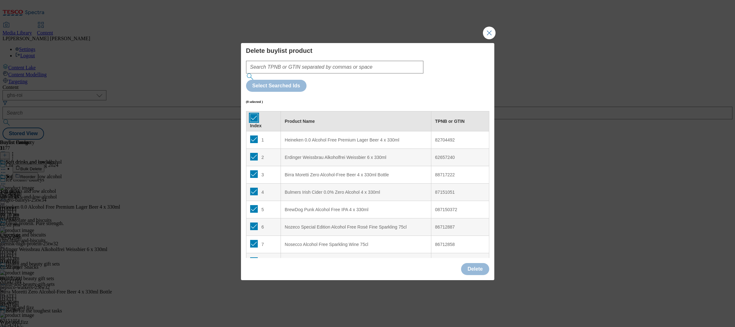
checkbox input "true"
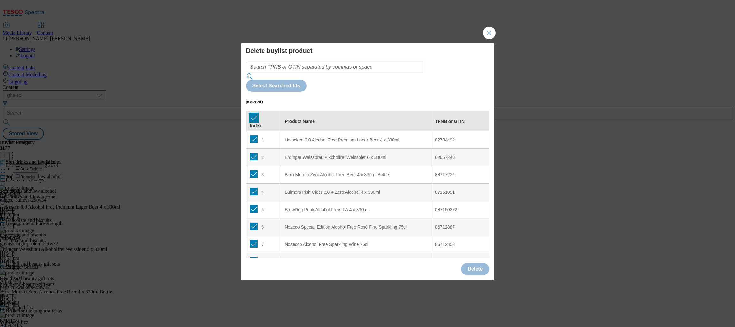
checkbox input "true"
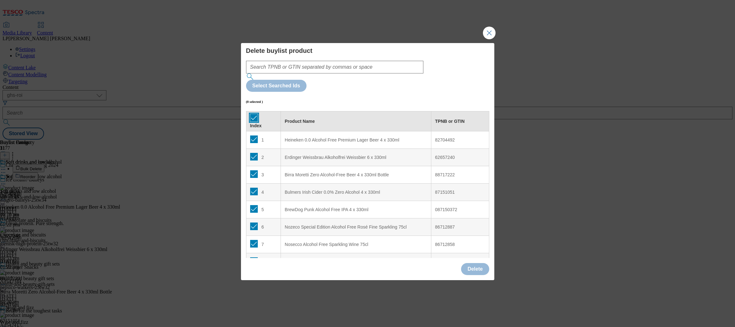
checkbox input "true"
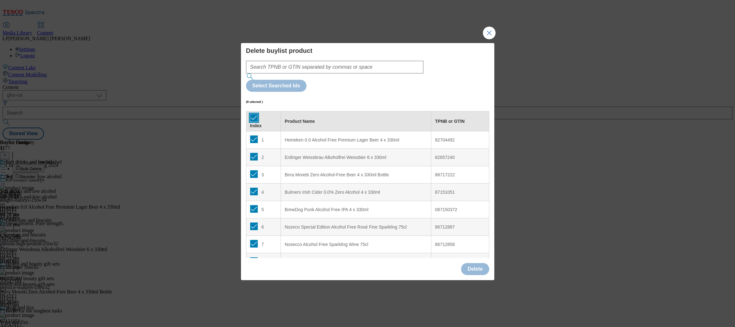
checkbox input "true"
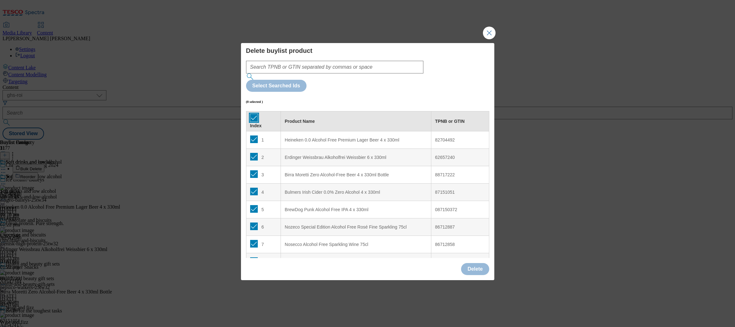
checkbox input "true"
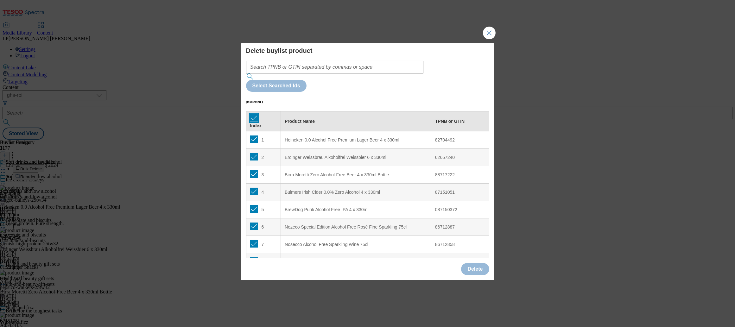
checkbox input "true"
click at [479, 263] on button "Delete" at bounding box center [475, 269] width 28 height 12
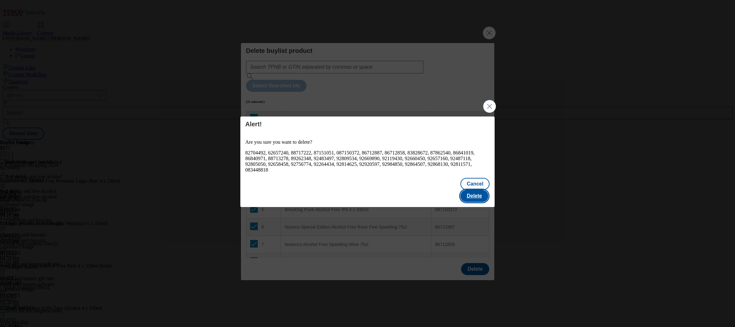
click at [476, 193] on button "Delete" at bounding box center [474, 196] width 28 height 12
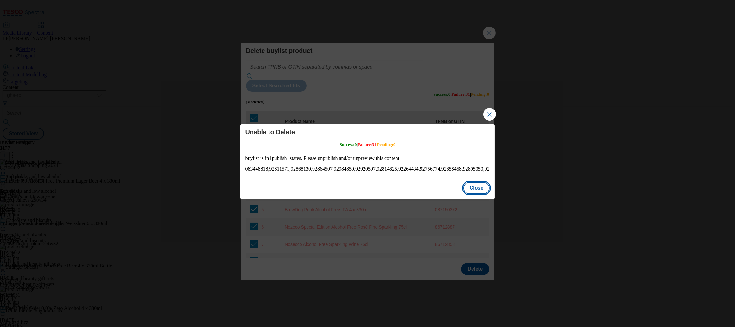
click at [478, 193] on button "Close" at bounding box center [476, 188] width 27 height 12
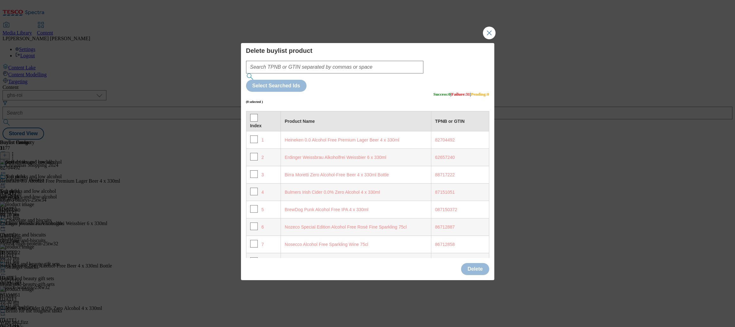
click at [467, 54] on h4 "Delete buylist product" at bounding box center [367, 51] width 243 height 8
click at [488, 39] on button "Close Modal" at bounding box center [489, 33] width 13 height 13
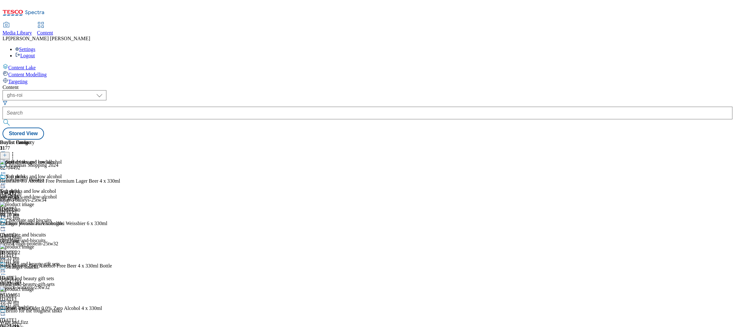
click at [62, 194] on div "soft-drinks-and-low-alcohol" at bounding box center [31, 197] width 62 height 6
click at [60, 238] on div "chocolate-and-biscuits" at bounding box center [30, 241] width 60 height 6
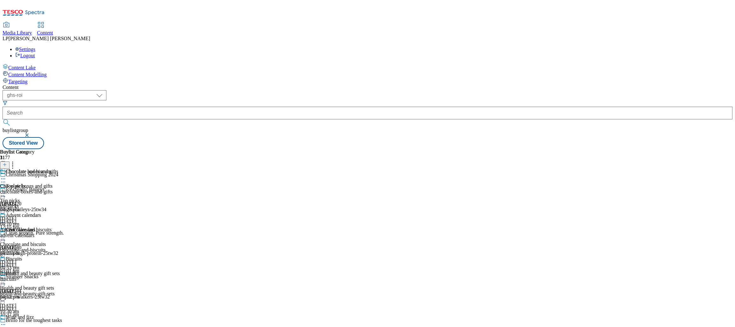
scroll to position [555, 0]
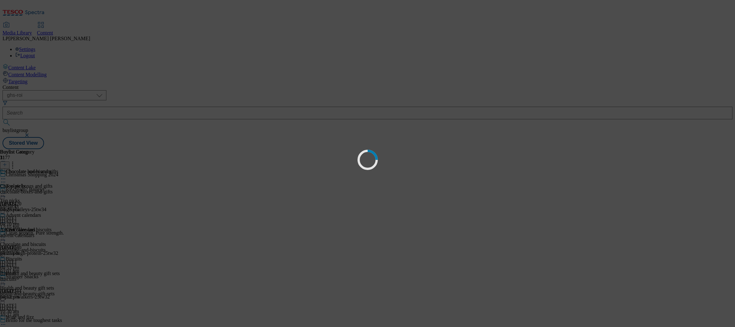
scroll to position [0, 0]
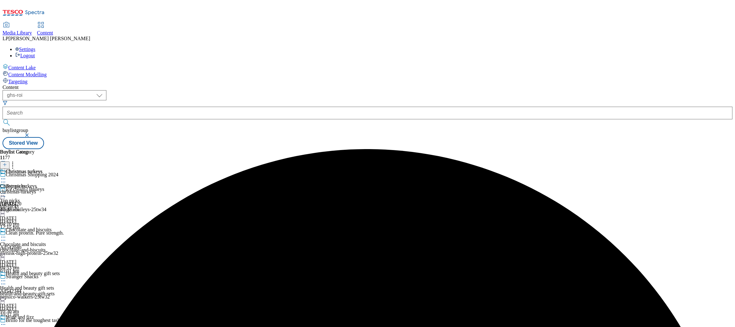
click at [5, 193] on circle at bounding box center [4, 193] width 1 height 1
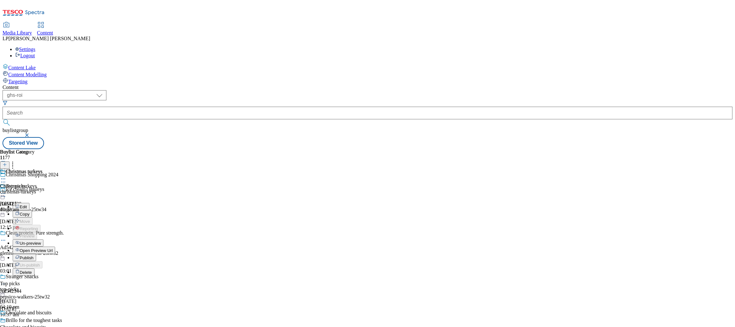
click at [60, 287] on div "top-picks" at bounding box center [30, 290] width 60 height 6
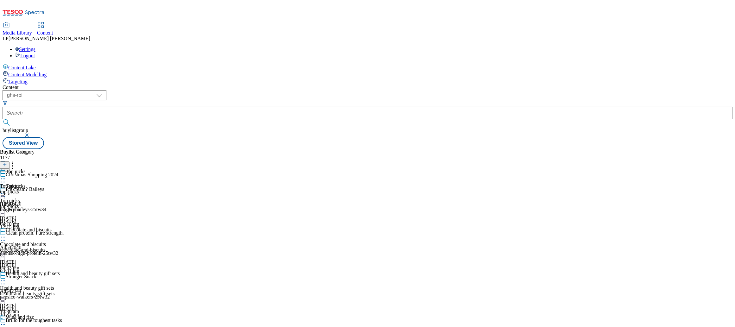
scroll to position [555, 0]
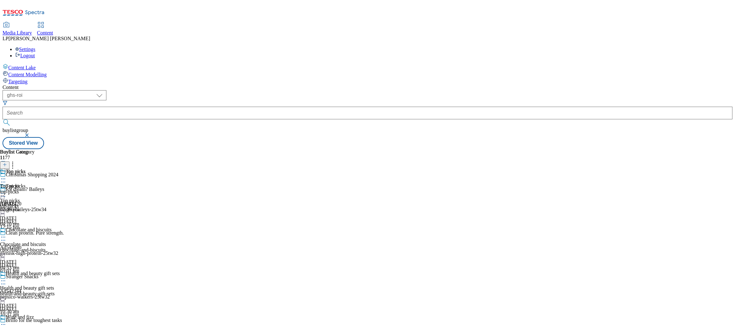
scroll to position [0, 0]
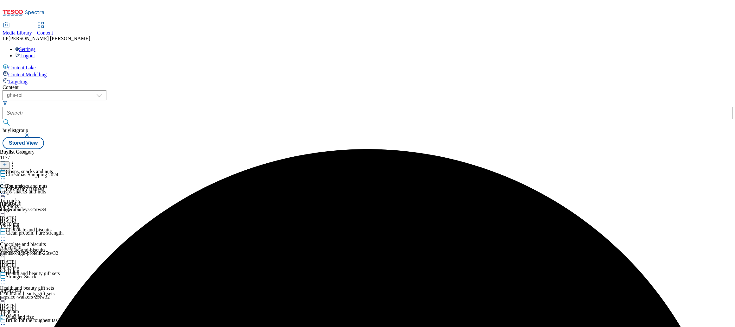
scroll to position [78, 0]
click at [60, 291] on div "health-and-beauty-gift-sets" at bounding box center [30, 294] width 60 height 6
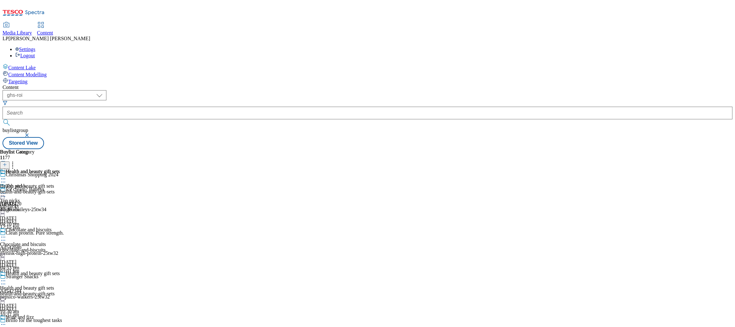
click at [6, 278] on icon at bounding box center [3, 281] width 6 height 6
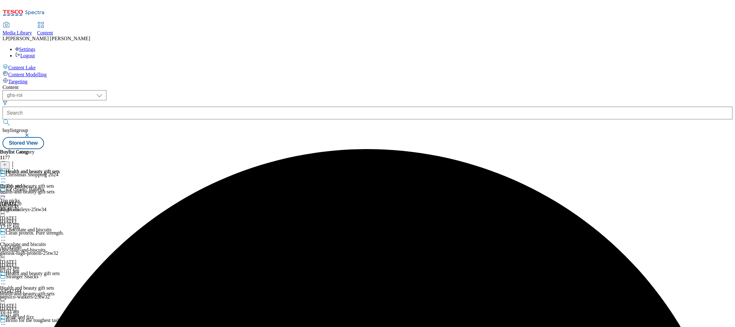
scroll to position [100, 0]
click at [6, 321] on icon at bounding box center [3, 324] width 6 height 6
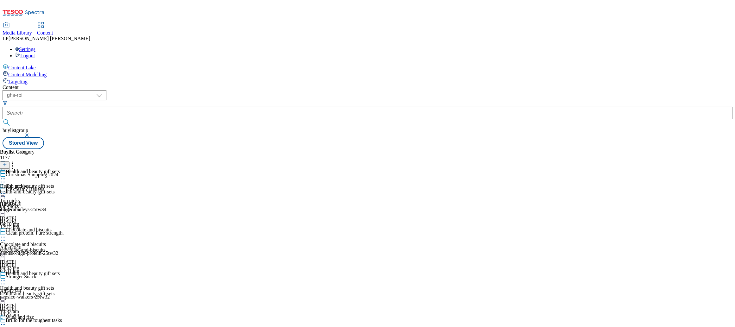
scroll to position [162, 0]
click at [6, 321] on icon at bounding box center [3, 324] width 6 height 6
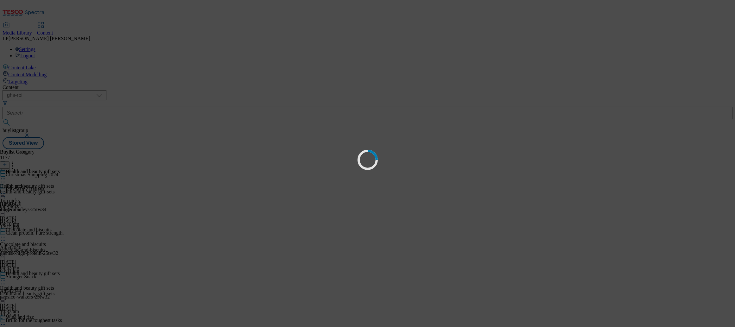
scroll to position [0, 0]
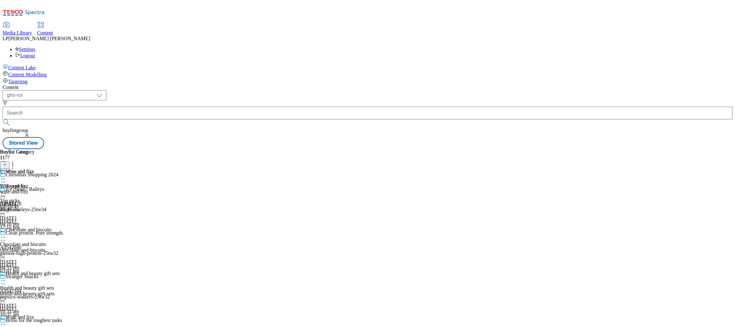
scroll to position [371, 0]
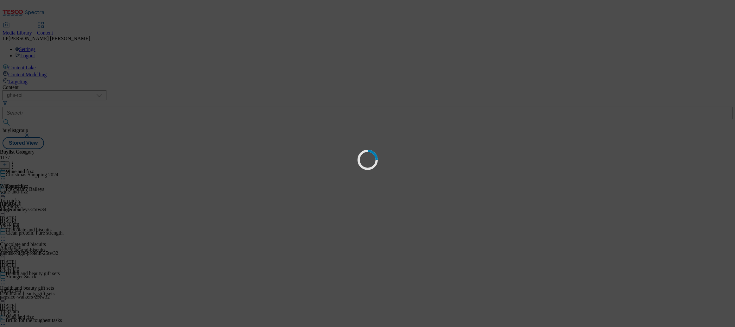
scroll to position [43, 0]
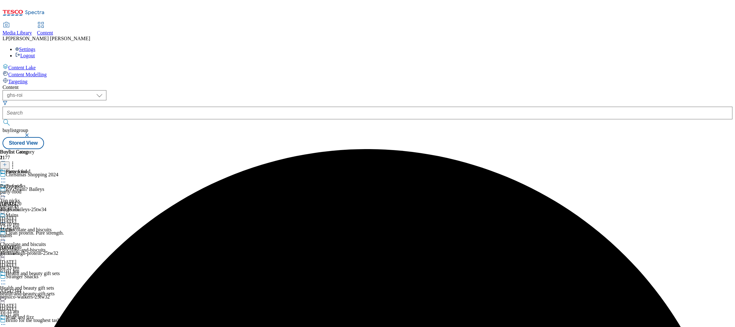
click at [6, 190] on icon at bounding box center [3, 193] width 6 height 6
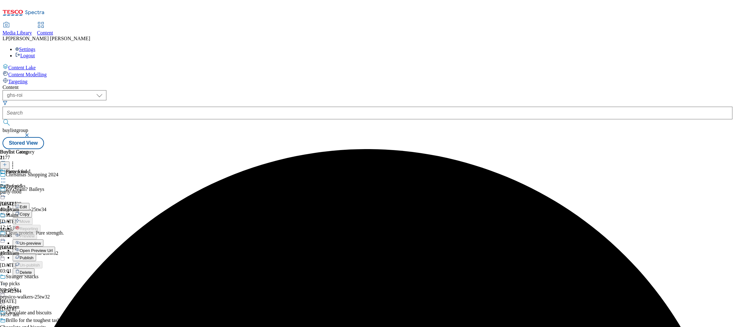
click at [53, 248] on span "Open Preview Url" at bounding box center [36, 250] width 33 height 5
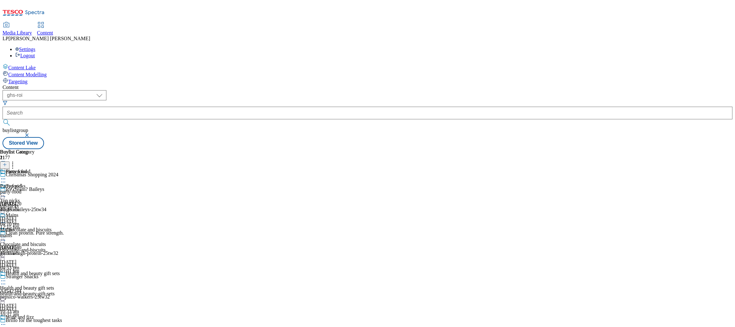
click at [6, 234] on icon at bounding box center [3, 237] width 6 height 6
click at [53, 292] on span "Open Preview Url" at bounding box center [36, 294] width 33 height 5
click at [6, 190] on icon at bounding box center [3, 193] width 6 height 6
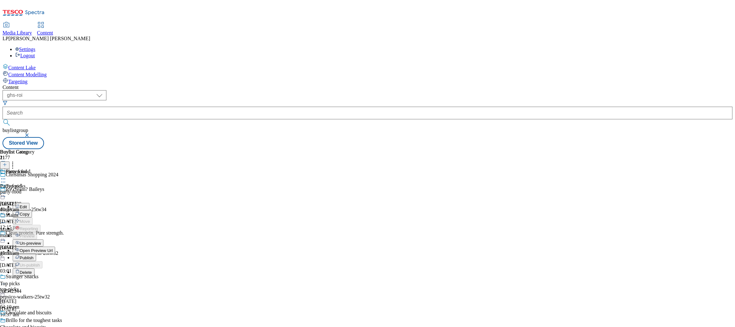
click at [60, 327] on div "chocolate-and-biscuits" at bounding box center [30, 333] width 60 height 6
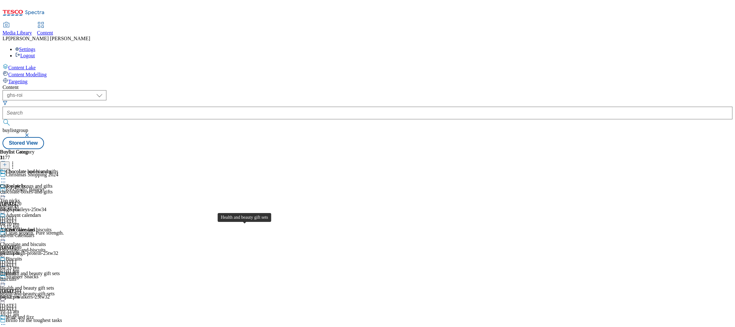
click at [60, 271] on span "Health and beauty gift sets" at bounding box center [33, 274] width 54 height 7
click at [6, 278] on icon at bounding box center [3, 281] width 6 height 6
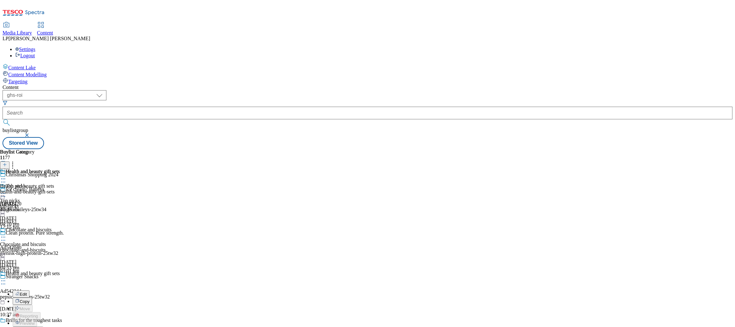
scroll to position [81, 0]
click at [41, 327] on span "Un-preview" at bounding box center [30, 330] width 21 height 5
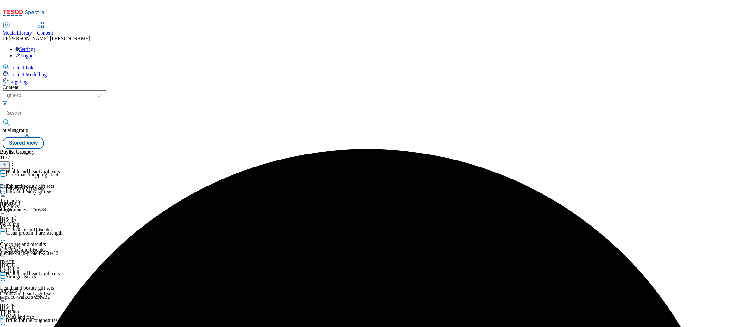
scroll to position [124, 0]
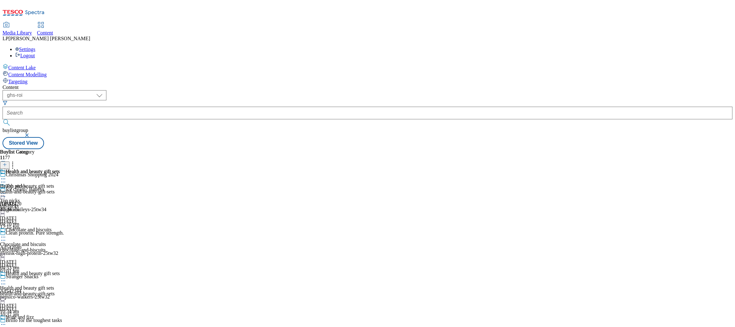
click at [6, 321] on icon at bounding box center [3, 324] width 6 height 6
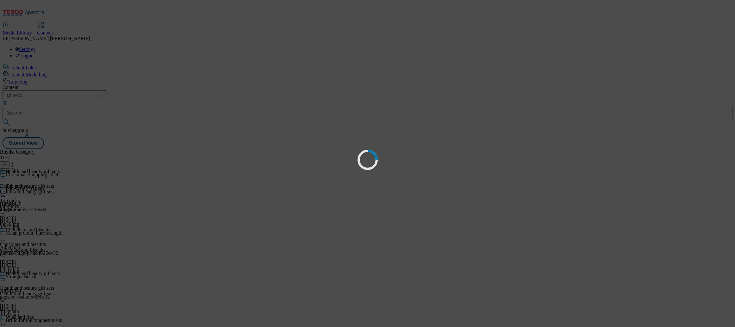
scroll to position [0, 0]
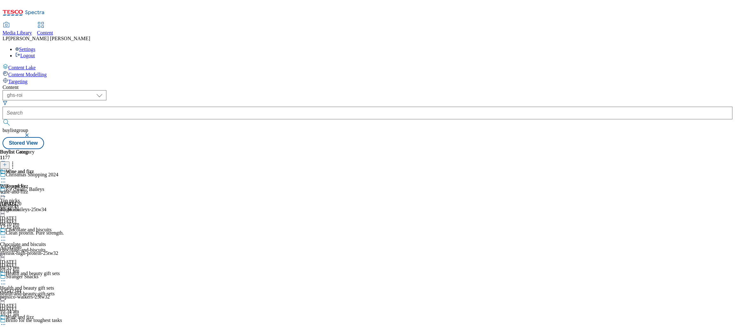
scroll to position [339, 0]
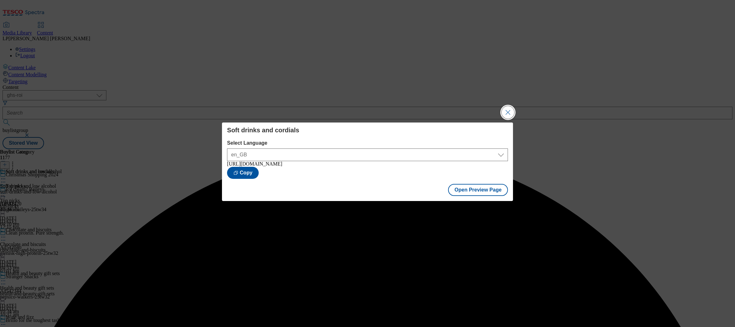
click at [507, 109] on button "Close Modal" at bounding box center [508, 112] width 13 height 13
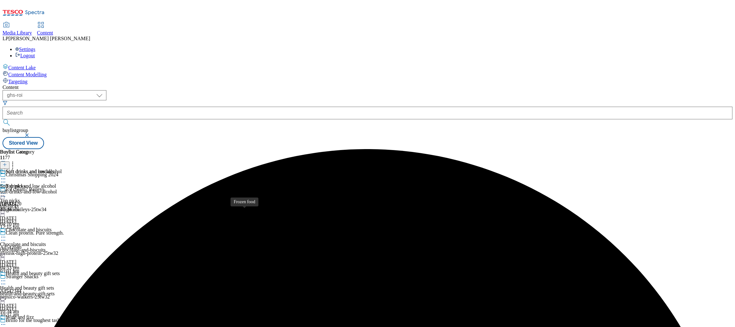
scroll to position [397, 0]
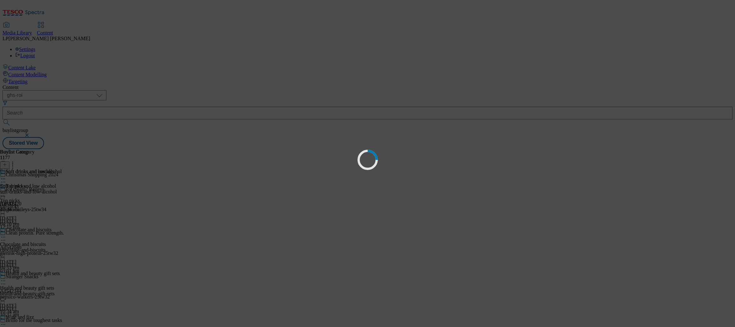
scroll to position [0, 0]
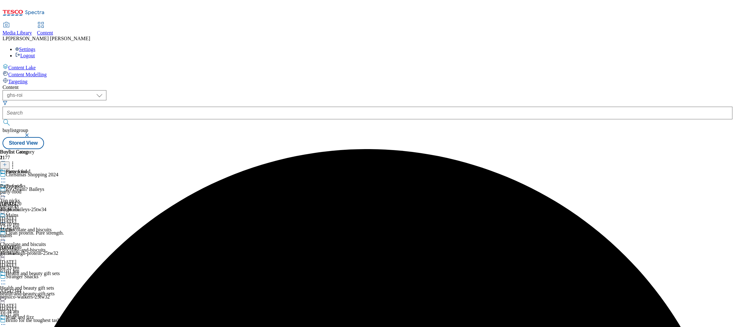
scroll to position [447, 0]
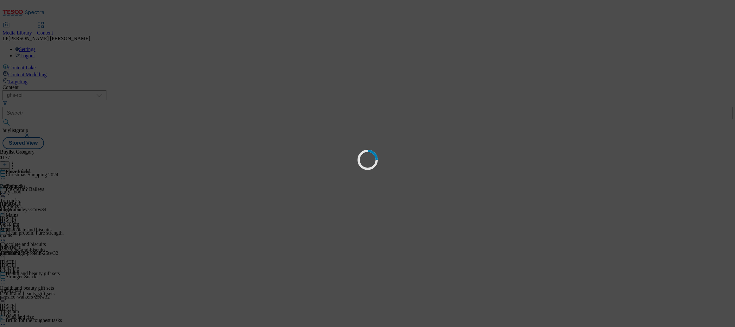
scroll to position [0, 0]
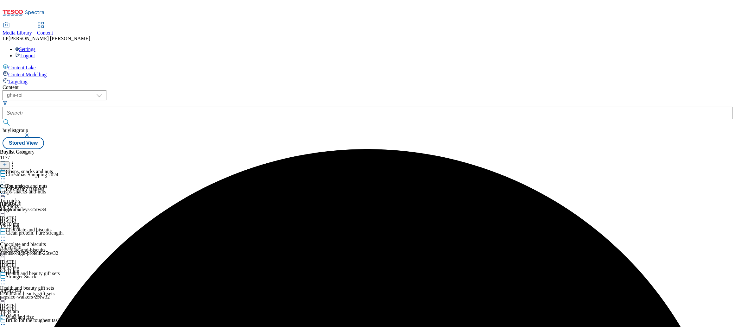
scroll to position [463, 0]
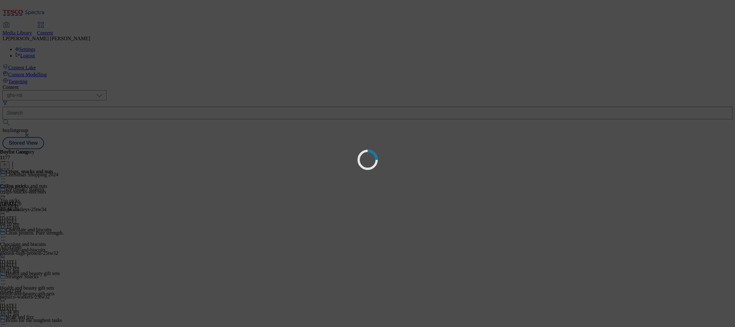
scroll to position [0, 0]
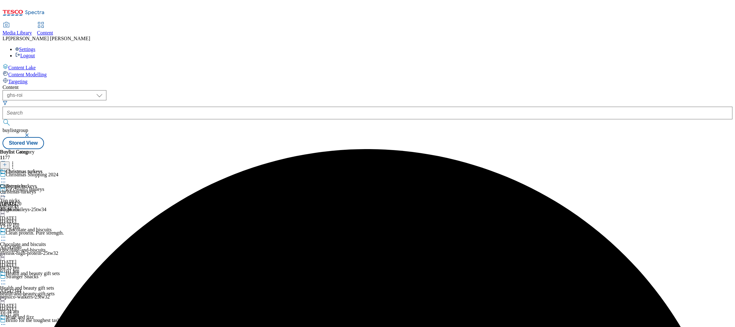
scroll to position [529, 0]
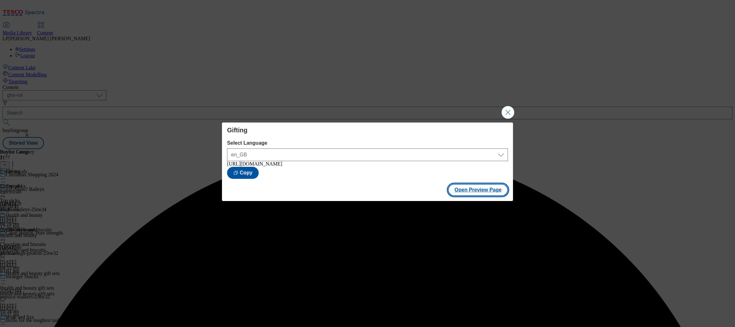
click at [471, 194] on button "Open Preview Page" at bounding box center [478, 190] width 60 height 12
click at [508, 111] on button "Close Modal" at bounding box center [508, 112] width 13 height 13
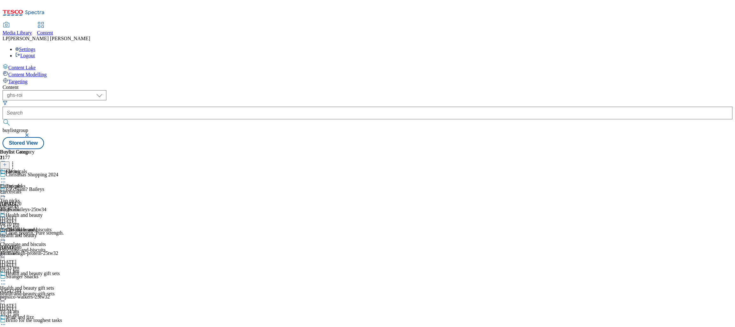
scroll to position [529, 0]
click at [7, 162] on icon at bounding box center [5, 164] width 4 height 4
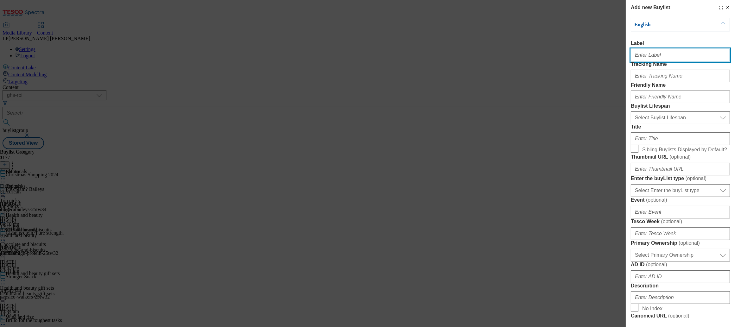
click at [650, 61] on input "Label" at bounding box center [680, 55] width 99 height 13
click at [651, 60] on input "Label" at bounding box center [680, 55] width 99 height 13
paste input "Low and no alcohol"
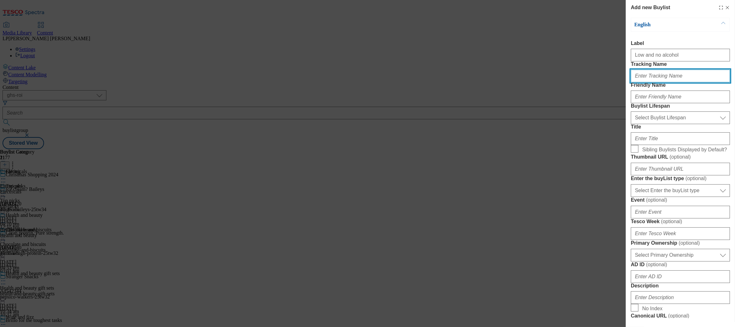
click at [643, 82] on input "Tracking Name" at bounding box center [680, 76] width 99 height 13
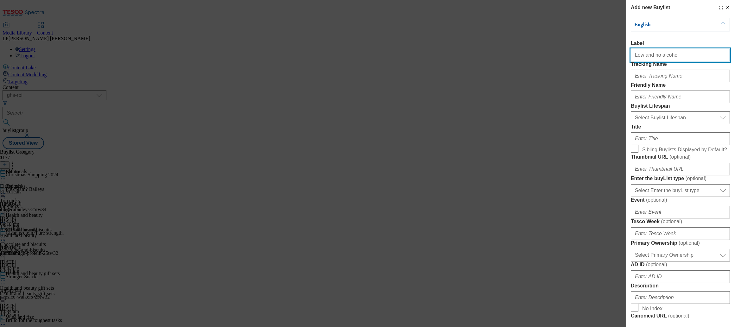
click at [718, 58] on input "Low and no alcohol" at bounding box center [680, 55] width 99 height 13
type input "Low and no alcohol"
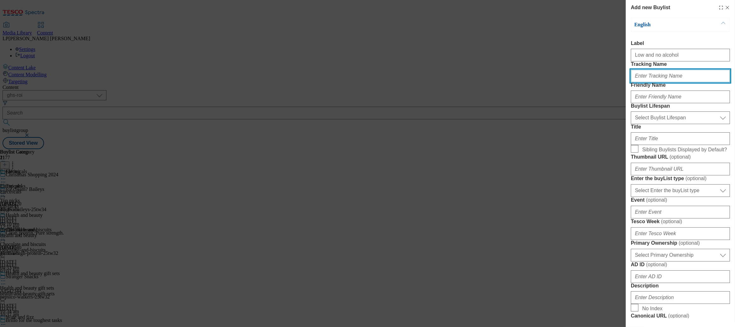
click at [644, 82] on input "Tracking Name" at bounding box center [680, 76] width 99 height 13
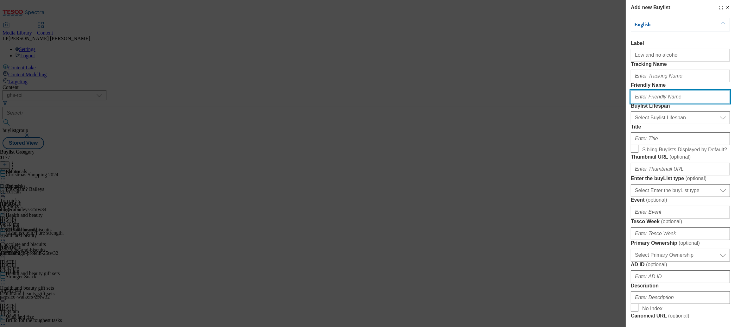
click at [644, 103] on input "Friendly Name" at bounding box center [680, 97] width 99 height 13
paste input "Low and no alcohol"
type input "Low and no alcohol"
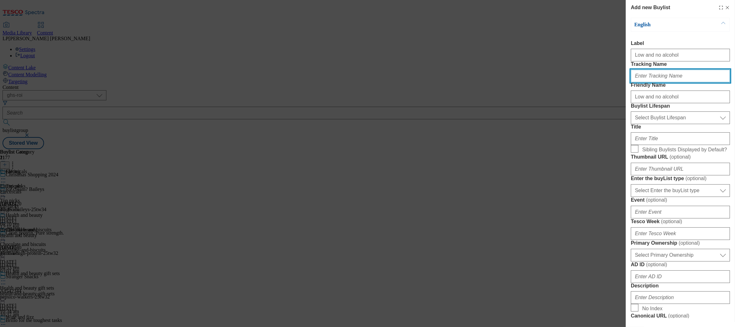
click at [651, 82] on input "Tracking Name" at bounding box center [680, 76] width 99 height 13
type input "."
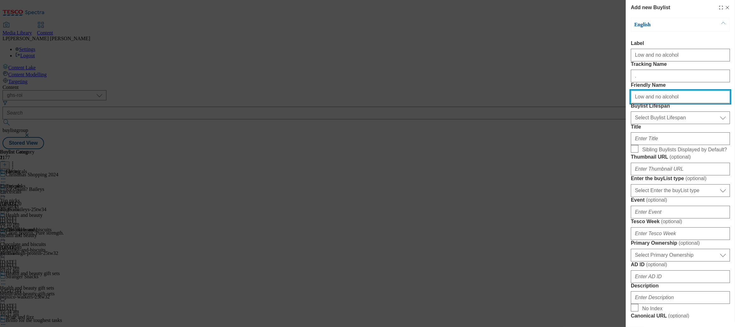
click at [645, 103] on input "Low and no alcohol" at bounding box center [680, 97] width 99 height 13
drag, startPoint x: 688, startPoint y: 122, endPoint x: 593, endPoint y: 120, distance: 95.0
click at [593, 120] on div "Add new Buylist English Label Low and no alcohol Tracking Name . Friendly Name …" at bounding box center [367, 163] width 735 height 327
paste input "Modal"
type input "Low and no alcohol"
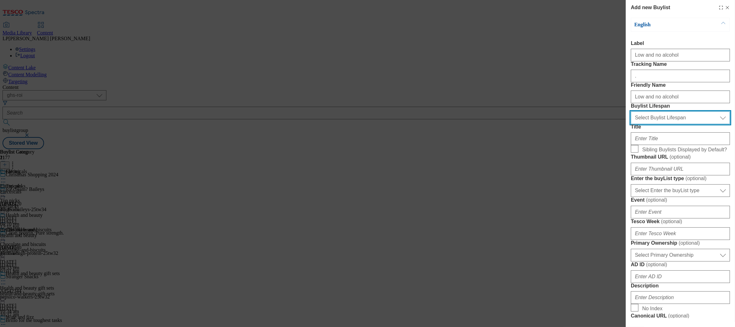
click at [695, 124] on select "Select Buylist Lifespan evergreen seasonal tactical" at bounding box center [680, 117] width 99 height 13
select select "evergreen"
click at [631, 124] on select "Select Buylist Lifespan evergreen seasonal tactical" at bounding box center [680, 117] width 99 height 13
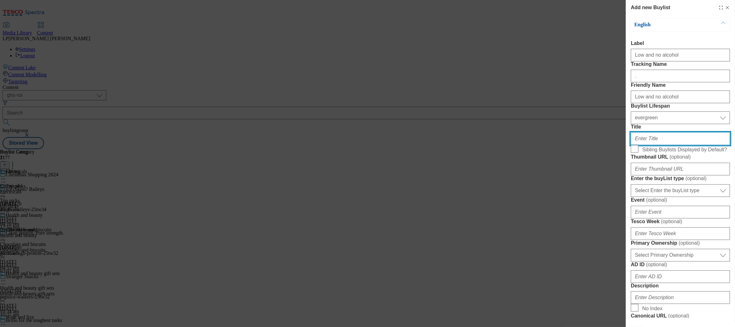
click at [651, 145] on input "Title" at bounding box center [680, 138] width 99 height 13
paste input "Low and no alcohol"
type input "Low and no alcohol"
click at [636, 153] on input "Sibling Buylists Displayed by Default?" at bounding box center [635, 149] width 8 height 8
checkbox input "true"
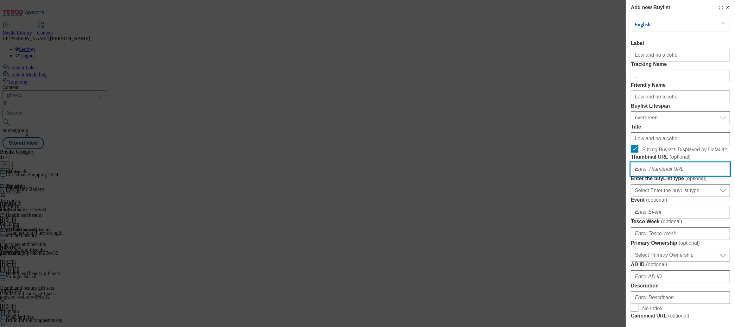
click at [644, 175] on input "Thumbnail URL ( optional )" at bounding box center [680, 169] width 99 height 13
paste input "https://digitalcontent.api.tesco.com/v2/media/ghs-roi/8ce35639-b0b5-4899-820b-1…"
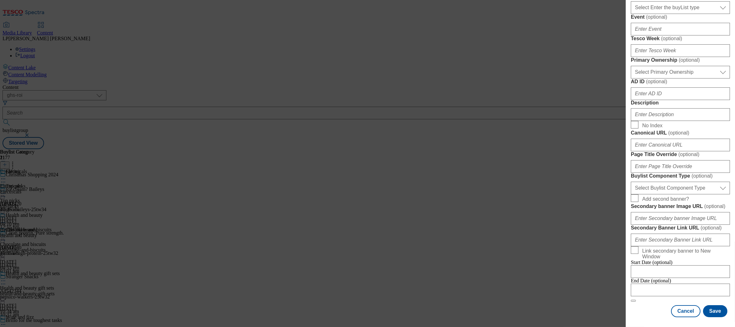
scroll to position [152, 0]
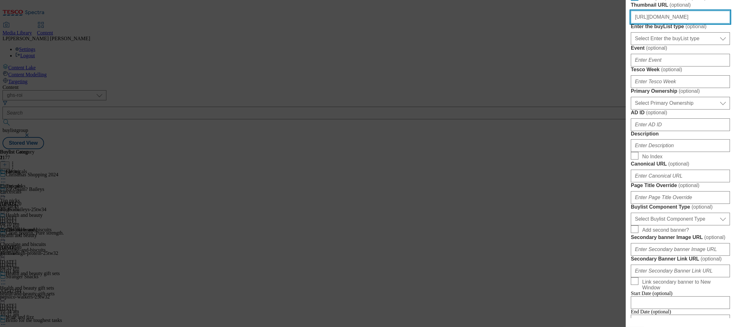
type input "https://digitalcontent.api.tesco.com/v2/media/ghs-roi/8ce35639-b0b5-4899-820b-1…"
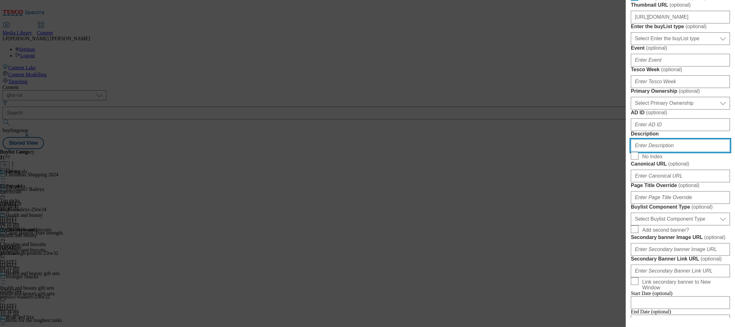
click at [652, 152] on input "Description" at bounding box center [680, 145] width 99 height 13
paste input "Start prepping for Christmas early with our festive selection of low and no alc…"
type input "Start prepping for Christmas early with our festive selection of low and no alc…"
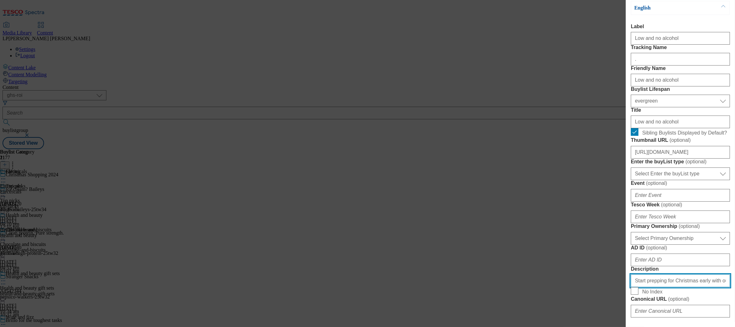
scroll to position [0, 0]
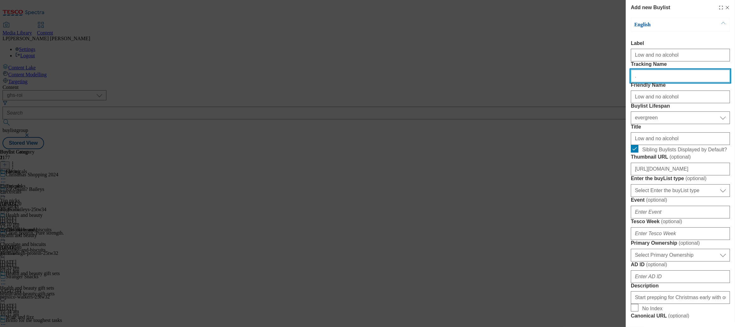
drag, startPoint x: 652, startPoint y: 89, endPoint x: 598, endPoint y: 88, distance: 54.5
click at [598, 88] on div "Add new Buylist English Label Low and no alcohol Tracking Name . Friendly Name …" at bounding box center [367, 163] width 735 height 327
paste input "Christmas_Low&no_25"
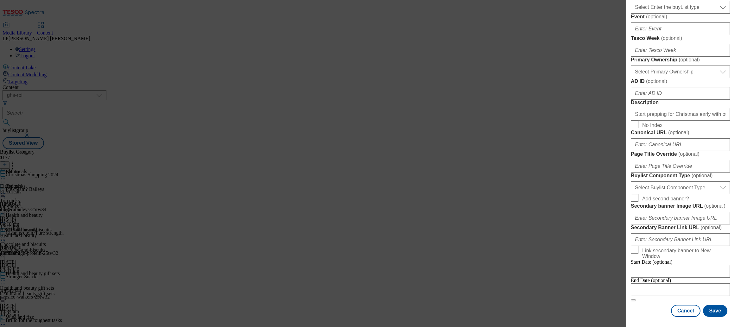
scroll to position [312, 0]
type input "Christmas_Low&no_25"
click at [670, 194] on select "Select Buylist Component Type Banner Competition Header Meal" at bounding box center [680, 187] width 99 height 13
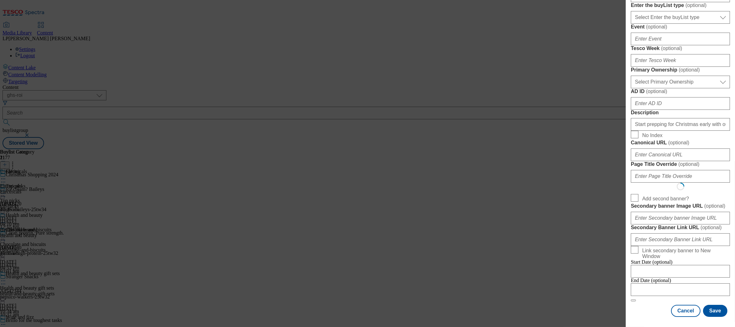
select select "Banner"
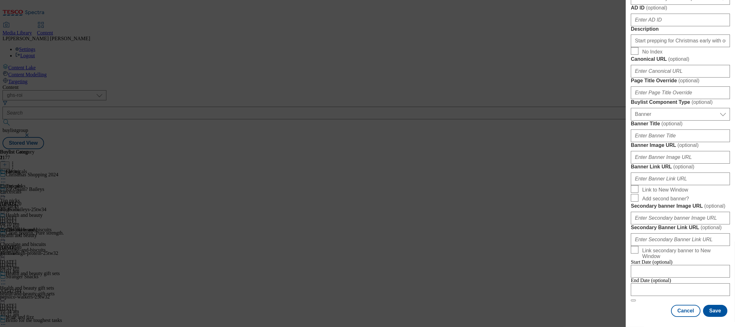
scroll to position [416, 0]
click at [659, 164] on input "Banner Image URL ( optional )" at bounding box center [680, 157] width 99 height 13
paste input "https://digitalcontent.api.tesco.com/v2/media/ghs-roi/36639f38-2e74-494a-9604-1…"
type input "https://digitalcontent.api.tesco.com/v2/media/ghs-roi/36639f38-2e74-494a-9604-1…"
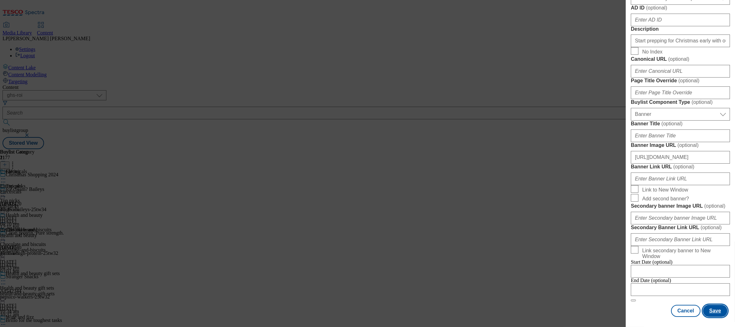
click at [712, 305] on button "Save" at bounding box center [715, 311] width 24 height 12
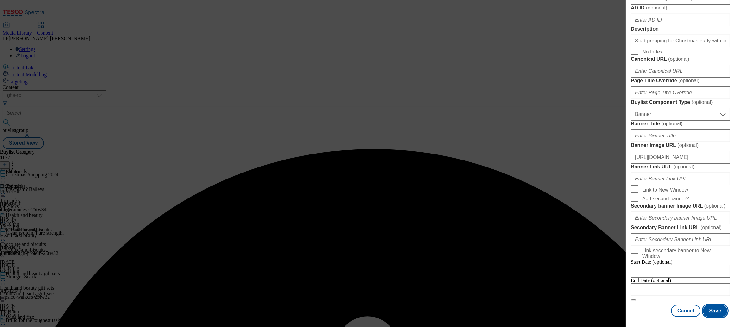
scroll to position [551, 0]
click at [696, 194] on span "Add second banner?" at bounding box center [684, 198] width 85 height 8
click at [638, 194] on input "Add second banner?" at bounding box center [635, 198] width 8 height 8
click at [637, 194] on input "Add second banner?" at bounding box center [635, 198] width 8 height 8
checkbox input "false"
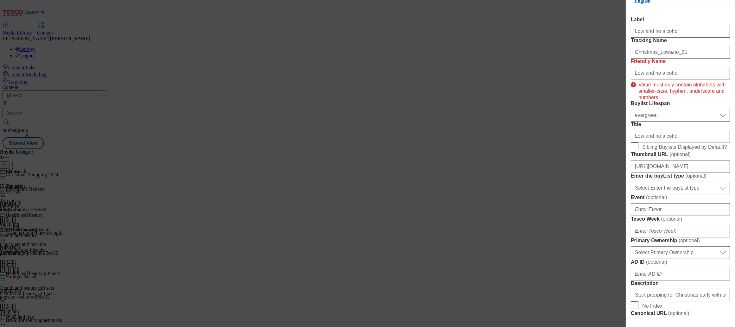
scroll to position [0, 0]
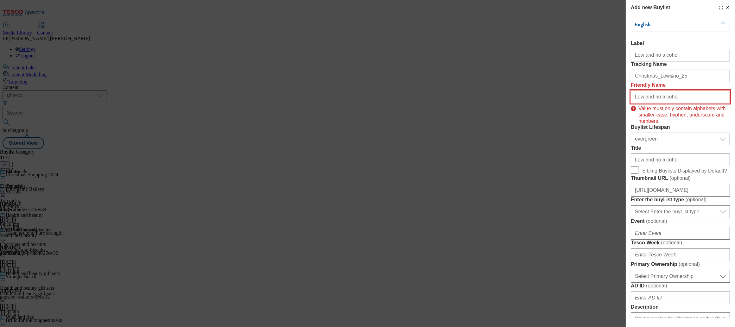
click at [655, 103] on input "Low and no alcohol" at bounding box center [680, 97] width 99 height 13
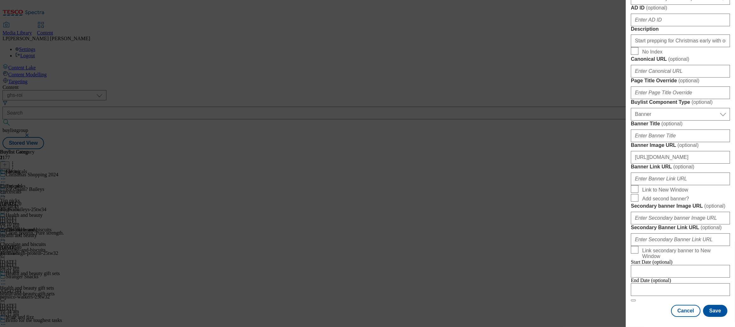
scroll to position [13, 0]
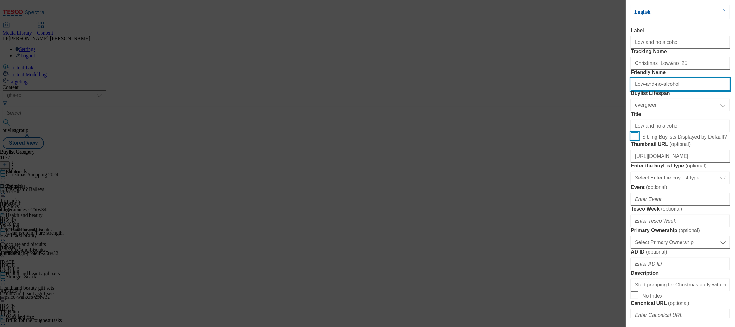
type input "Low-and-no-alcohol"
click at [636, 140] on input "Sibling Buylists Displayed by Default?" at bounding box center [635, 136] width 8 height 8
checkbox input "true"
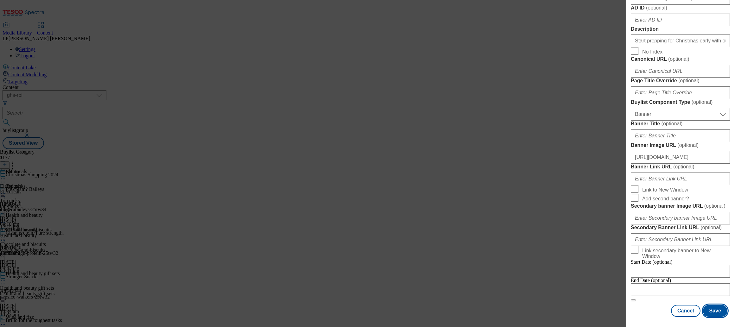
click at [710, 305] on button "Save" at bounding box center [715, 311] width 24 height 12
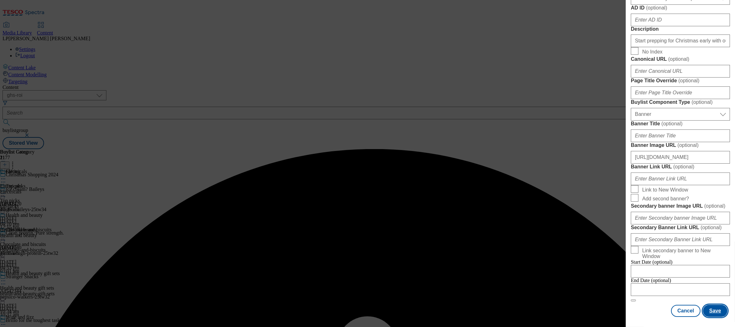
scroll to position [0, 0]
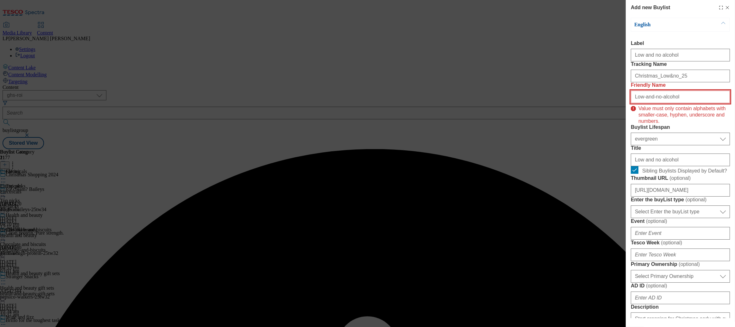
click at [678, 103] on input "Low-and-no-alcohol" at bounding box center [680, 97] width 99 height 13
click at [638, 103] on input "Low-and-no-alcohol" at bounding box center [680, 97] width 99 height 13
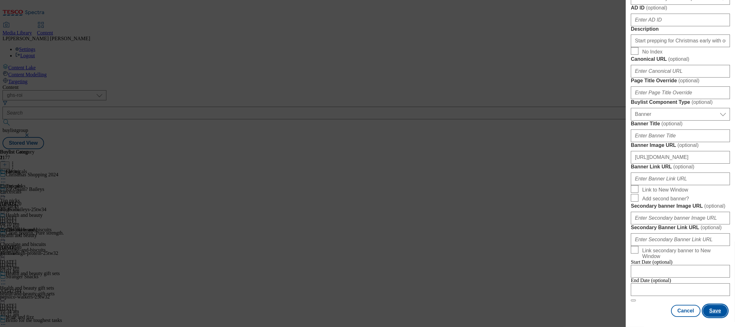
click at [714, 305] on button "Save" at bounding box center [715, 311] width 24 height 12
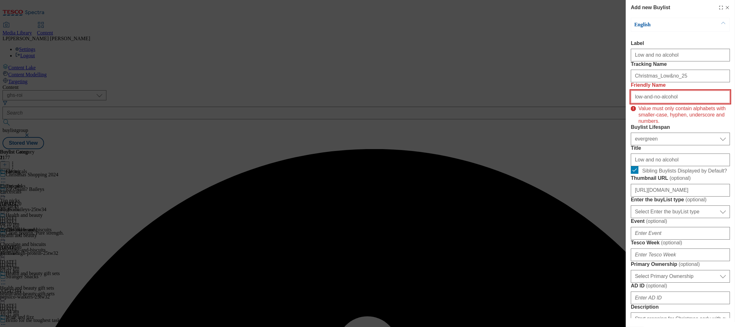
click at [685, 103] on input "low-and-no-alcohol" at bounding box center [680, 97] width 99 height 13
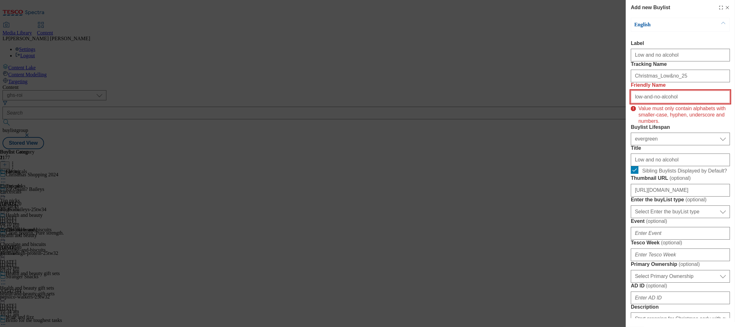
click at [635, 103] on input "low-and-no-alcohol" at bounding box center [680, 97] width 99 height 13
click at [690, 103] on input "low-and-no-alcohol" at bounding box center [680, 97] width 99 height 13
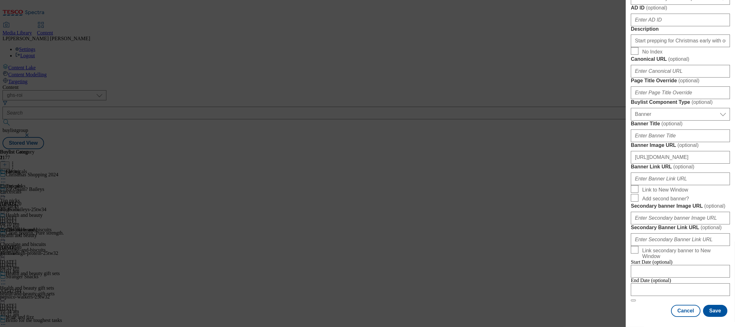
scroll to position [531, 0]
type input "low-and-no-alcohol"
click at [708, 305] on button "Save" at bounding box center [715, 311] width 24 height 12
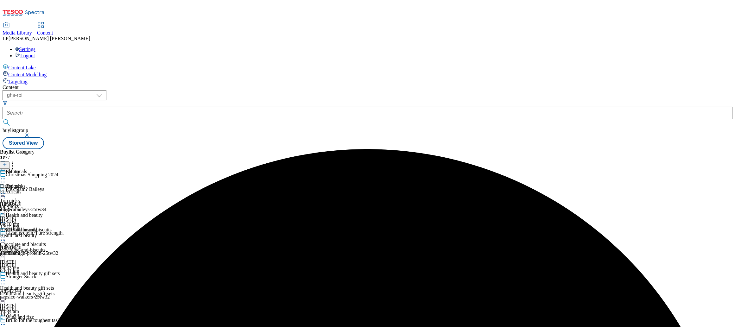
scroll to position [594, 0]
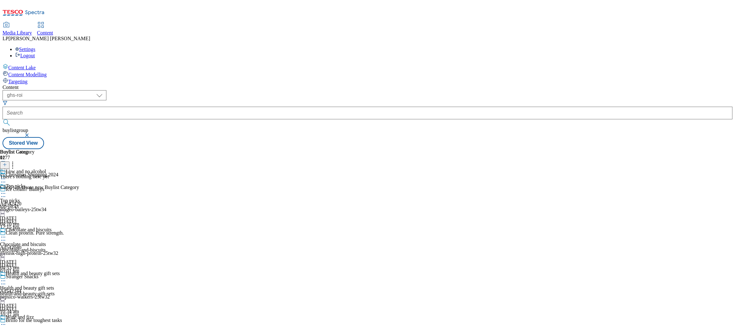
click at [6, 165] on line at bounding box center [4, 165] width 3 height 0
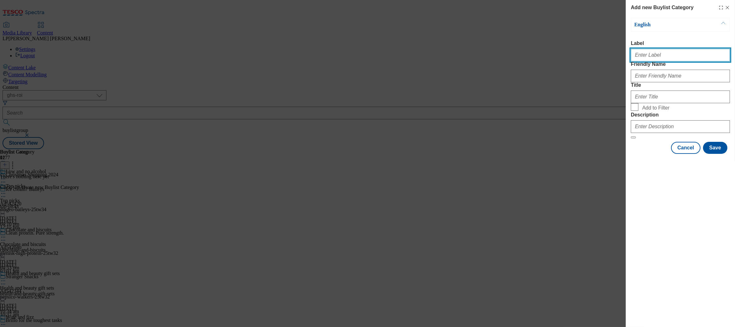
click at [660, 56] on input "Label" at bounding box center [680, 55] width 99 height 13
type input "Low and no alcohol"
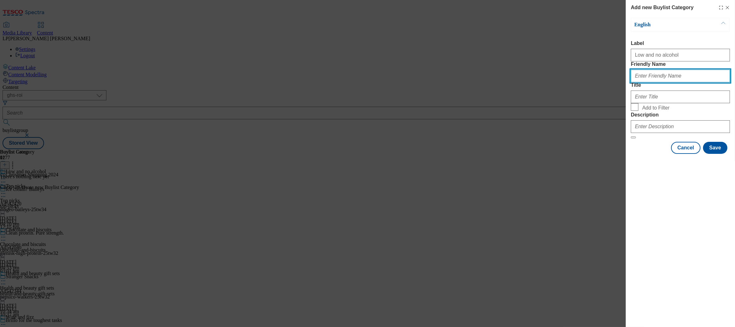
click at [655, 82] on input "Friendly Name" at bounding box center [680, 76] width 99 height 13
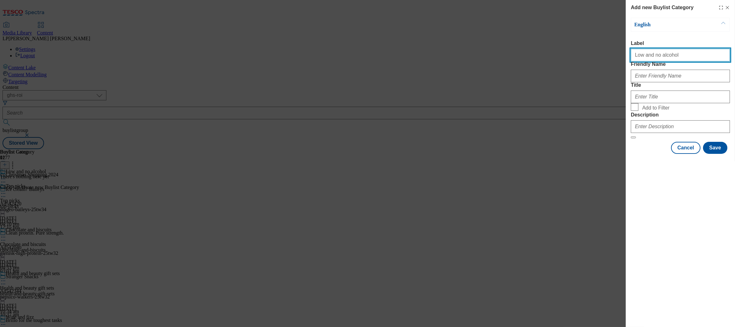
drag, startPoint x: 672, startPoint y: 58, endPoint x: 599, endPoint y: 57, distance: 72.5
click at [599, 57] on div "Add new Buylist Category English Label Low and no alcohol Friendly Name Title A…" at bounding box center [367, 163] width 735 height 327
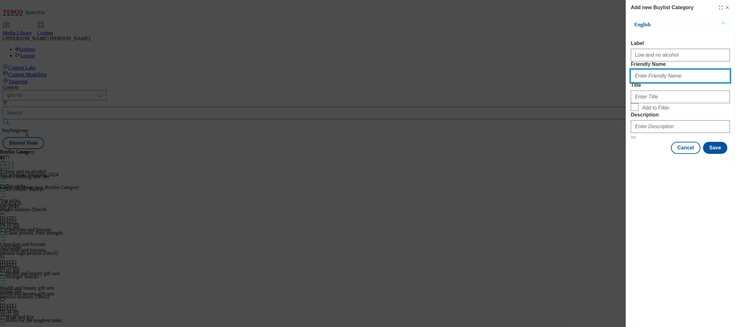
click at [642, 82] on input "Friendly Name" at bounding box center [680, 76] width 99 height 13
paste input "Low and no alcohol"
type input "Low and no alcohol"
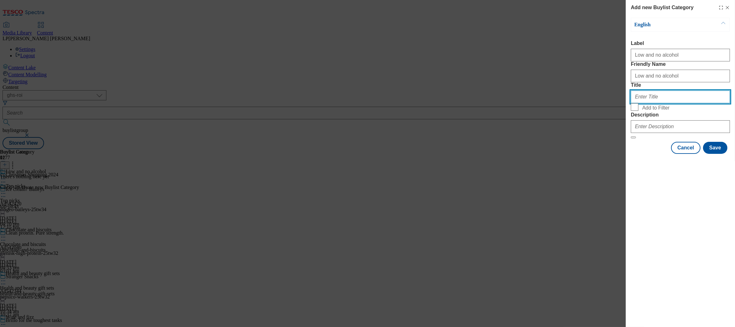
click at [645, 103] on input "Title" at bounding box center [680, 97] width 99 height 13
paste input "Low and no alcohol"
type input "Low and no alcohol"
click at [636, 111] on input "Add to Filter" at bounding box center [635, 107] width 8 height 8
checkbox input "true"
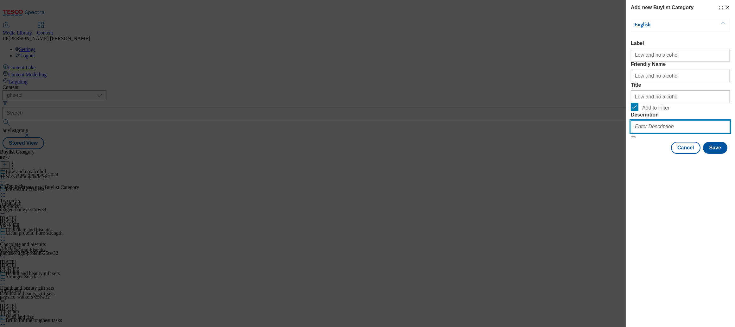
click at [647, 133] on input "Description" at bounding box center [680, 126] width 99 height 13
paste input "Start prepping for Christmas early with our festive selection of low and no alc…"
type input "Start prepping for Christmas early with our festive selection of low and no alc…"
click at [716, 154] on button "Save" at bounding box center [715, 148] width 24 height 12
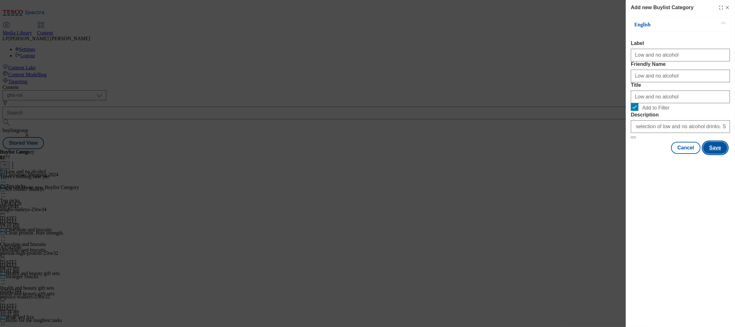
scroll to position [0, 0]
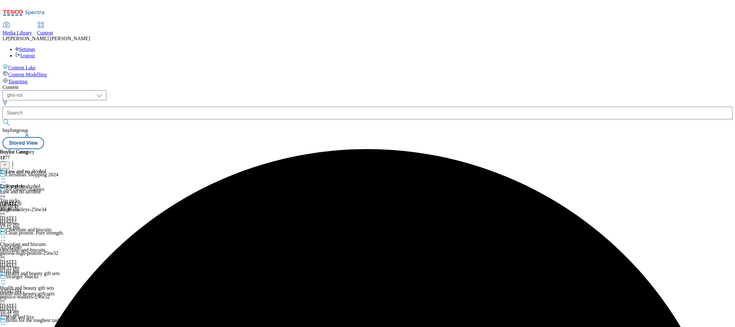
click at [46, 189] on div "Low and no alcohol" at bounding box center [23, 192] width 46 height 6
click at [10, 162] on button at bounding box center [5, 165] width 10 height 7
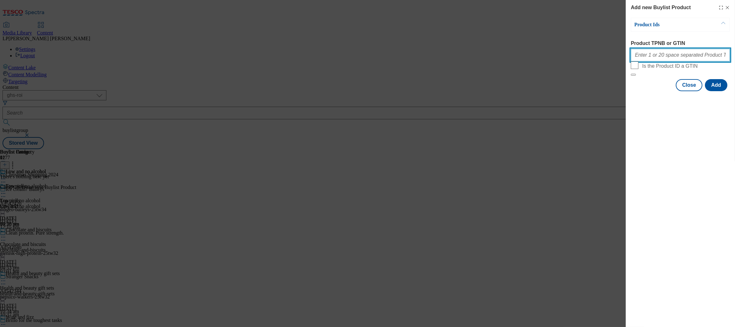
click at [640, 61] on input "Product TPNB or GTIN" at bounding box center [680, 55] width 99 height 13
paste input "82704492 86712858 87151051 86712887 62657240 87150372 87862540 83828672 8684101…"
type input "82704492 86712858 87151051 86712887 62657240 87150372 87862540 83828672 8684101…"
click at [712, 91] on button "Add" at bounding box center [716, 85] width 22 height 12
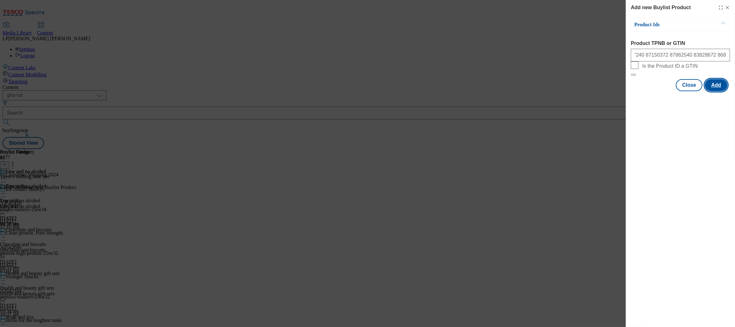
scroll to position [0, 0]
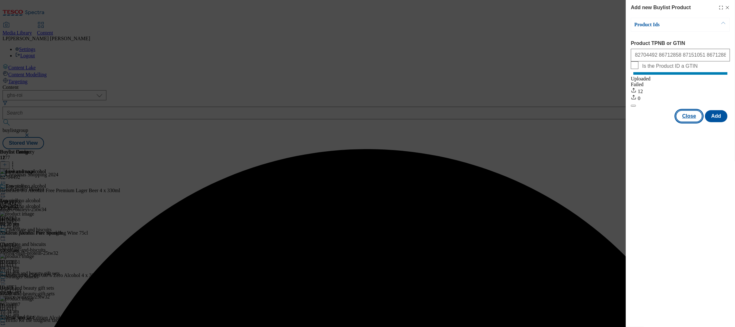
click at [686, 122] on button "Close" at bounding box center [689, 116] width 27 height 12
click at [687, 123] on div "Add new Buylist Product Product Ids Product TPNB or GTIN 82704492 86712858 8715…" at bounding box center [680, 163] width 109 height 327
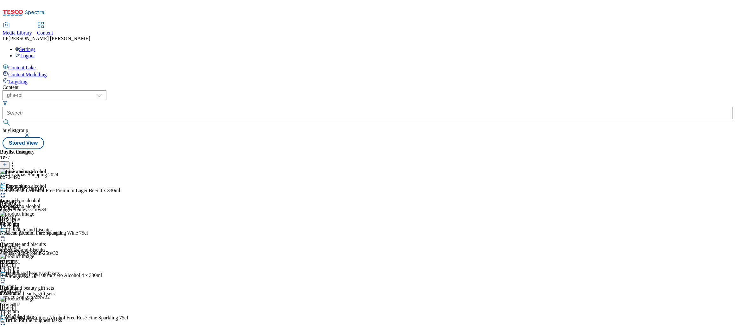
click at [6, 190] on icon at bounding box center [3, 193] width 6 height 6
click at [6, 176] on icon at bounding box center [3, 179] width 6 height 6
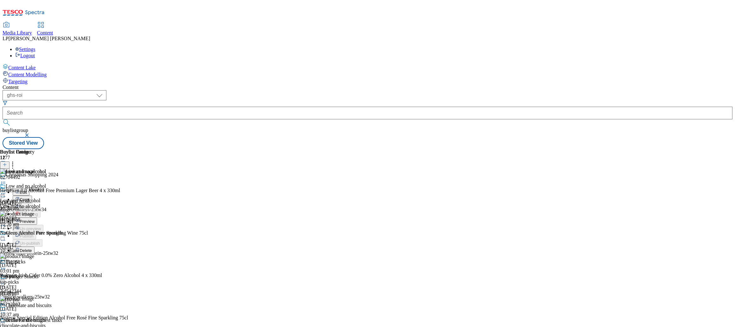
click at [37, 218] on button "Preview" at bounding box center [25, 221] width 24 height 7
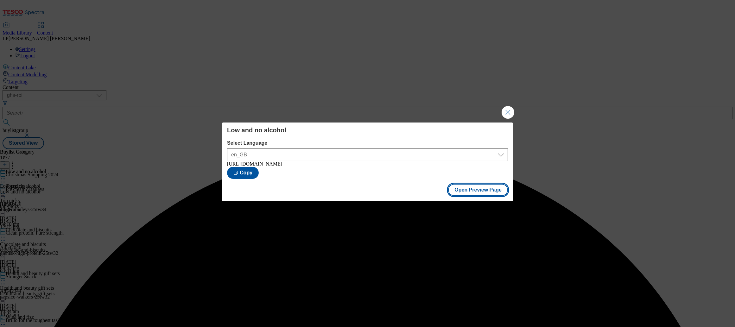
click at [461, 191] on button "Open Preview Page" at bounding box center [478, 190] width 60 height 12
click at [510, 112] on button "Close Modal" at bounding box center [508, 112] width 13 height 13
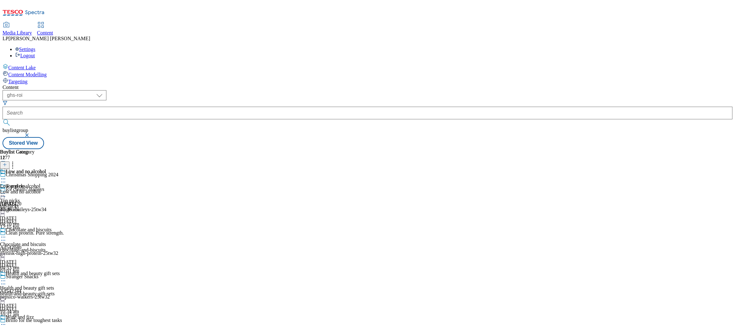
scroll to position [594, 0]
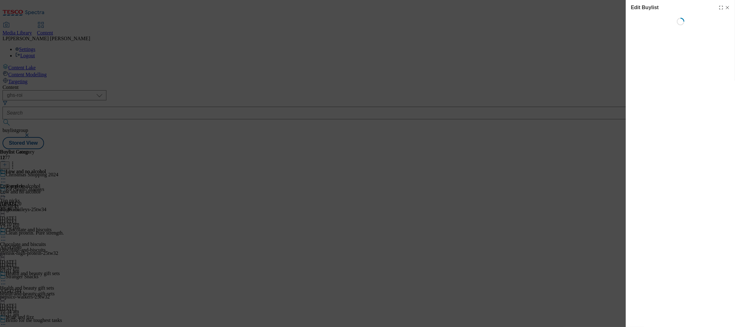
scroll to position [0, 0]
select select "evergreen"
select select "Banner"
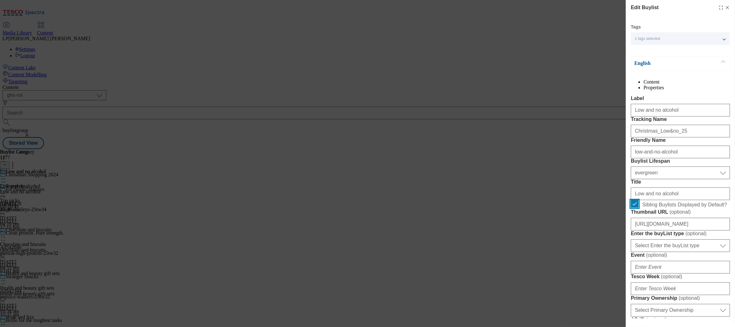
click at [636, 208] on input "Sibling Buylists Displayed by Default?" at bounding box center [635, 204] width 8 height 8
checkbox input "false"
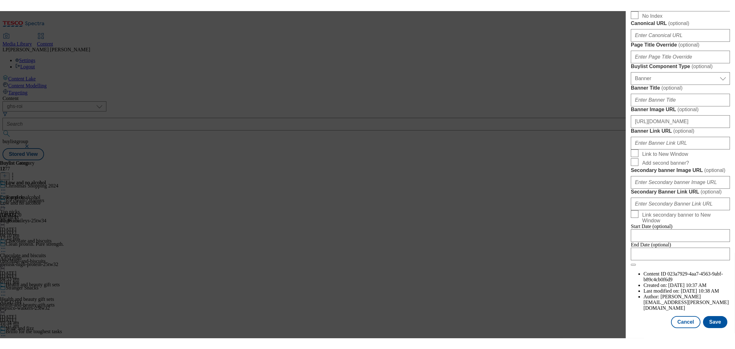
scroll to position [598, 0]
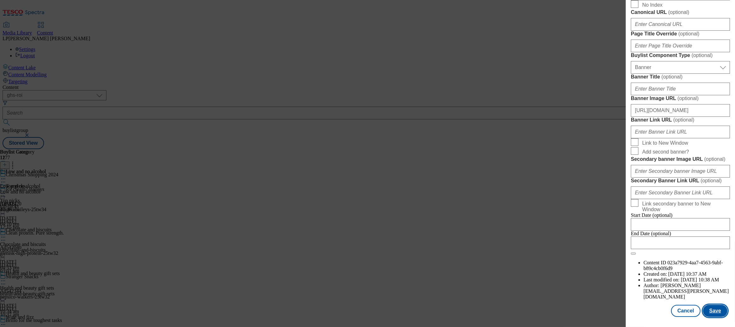
click at [708, 306] on button "Save" at bounding box center [715, 311] width 24 height 12
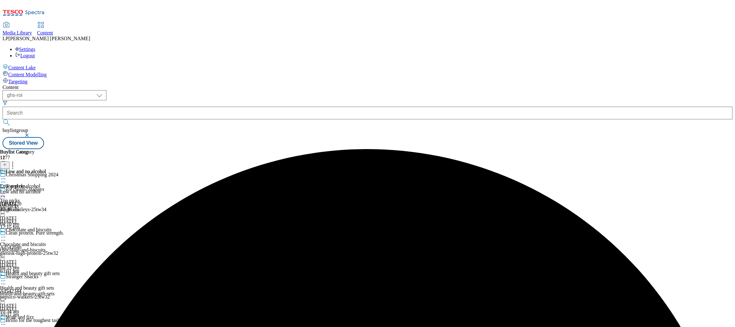
click at [6, 176] on icon at bounding box center [3, 179] width 6 height 6
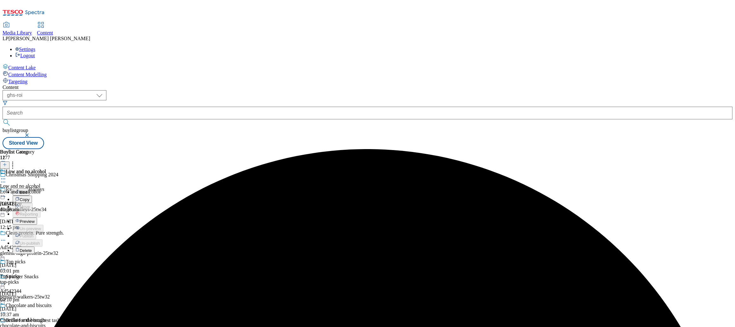
click at [35, 219] on span "Preview" at bounding box center [27, 221] width 15 height 5
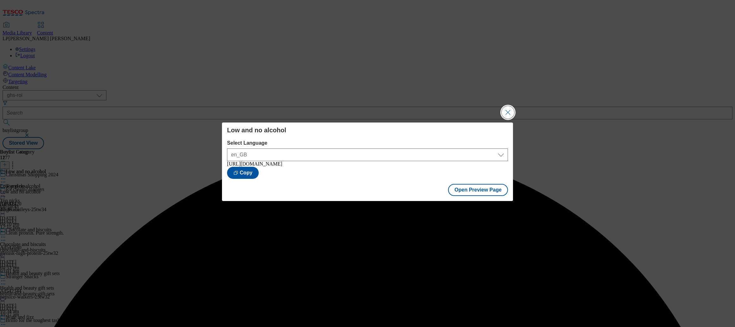
click at [509, 111] on button "Close Modal" at bounding box center [508, 112] width 13 height 13
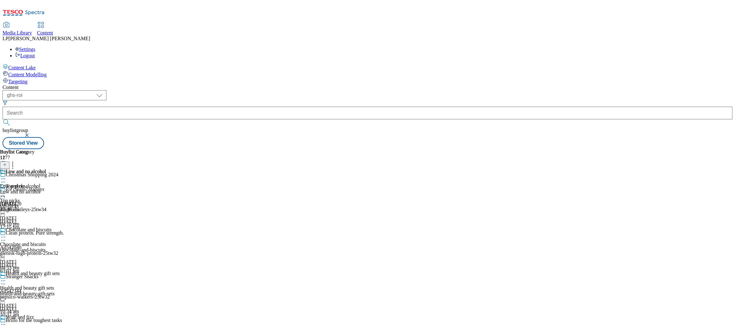
click at [60, 204] on div "top-picks" at bounding box center [30, 207] width 60 height 6
click at [20, 183] on span "Top picks" at bounding box center [10, 186] width 20 height 6
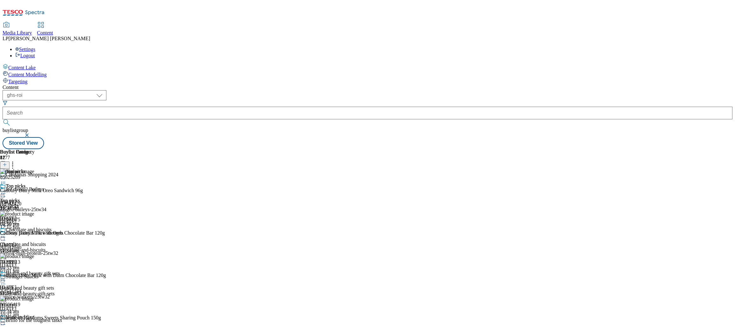
click at [35, 183] on div "Top picks Top picks top-picks 1 Oct 2025 02:59 pm" at bounding box center [17, 205] width 35 height 44
click at [5, 193] on circle at bounding box center [4, 193] width 1 height 1
click at [41, 241] on span "Un-preview" at bounding box center [30, 243] width 21 height 5
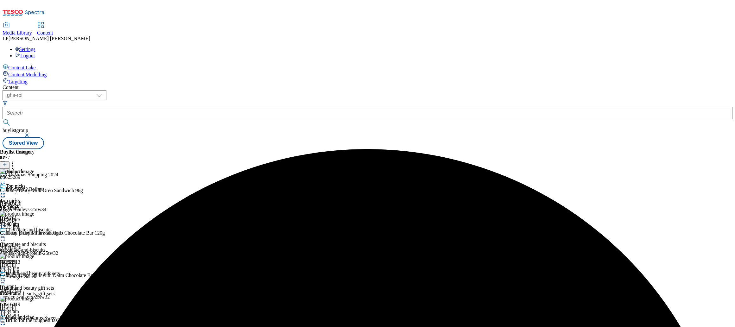
click at [6, 190] on icon at bounding box center [3, 193] width 6 height 6
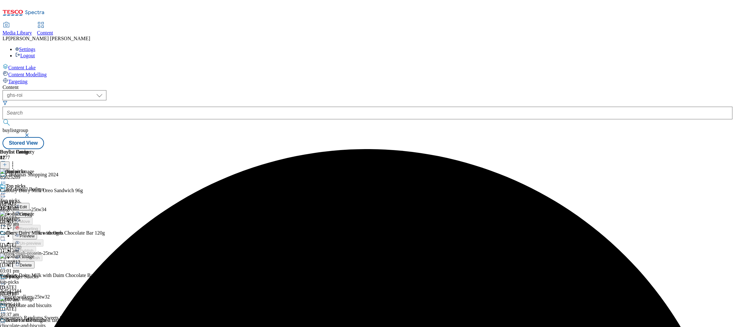
click at [5, 193] on circle at bounding box center [4, 193] width 1 height 1
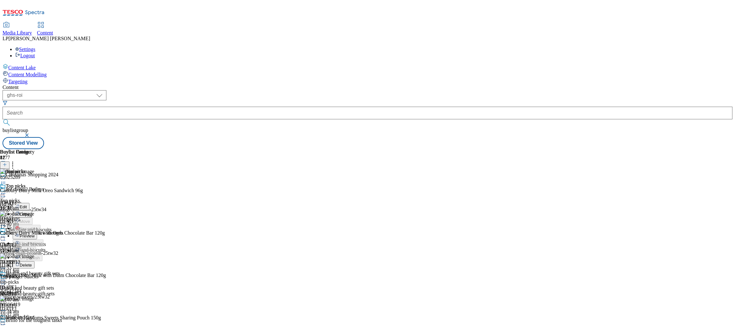
click at [149, 194] on div at bounding box center [74, 194] width 149 height 0
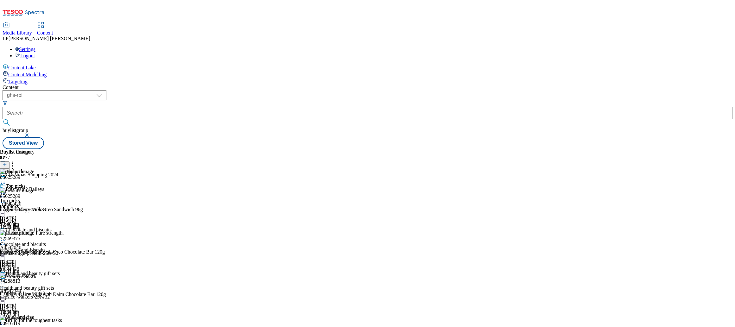
click at [6, 190] on icon at bounding box center [3, 193] width 6 height 6
click at [16, 161] on icon at bounding box center [13, 164] width 6 height 6
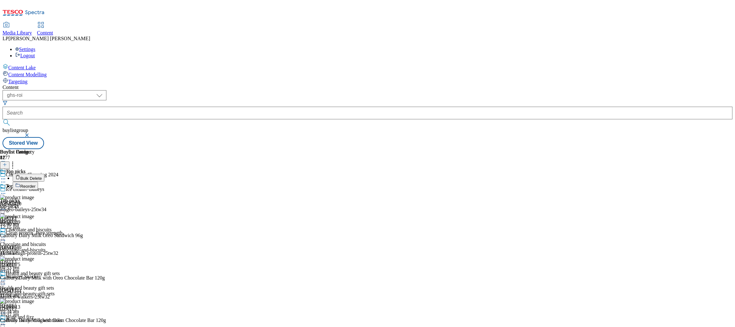
click at [42, 176] on span "Bulk Delete" at bounding box center [31, 178] width 22 height 5
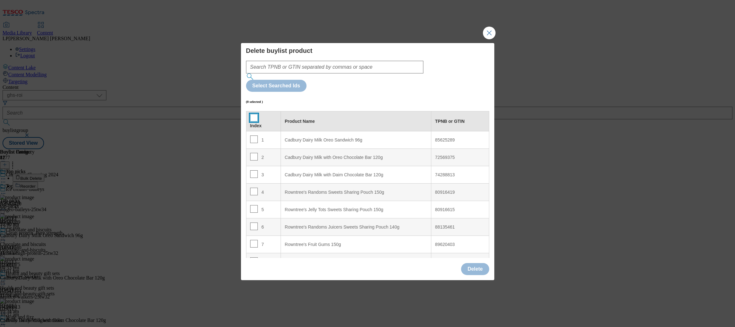
click at [252, 114] on input "Modal" at bounding box center [254, 118] width 8 height 8
checkbox input "true"
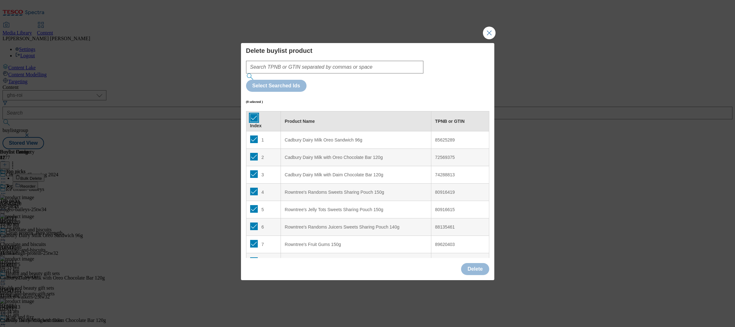
checkbox input "true"
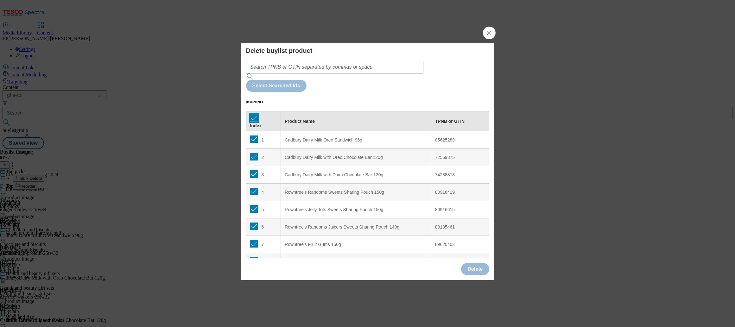
checkbox input "true"
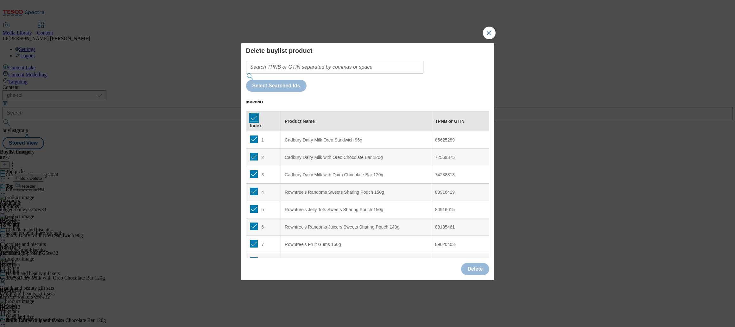
checkbox input "true"
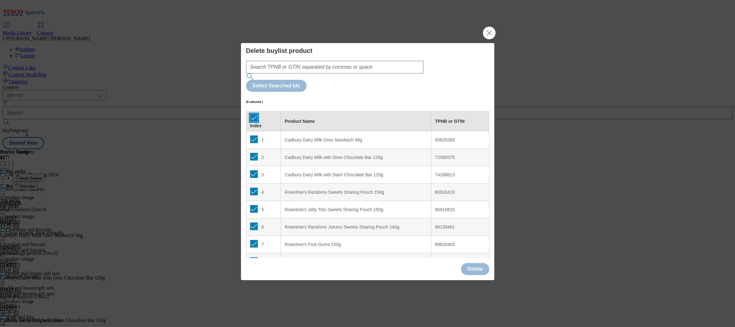
checkbox input "true"
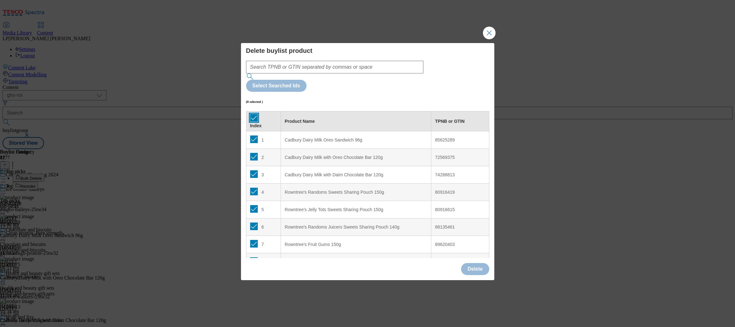
checkbox input "true"
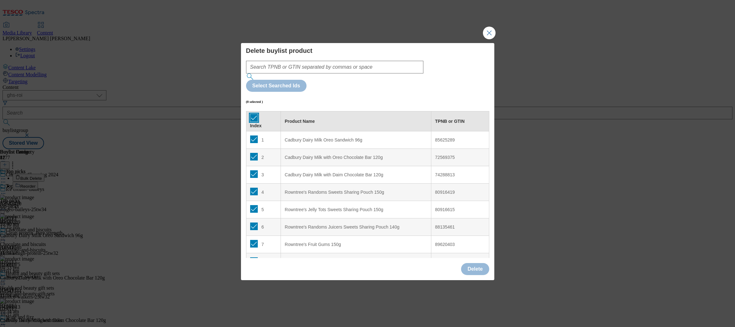
checkbox input "true"
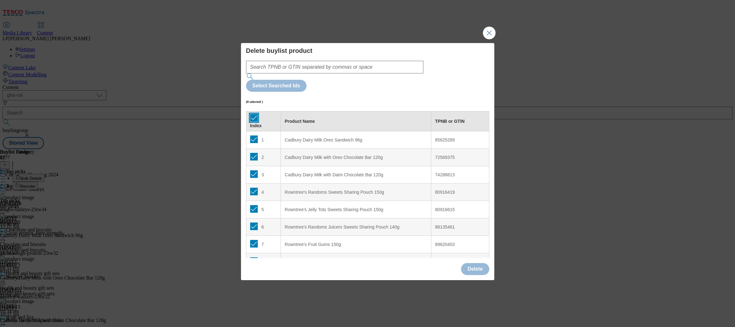
checkbox input "true"
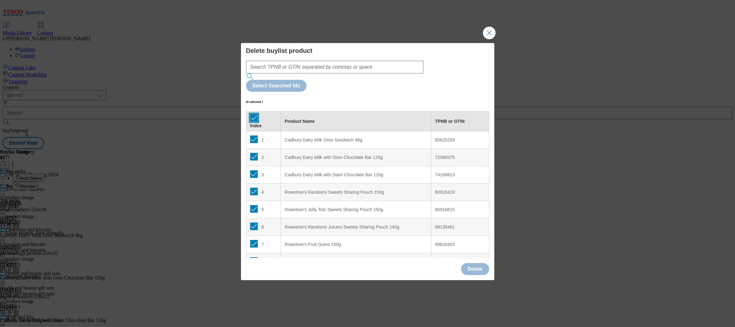
checkbox input "true"
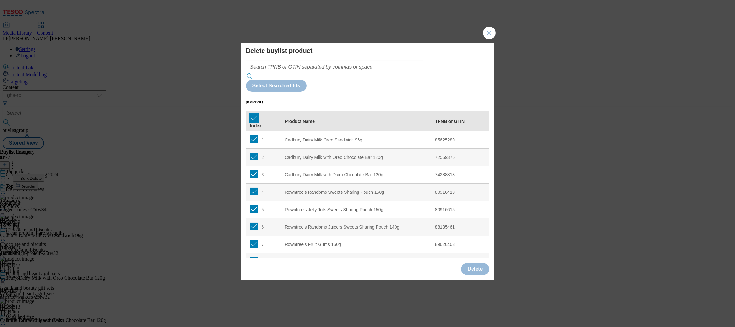
checkbox input "true"
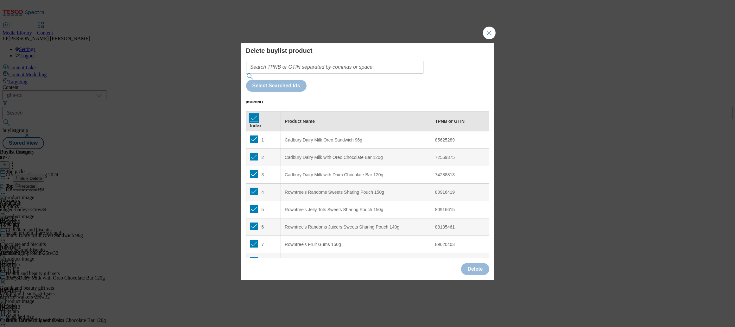
checkbox input "true"
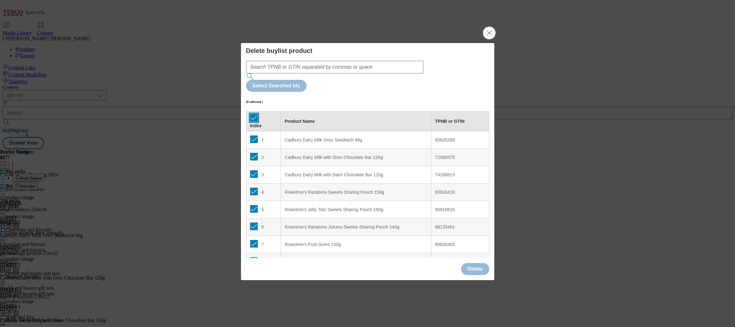
checkbox input "true"
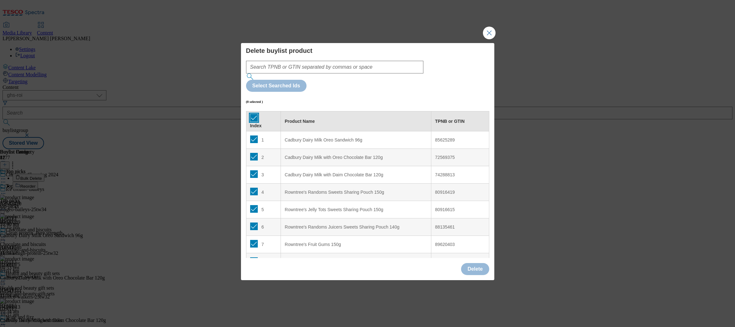
checkbox input "true"
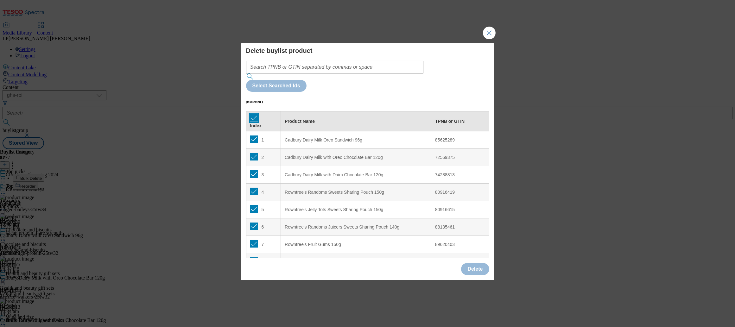
checkbox input "true"
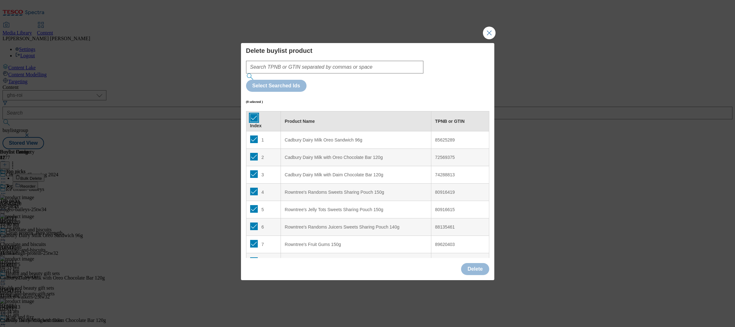
checkbox input "true"
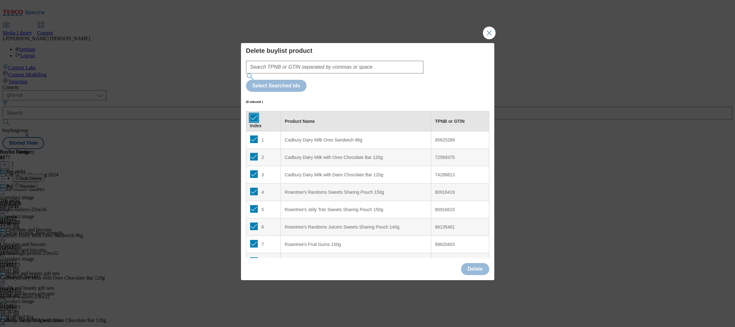
checkbox input "true"
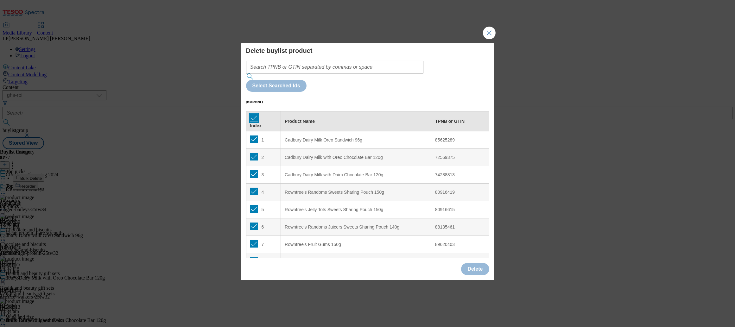
checkbox input "true"
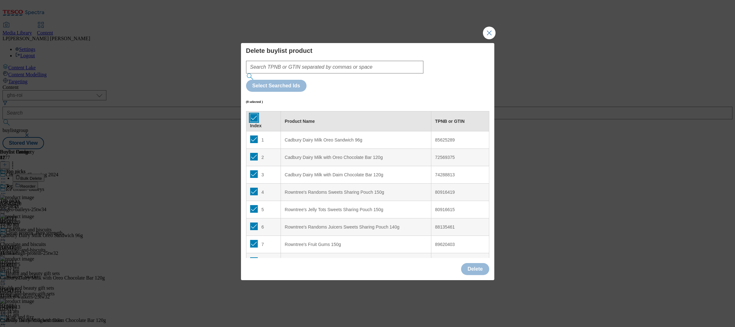
checkbox input "true"
click at [479, 263] on button "Delete" at bounding box center [475, 269] width 28 height 12
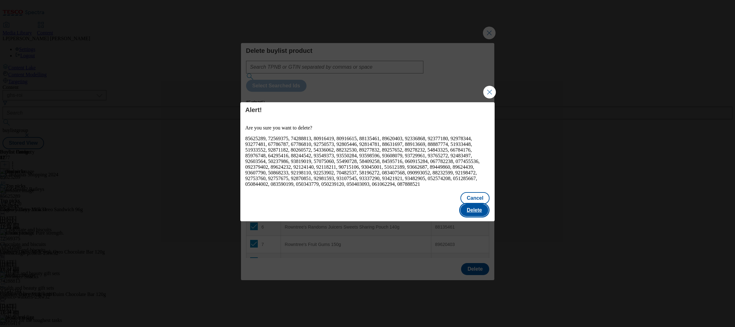
click at [481, 209] on button "Delete" at bounding box center [474, 210] width 28 height 12
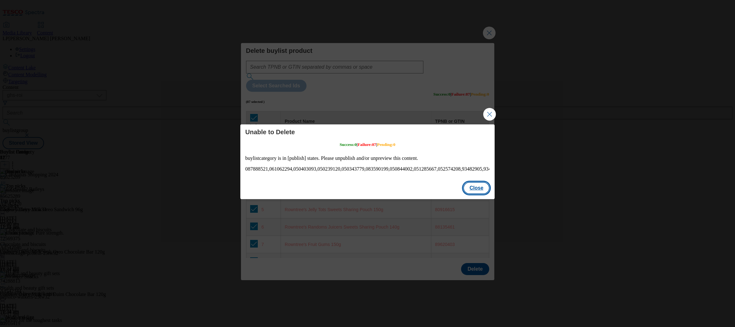
click at [478, 192] on button "Close" at bounding box center [476, 188] width 27 height 12
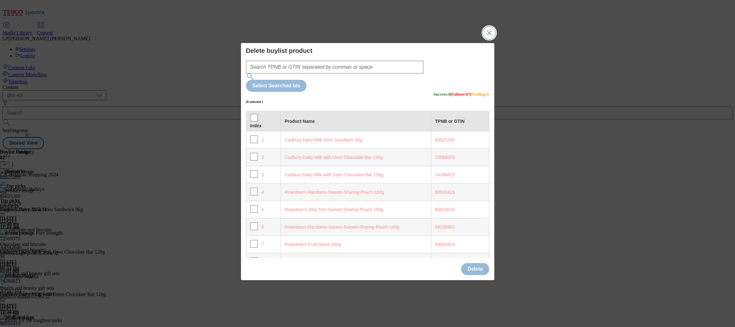
click at [492, 39] on button "Close Modal" at bounding box center [489, 33] width 13 height 13
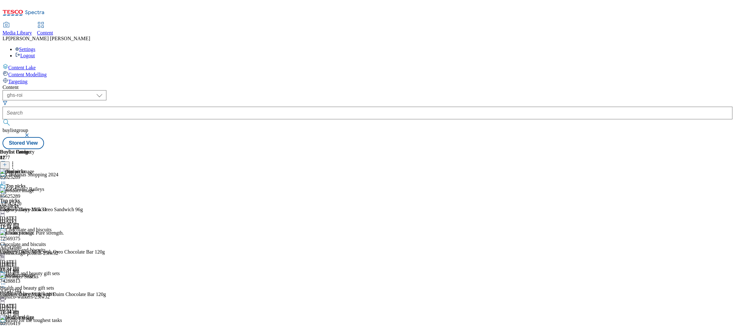
click at [149, 188] on div "85625289 Cadbury Dairy Milk Oreo Sandwich 96g 31 Oct 2024 11:34 am" at bounding box center [74, 209] width 149 height 42
click at [35, 204] on div "top-picks" at bounding box center [17, 207] width 35 height 6
click at [60, 247] on div "chocolate-and-biscuits" at bounding box center [30, 250] width 60 height 6
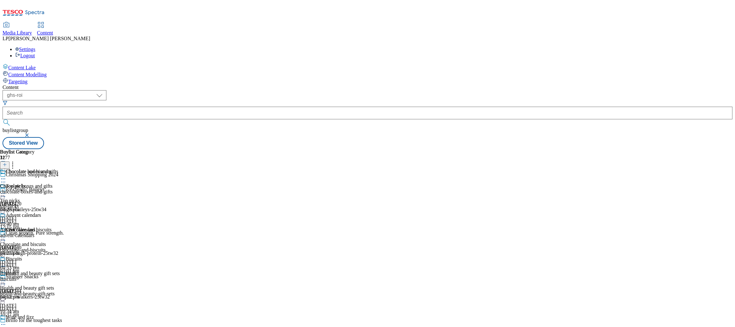
click at [124, 172] on div "Christmas Shopping 2024" at bounding box center [62, 179] width 124 height 15
click at [6, 179] on icon at bounding box center [3, 182] width 6 height 6
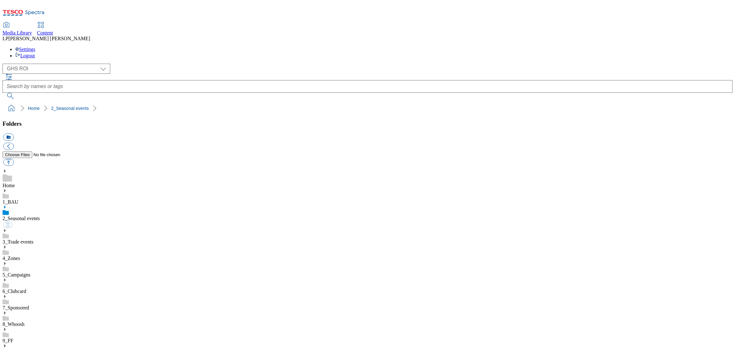
select select "flare-ghs-roi"
click at [7, 205] on icon at bounding box center [5, 207] width 4 height 4
click at [7, 261] on icon at bounding box center [5, 263] width 4 height 4
click at [6, 344] on use at bounding box center [5, 345] width 2 height 3
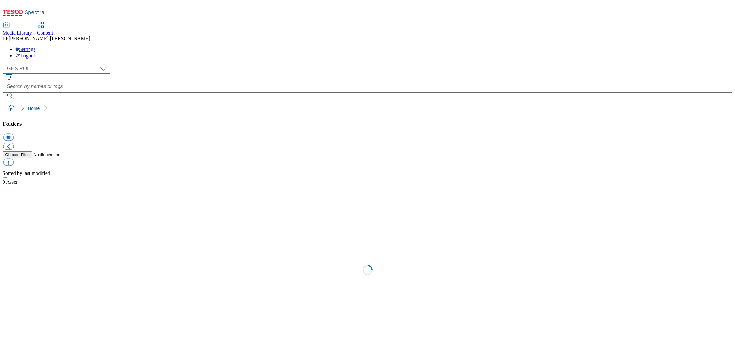
select select "flare-ghs-roi"
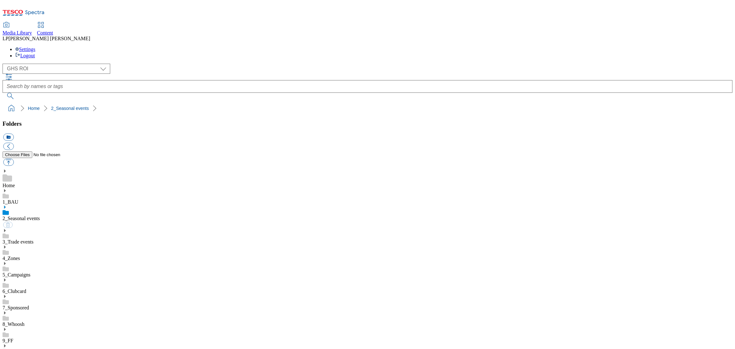
click at [6, 206] on use at bounding box center [5, 207] width 2 height 3
click at [7, 261] on icon at bounding box center [5, 263] width 4 height 4
click at [7, 344] on icon at bounding box center [5, 346] width 4 height 4
